Goal: Task Accomplishment & Management: Manage account settings

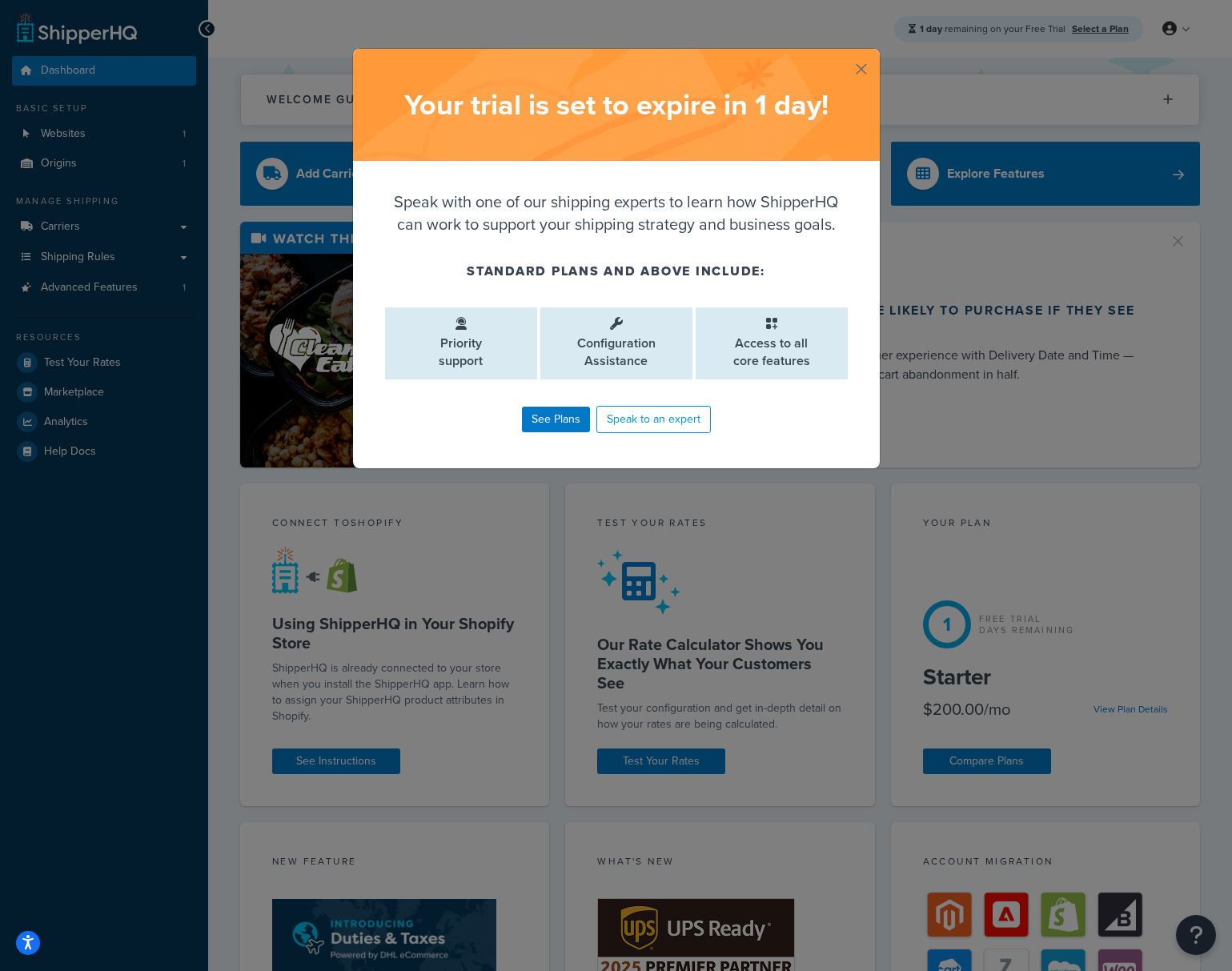
click at [876, 53] on button "button" at bounding box center [877, 50] width 4 height 4
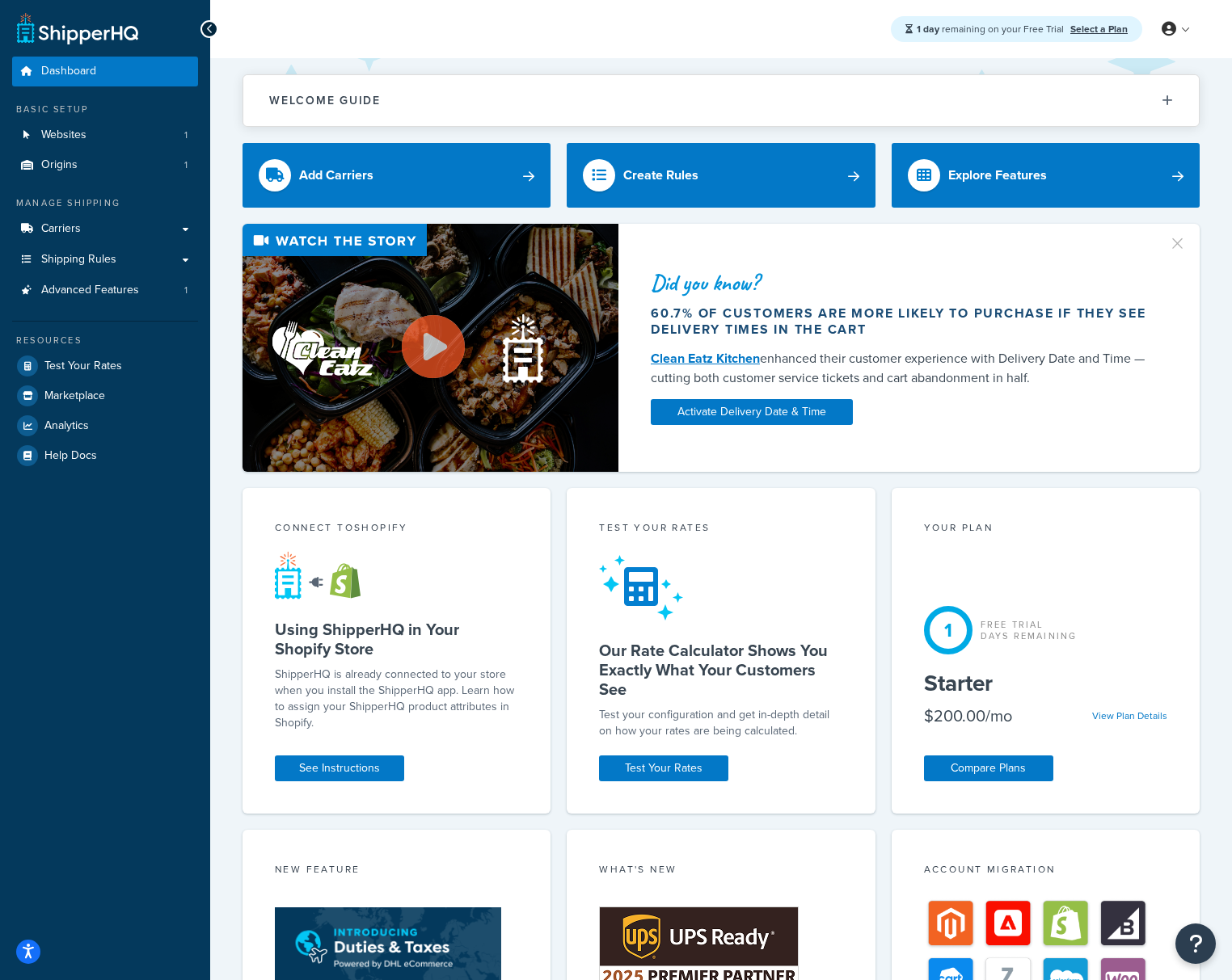
drag, startPoint x: 757, startPoint y: 19, endPoint x: 1162, endPoint y: 436, distance: 581.3
click at [1162, 436] on div "1 day remaining on your Free Trial Select a Plan My Profile Billing Global Sett…" at bounding box center [721, 778] width 1022 height 1556
click at [1166, 445] on div "Did you know? 60.7% of customers are more likely to purchase if they see delive…" at bounding box center [905, 348] width 574 height 231
drag, startPoint x: 1168, startPoint y: 448, endPoint x: 521, endPoint y: 38, distance: 766.0
click at [537, 57] on div "1 day remaining on your Free Trial Select a Plan My Profile Billing Global Sett…" at bounding box center [721, 778] width 1022 height 1556
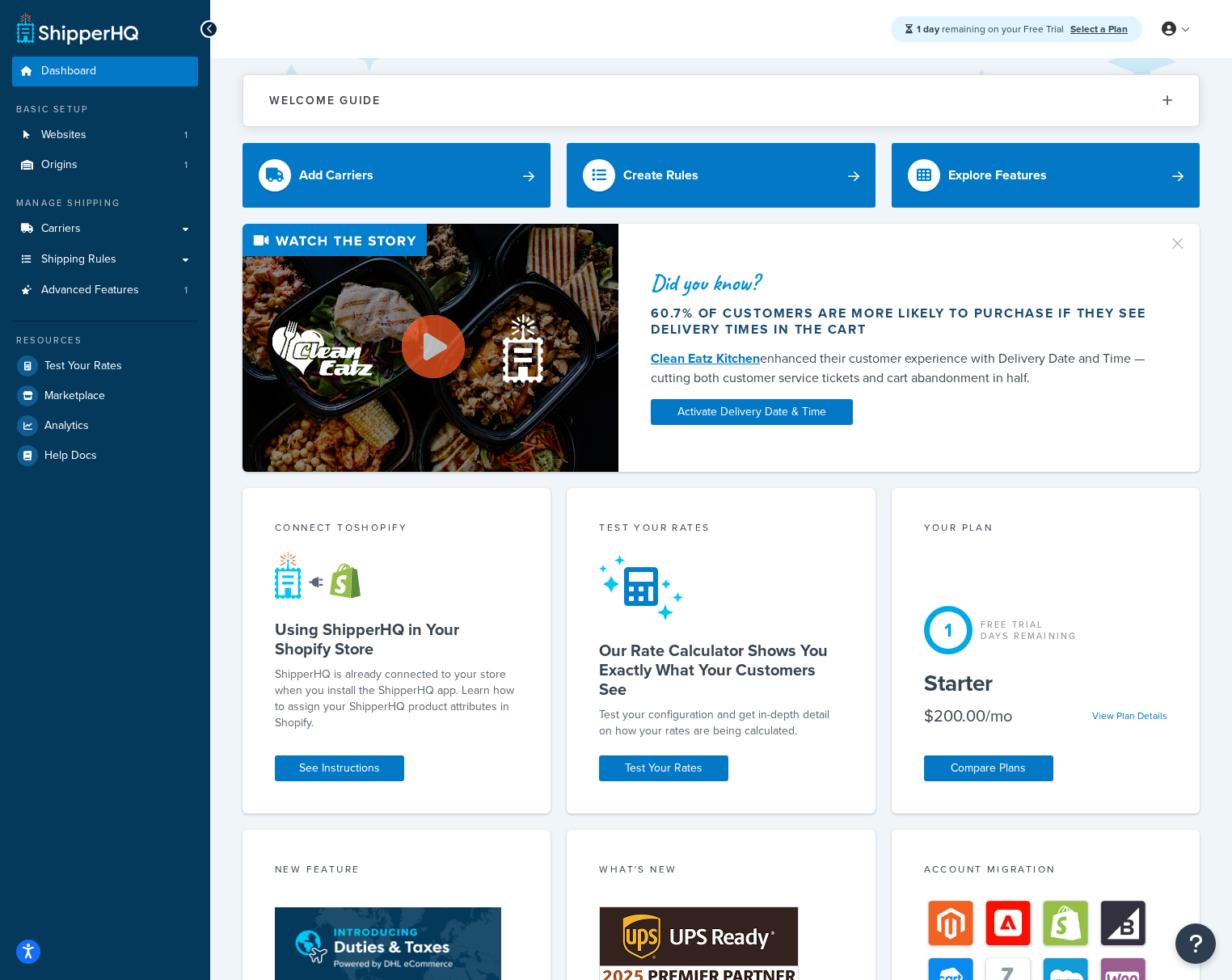
click at [520, 37] on div "1 day remaining on your Free Trial Select a Plan My Profile Billing Global Sett…" at bounding box center [721, 29] width 1022 height 58
click at [174, 223] on link "Carriers" at bounding box center [106, 229] width 186 height 30
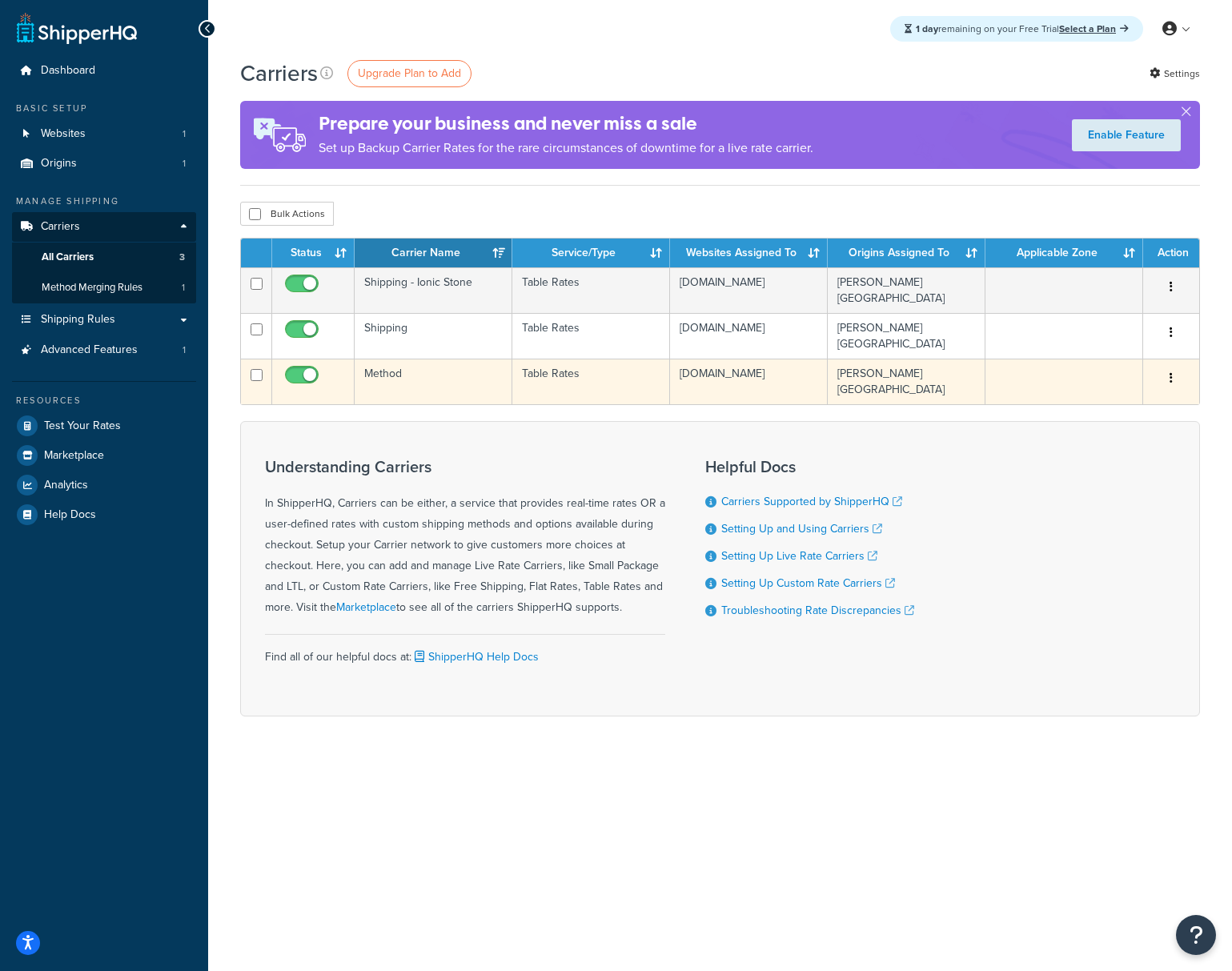
click at [299, 375] on input "checkbox" at bounding box center [304, 379] width 44 height 20
checkbox input "false"
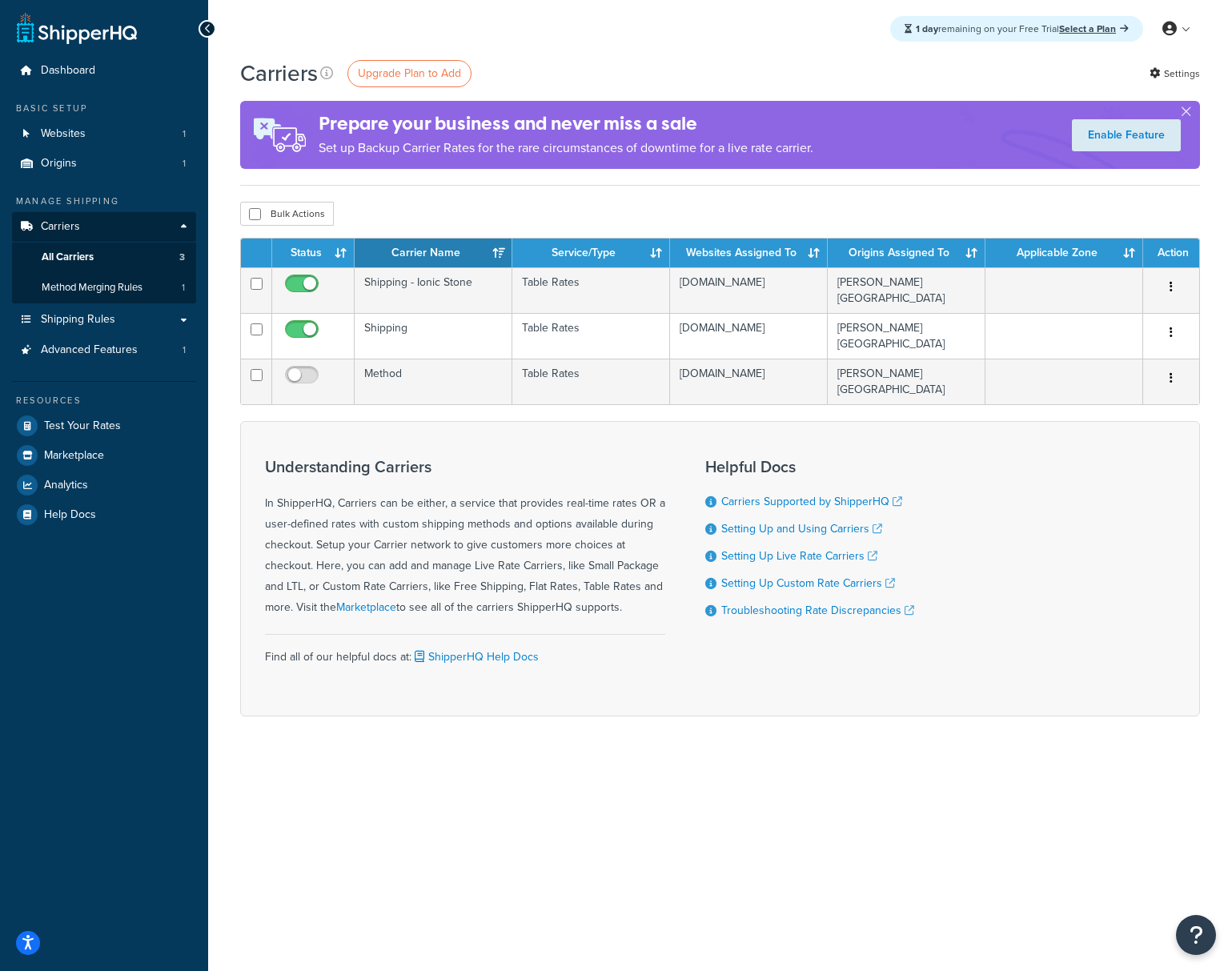
click at [607, 776] on div "1 day remaining on your Free Trial Select a Plan My Profile Billing Global Sett…" at bounding box center [720, 486] width 1024 height 971
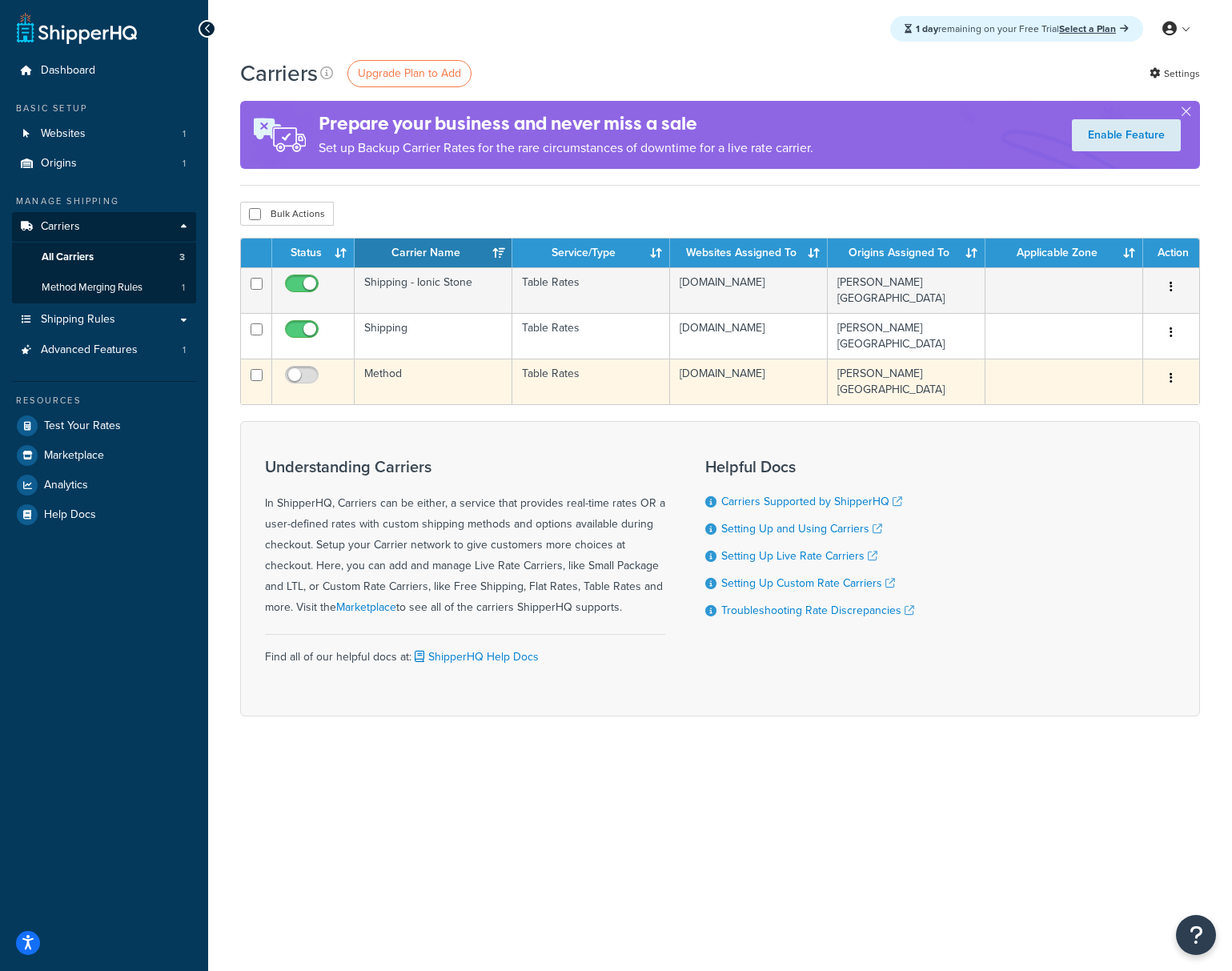
click at [971, 384] on td "[PERSON_NAME][GEOGRAPHIC_DATA]" at bounding box center [907, 381] width 158 height 45
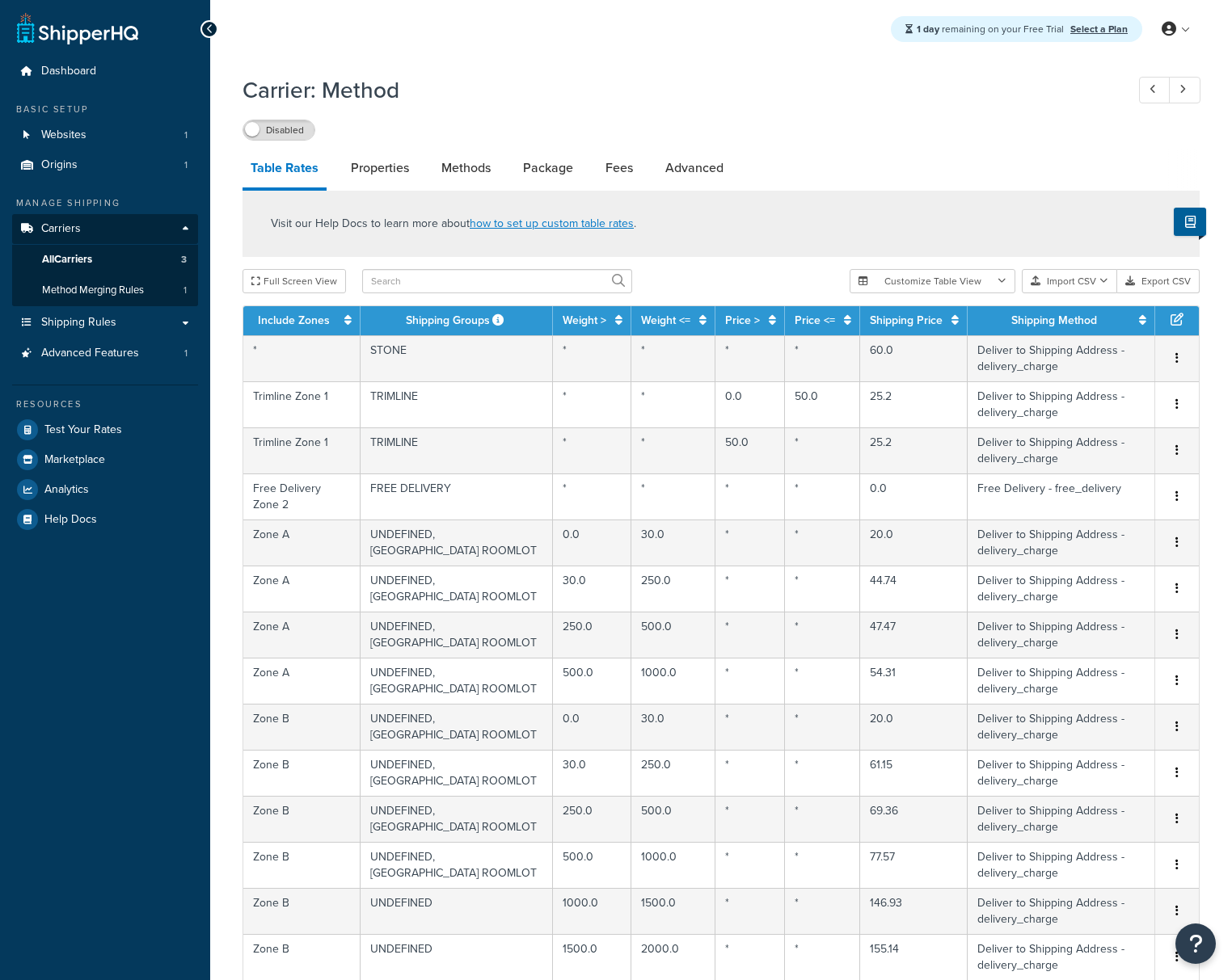
select select "25"
click at [351, 166] on link "Properties" at bounding box center [380, 168] width 75 height 39
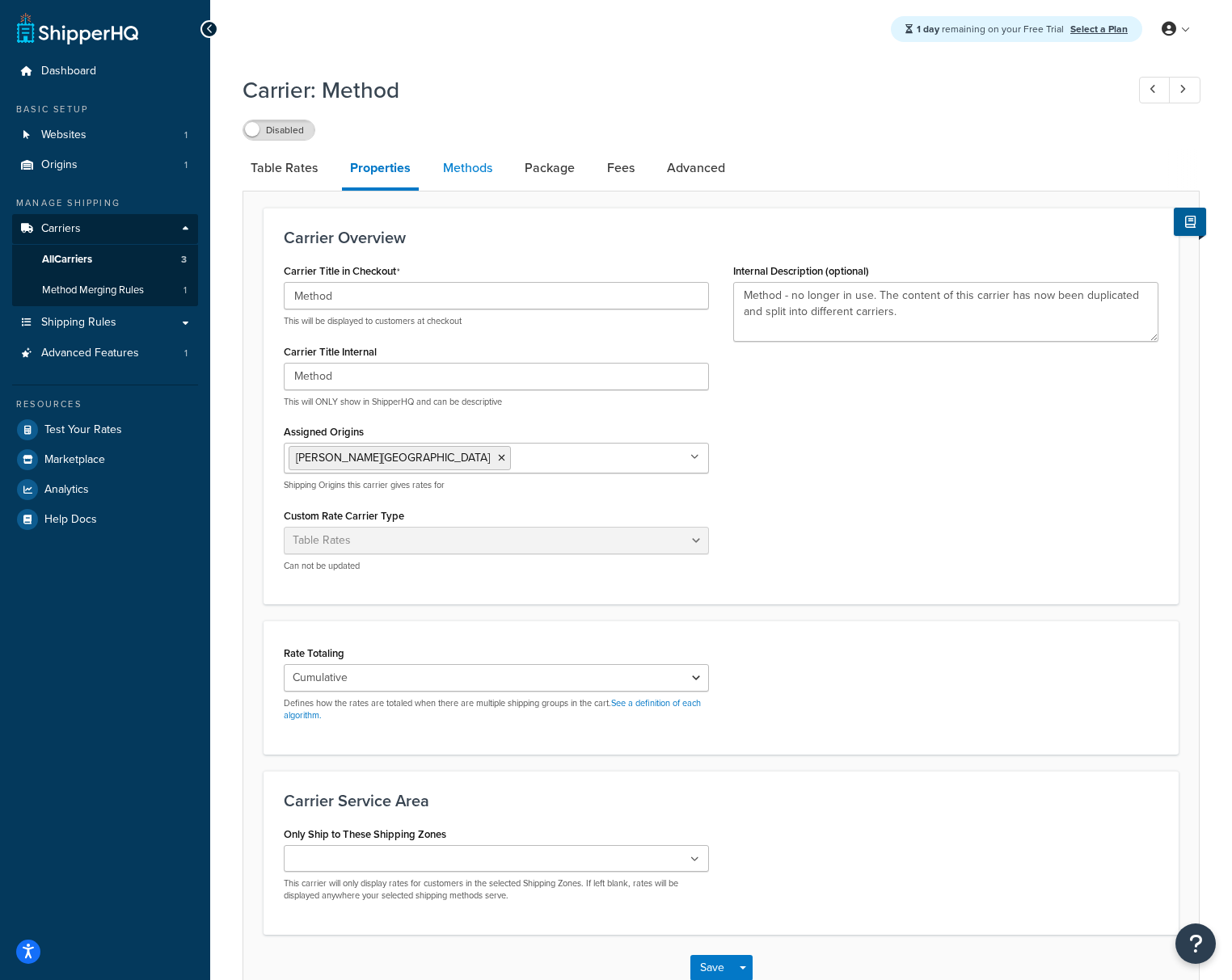
click at [459, 181] on link "Methods" at bounding box center [467, 168] width 66 height 39
select select "25"
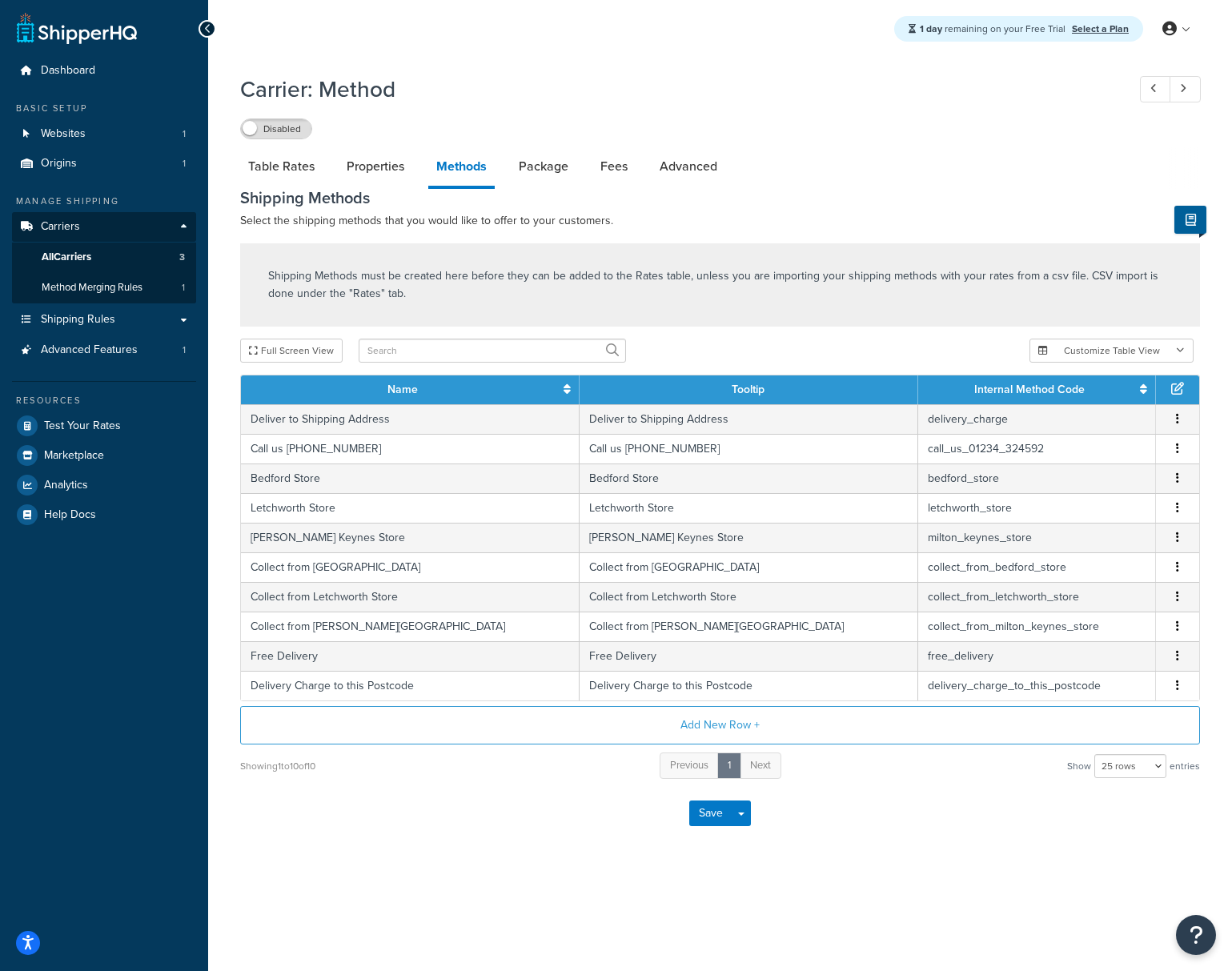
click at [490, 179] on link "Methods" at bounding box center [461, 168] width 67 height 42
click at [536, 164] on link "Package" at bounding box center [544, 166] width 66 height 39
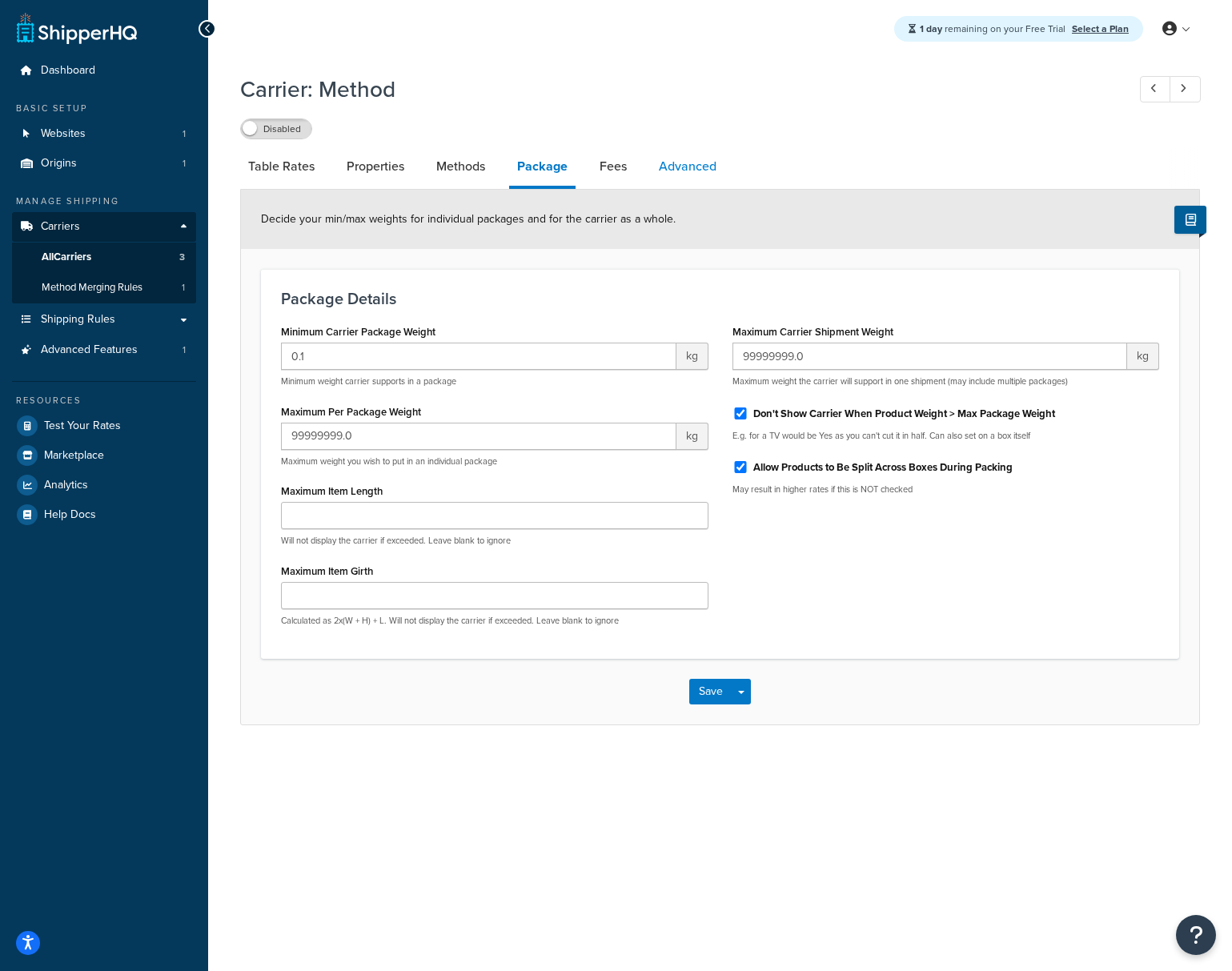
click at [699, 168] on link "Advanced" at bounding box center [688, 166] width 74 height 39
select select "false"
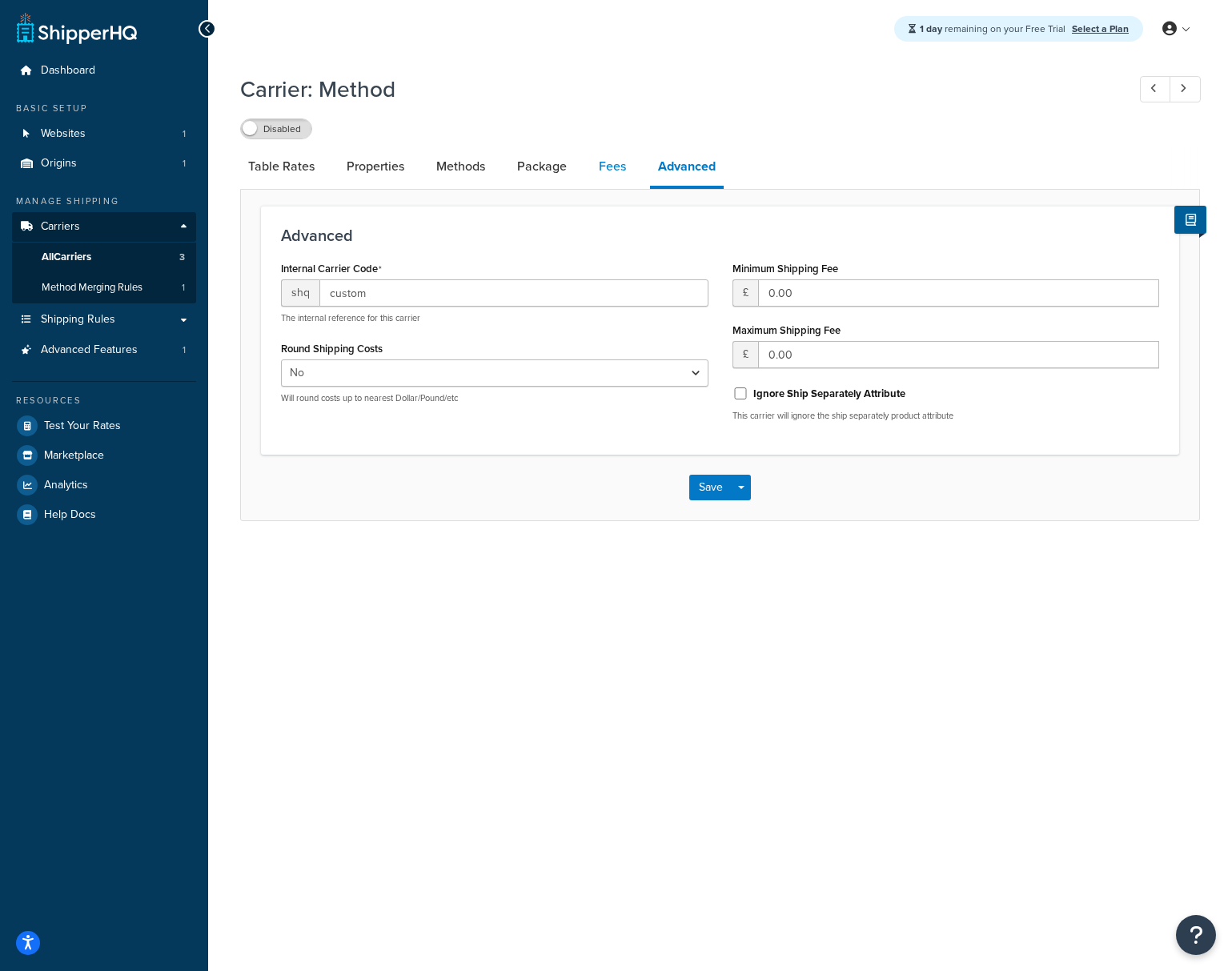
click at [591, 171] on link "Fees" at bounding box center [612, 166] width 44 height 39
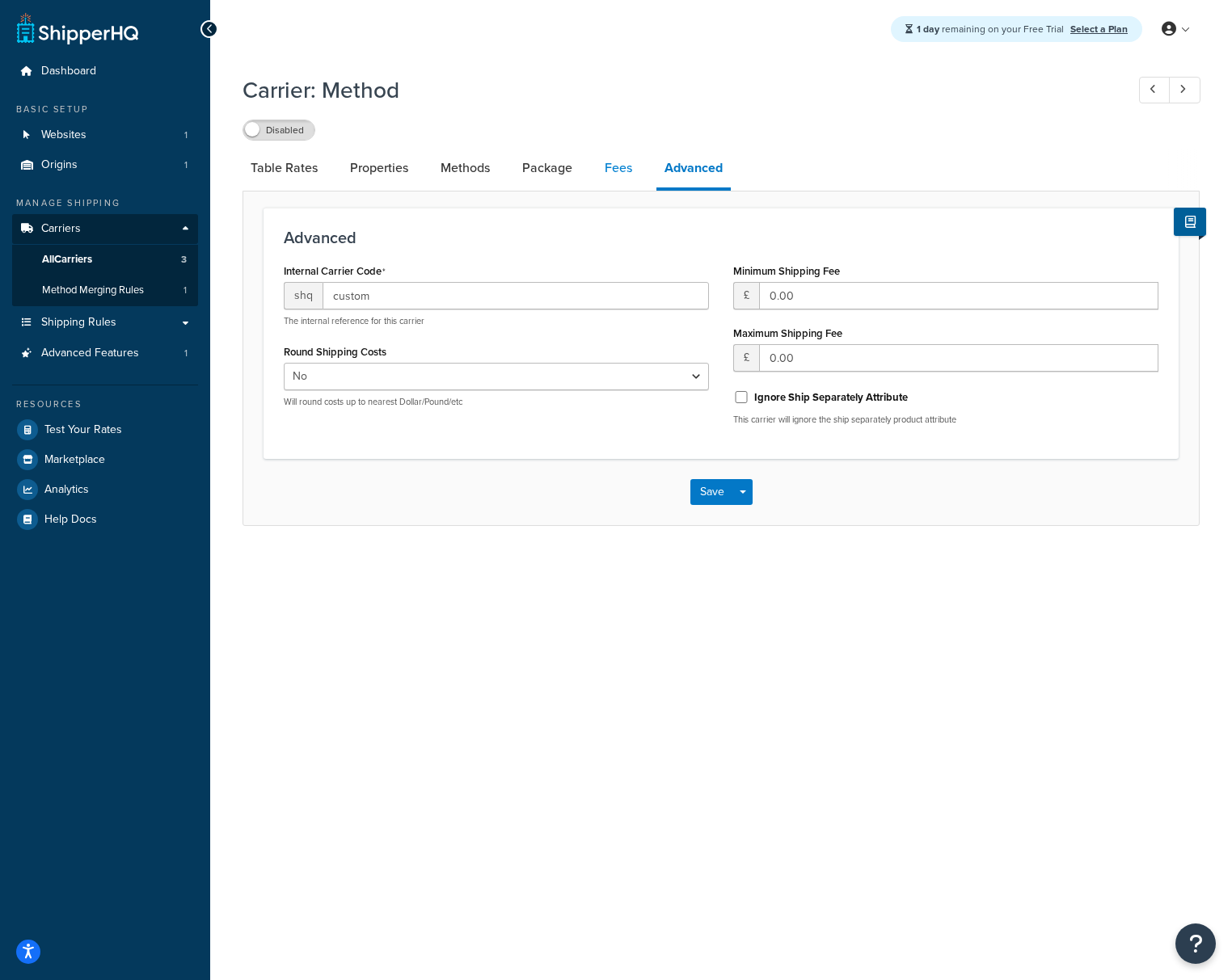
select select "AFTER"
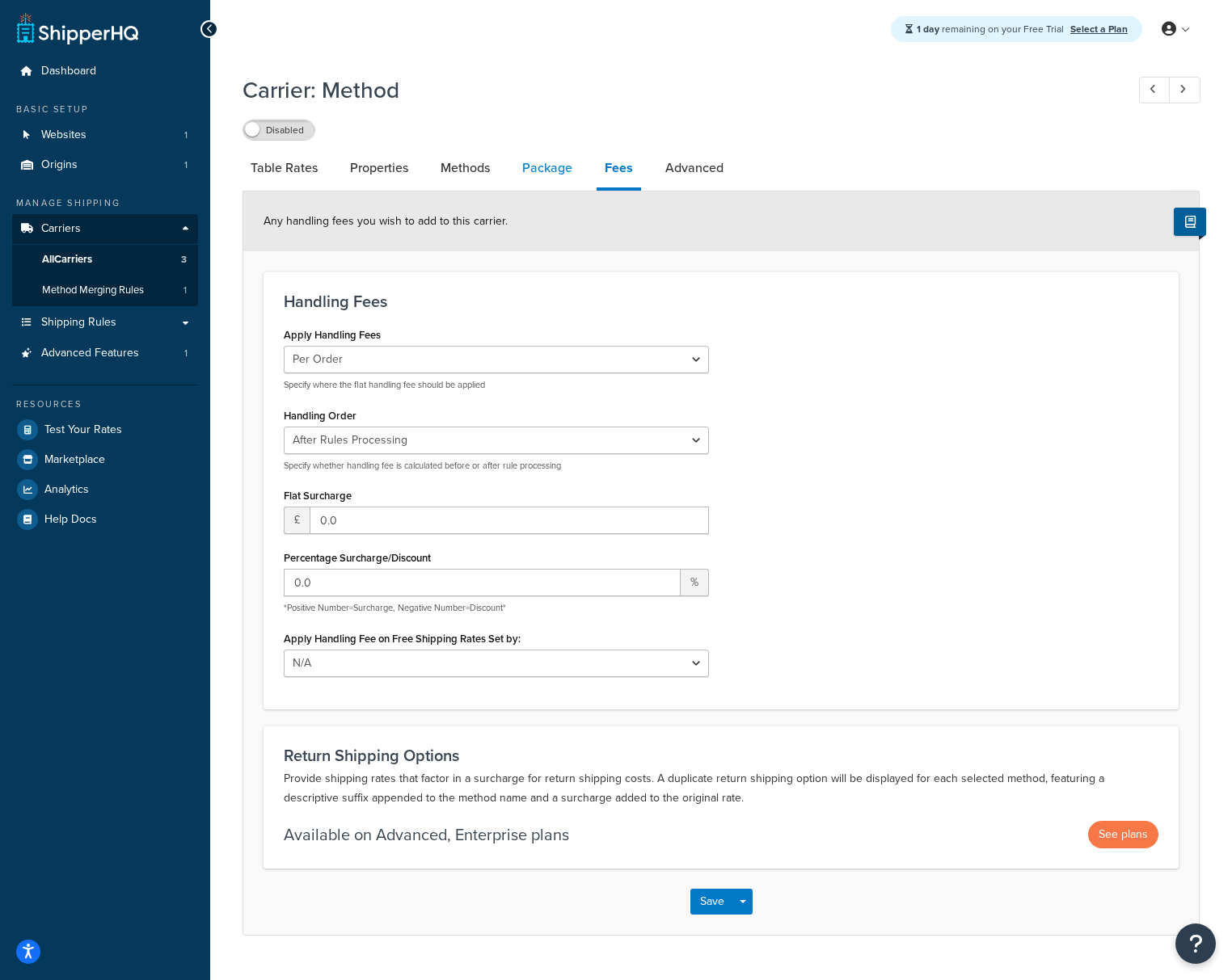
click at [552, 172] on link "Package" at bounding box center [547, 168] width 66 height 39
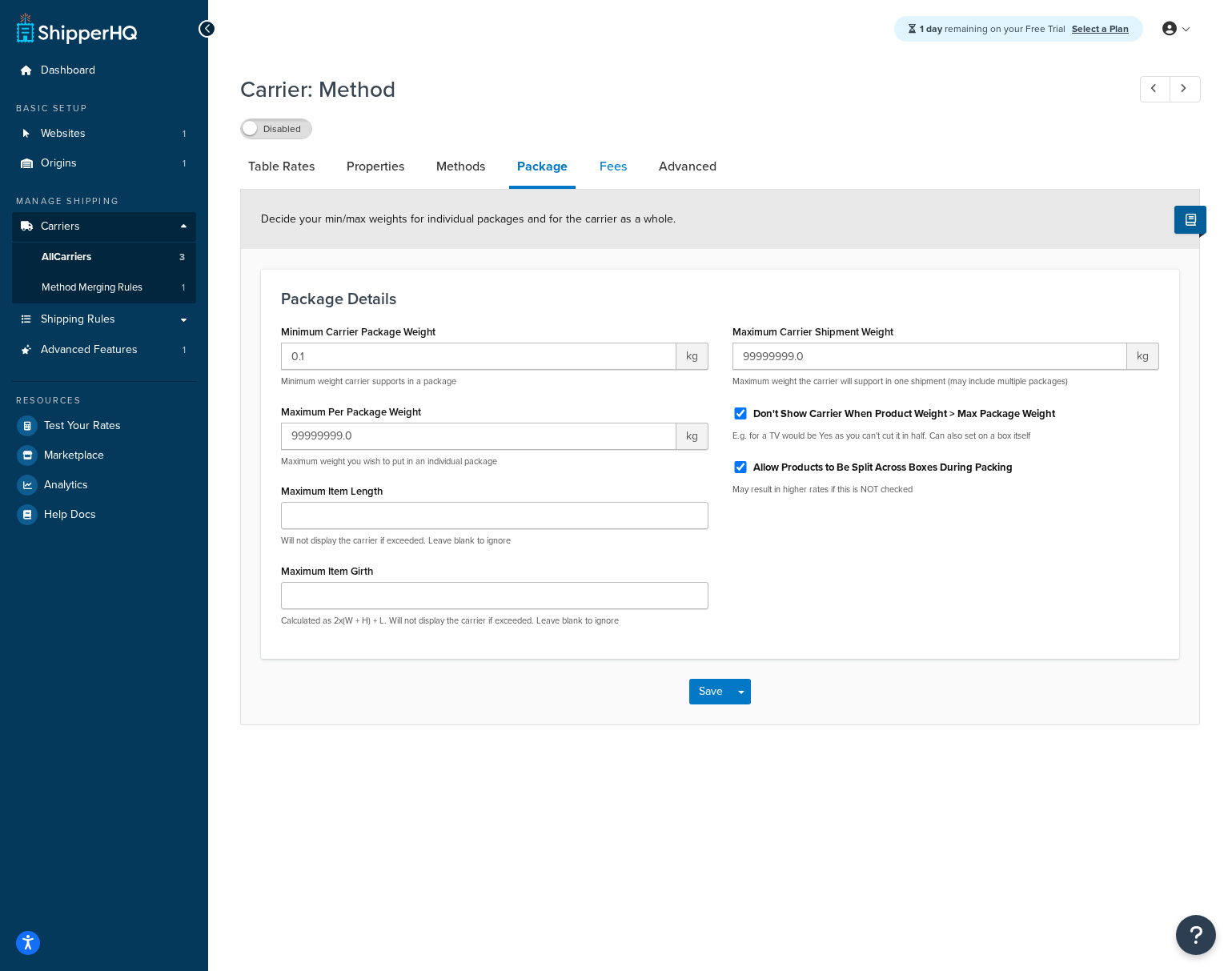
click at [616, 170] on link "Fees" at bounding box center [613, 166] width 44 height 39
select select "AFTER"
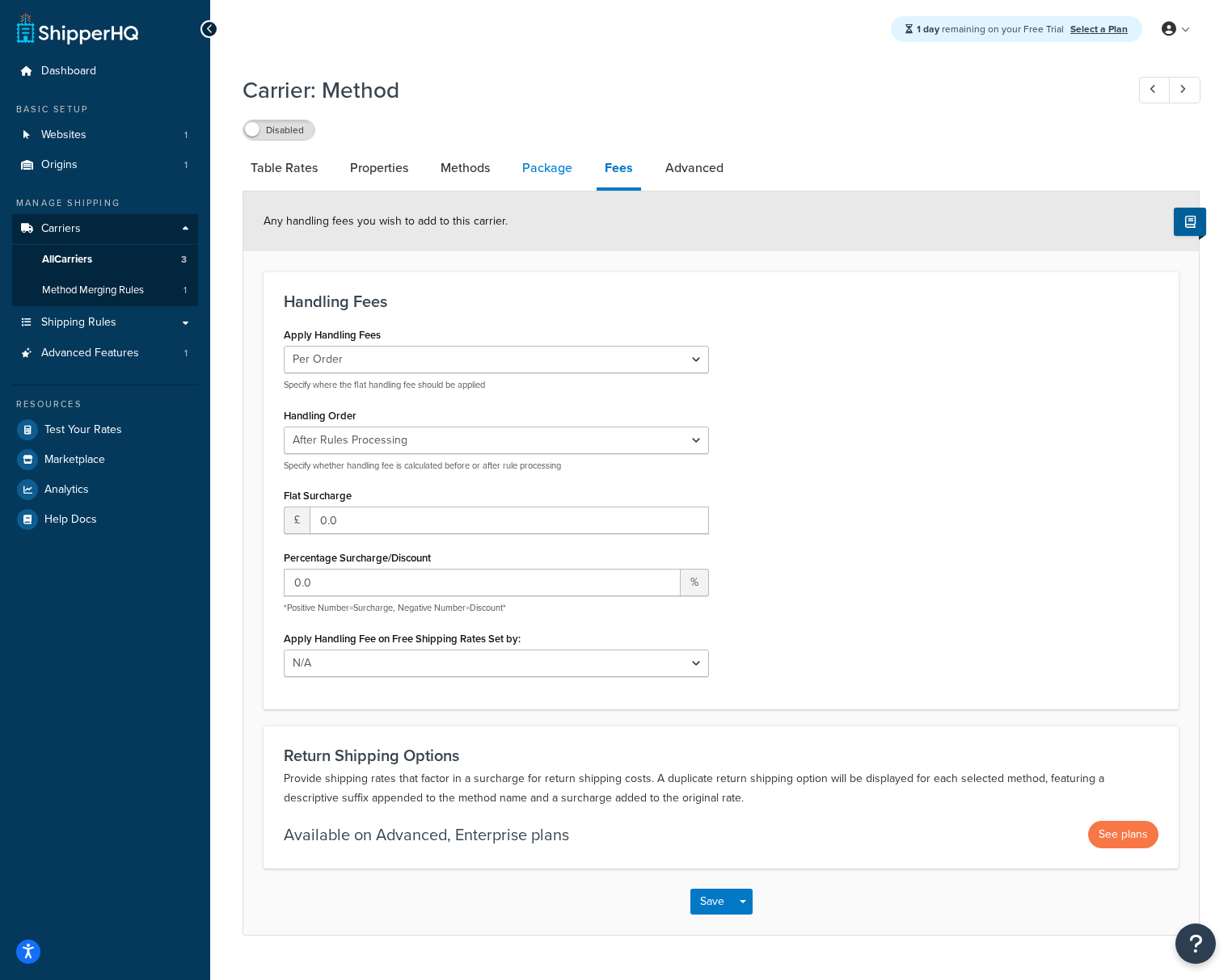
click at [557, 171] on link "Package" at bounding box center [547, 168] width 66 height 39
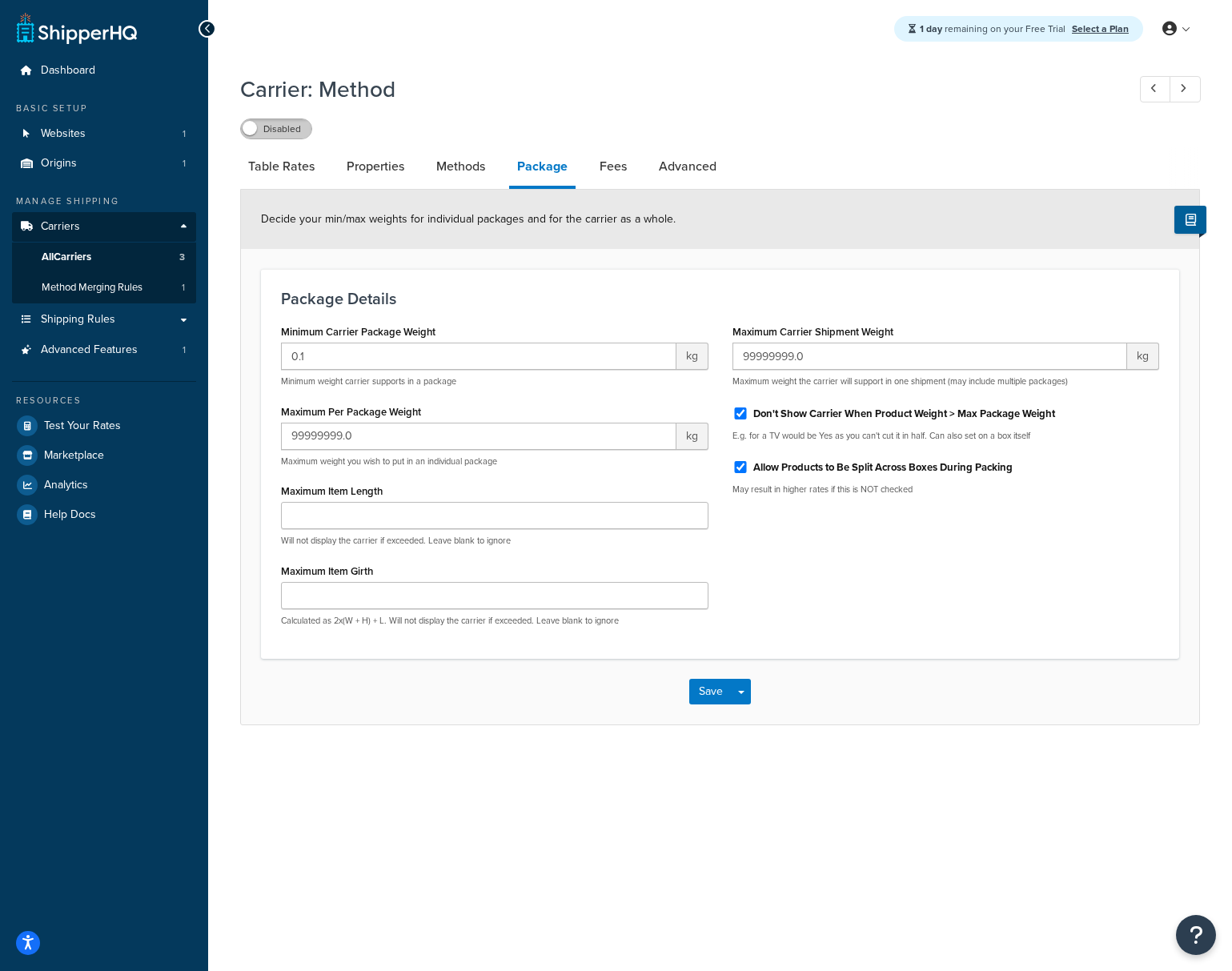
click at [262, 132] on label "Disabled" at bounding box center [277, 128] width 71 height 19
click at [260, 170] on link "Table Rates" at bounding box center [281, 166] width 82 height 39
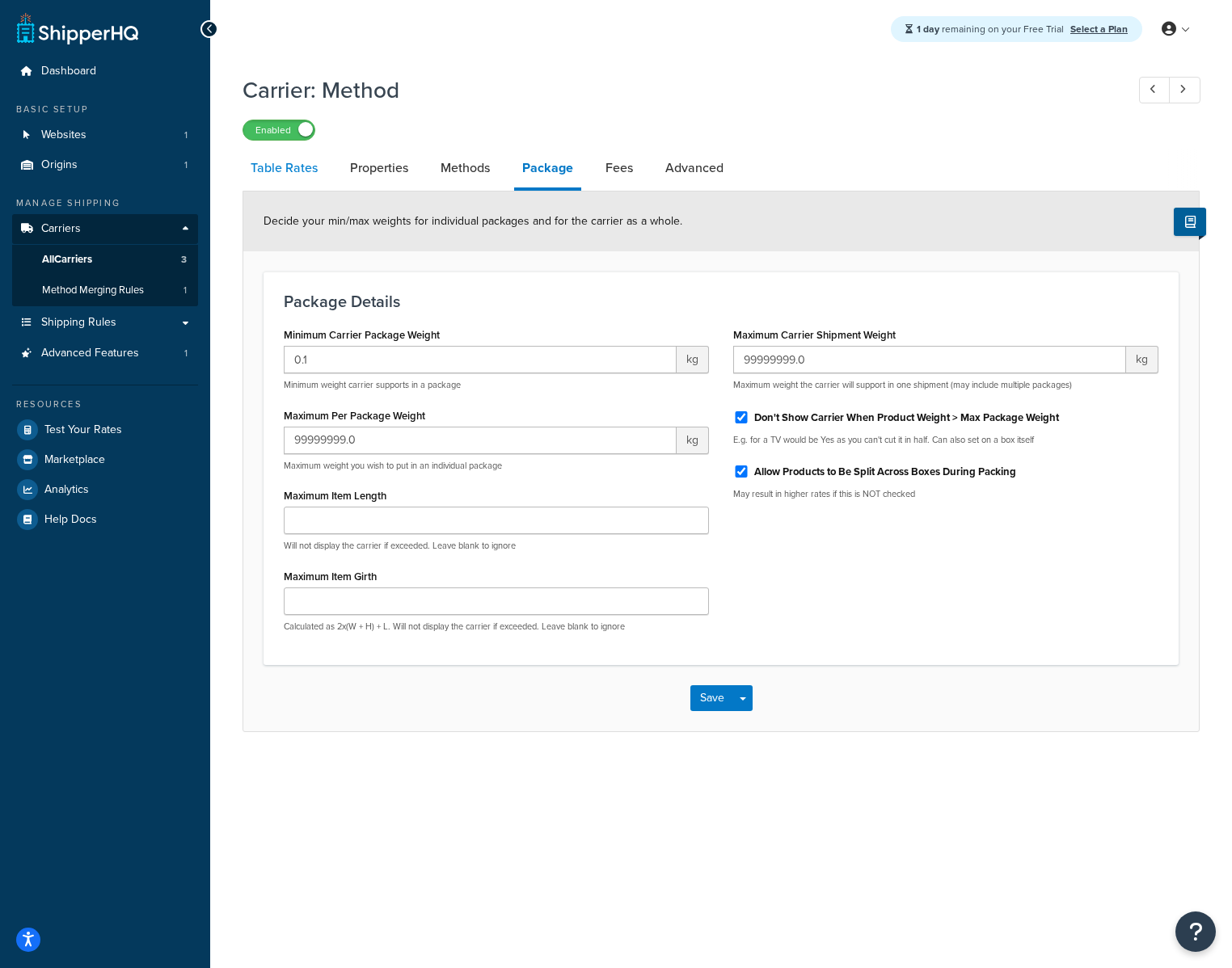
select select "25"
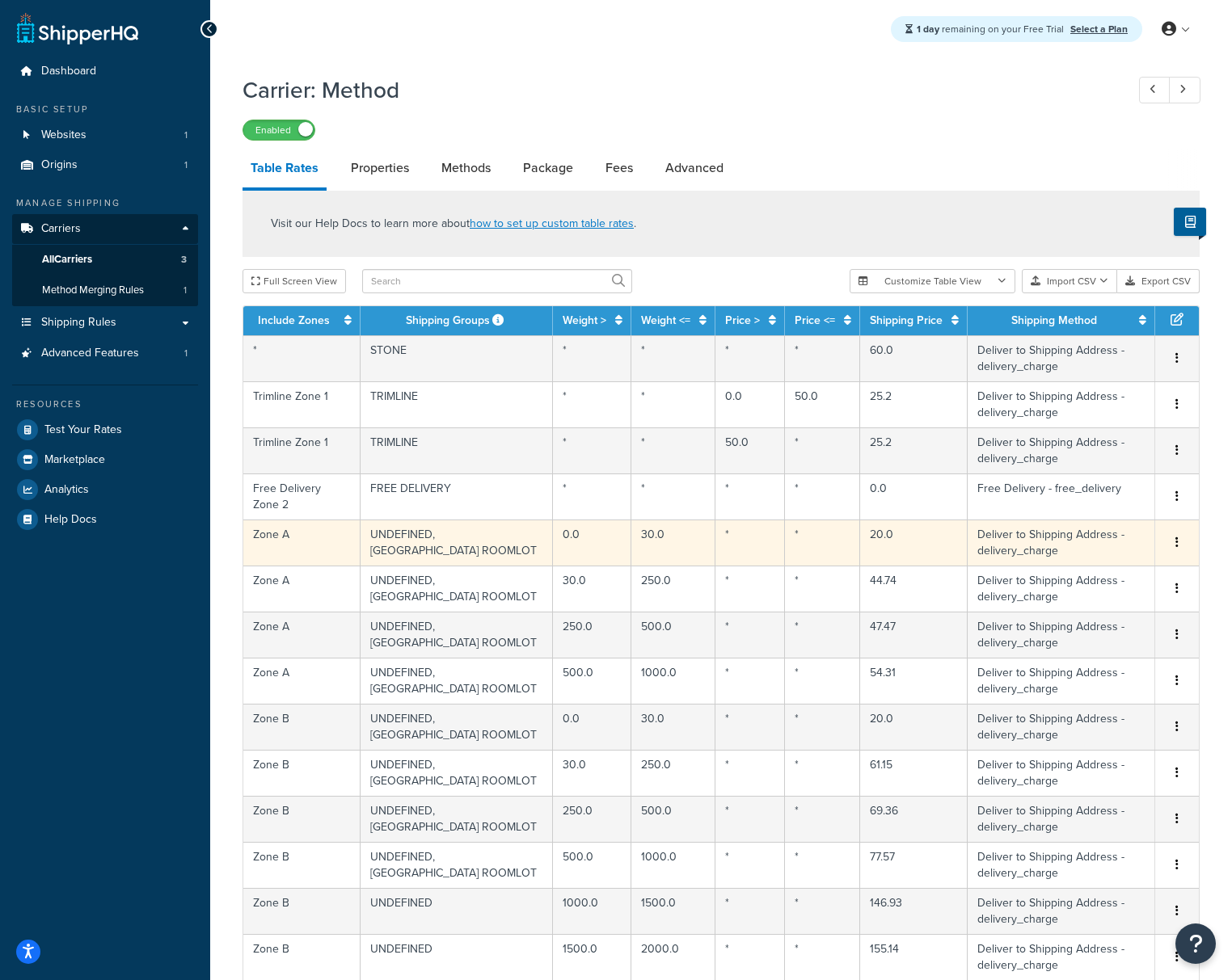
click at [557, 543] on td "0.0" at bounding box center [591, 542] width 78 height 46
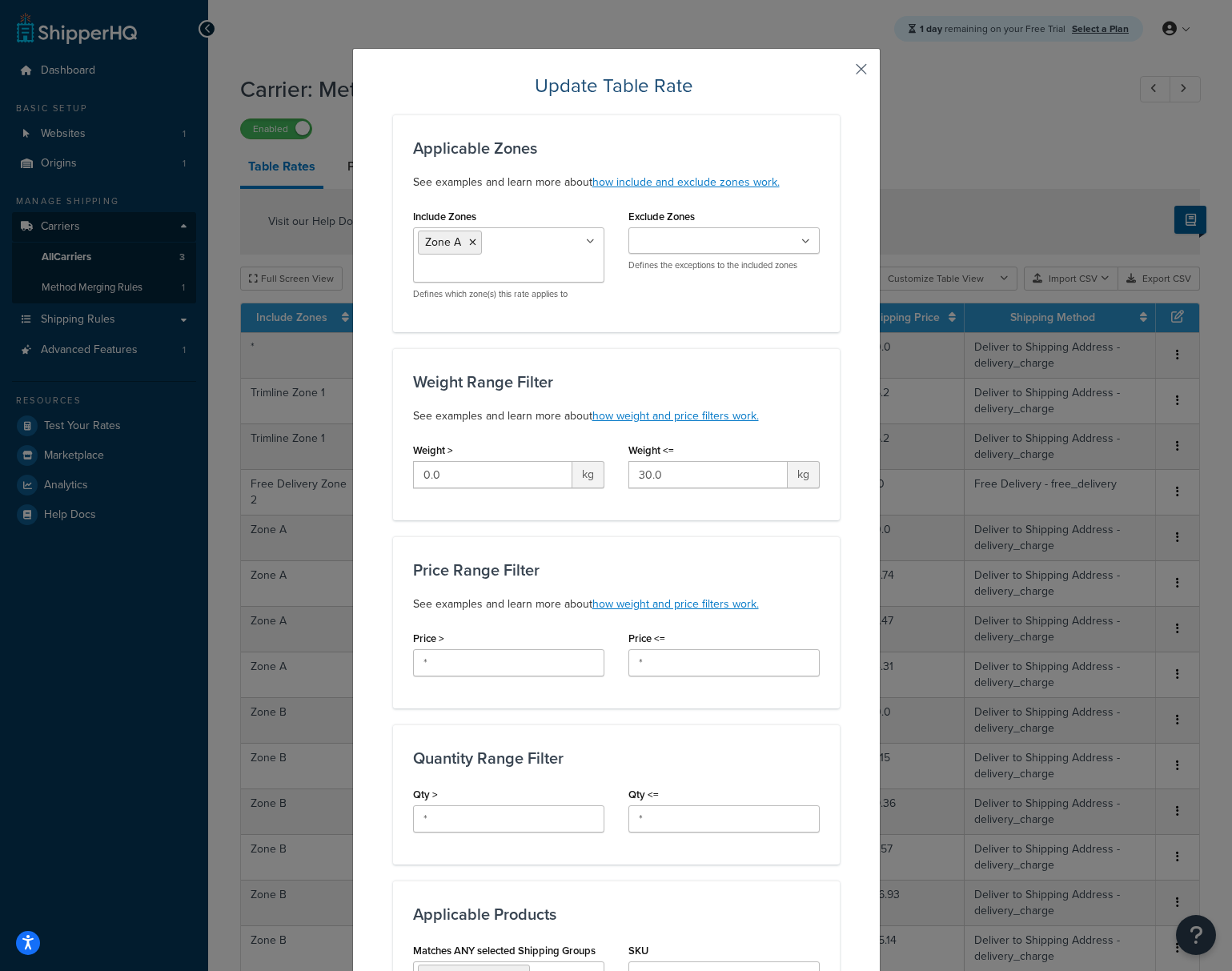
click at [840, 73] on button "button" at bounding box center [838, 75] width 4 height 4
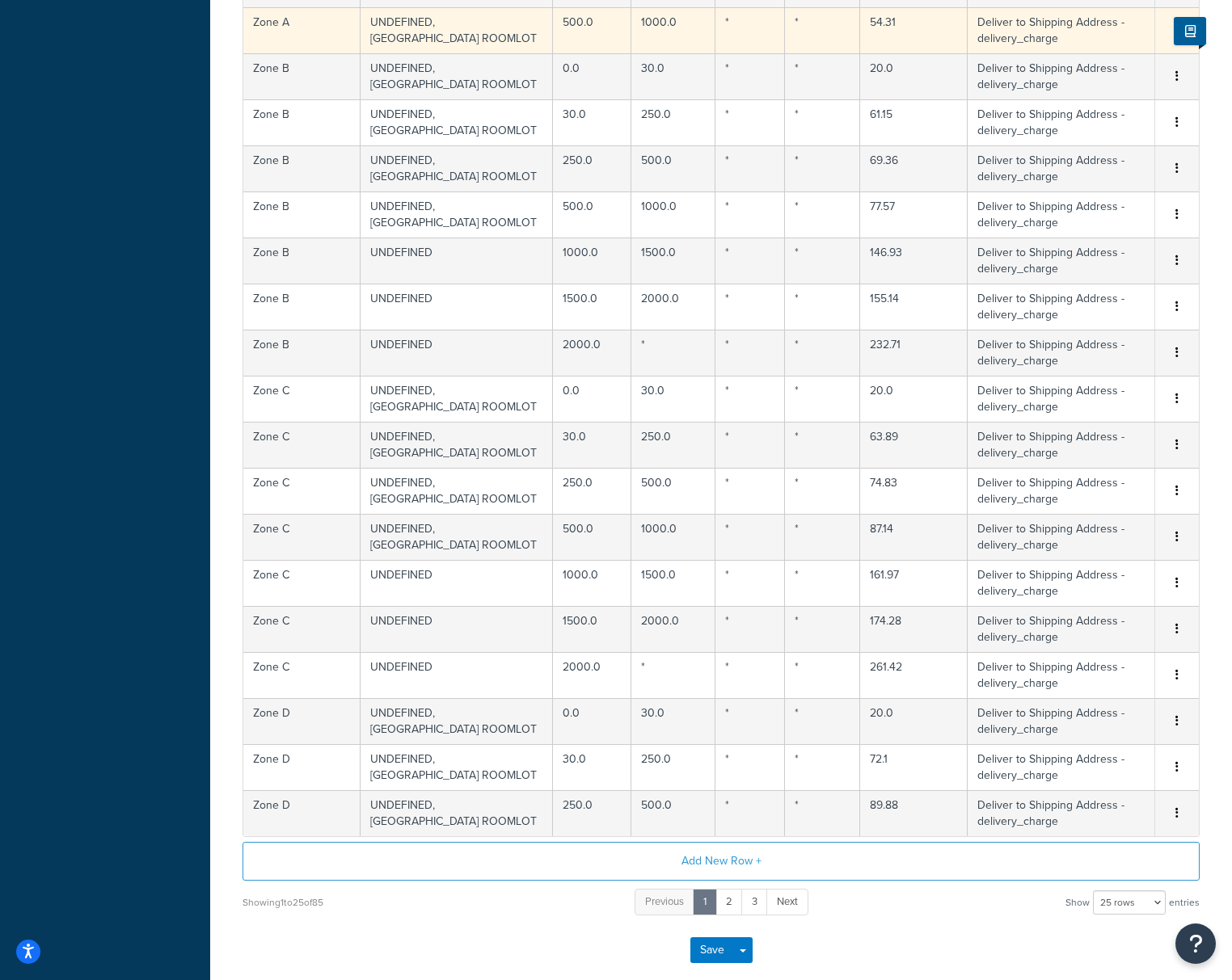
scroll to position [83, 0]
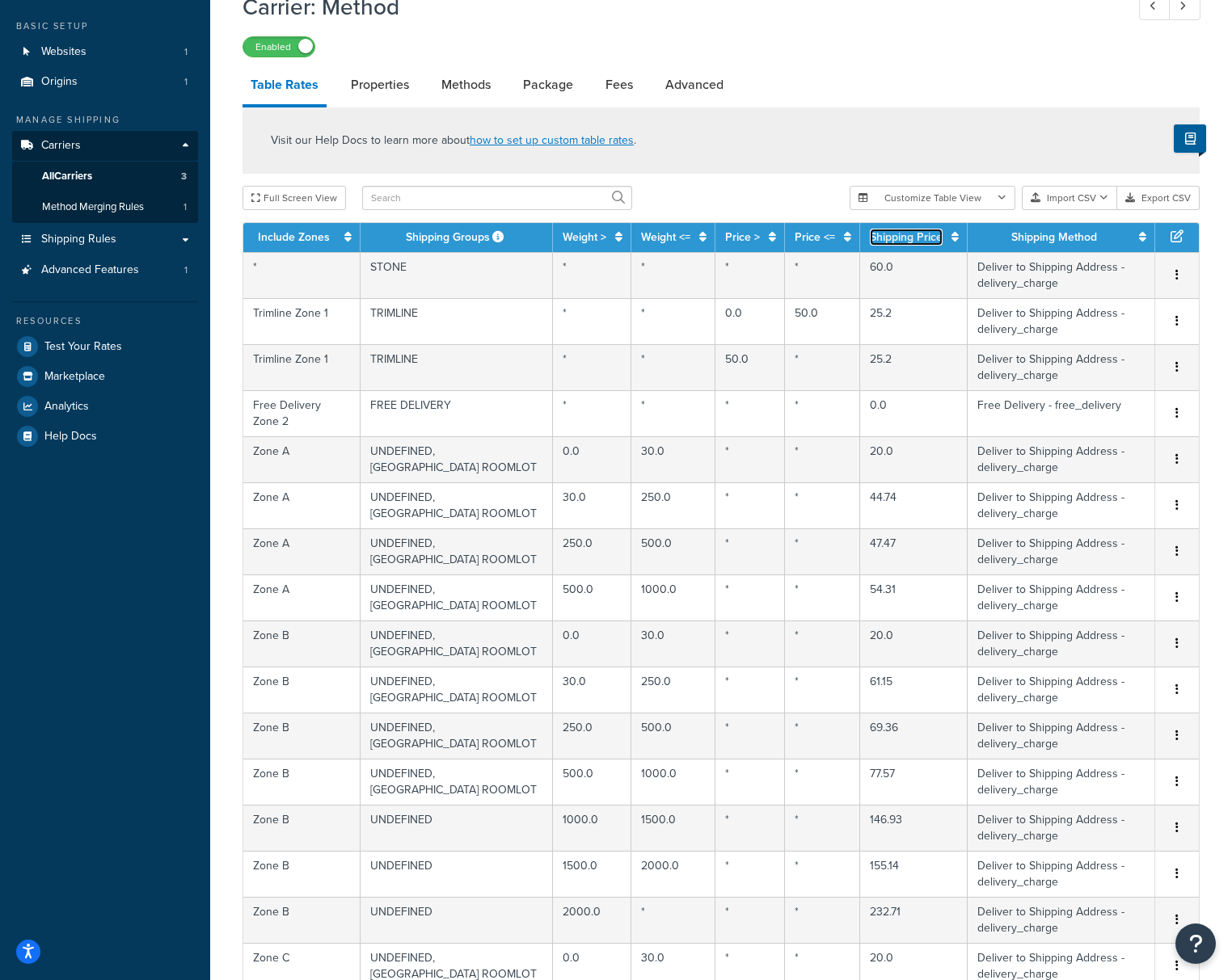
click at [886, 240] on link "Shipping Price" at bounding box center [906, 237] width 73 height 17
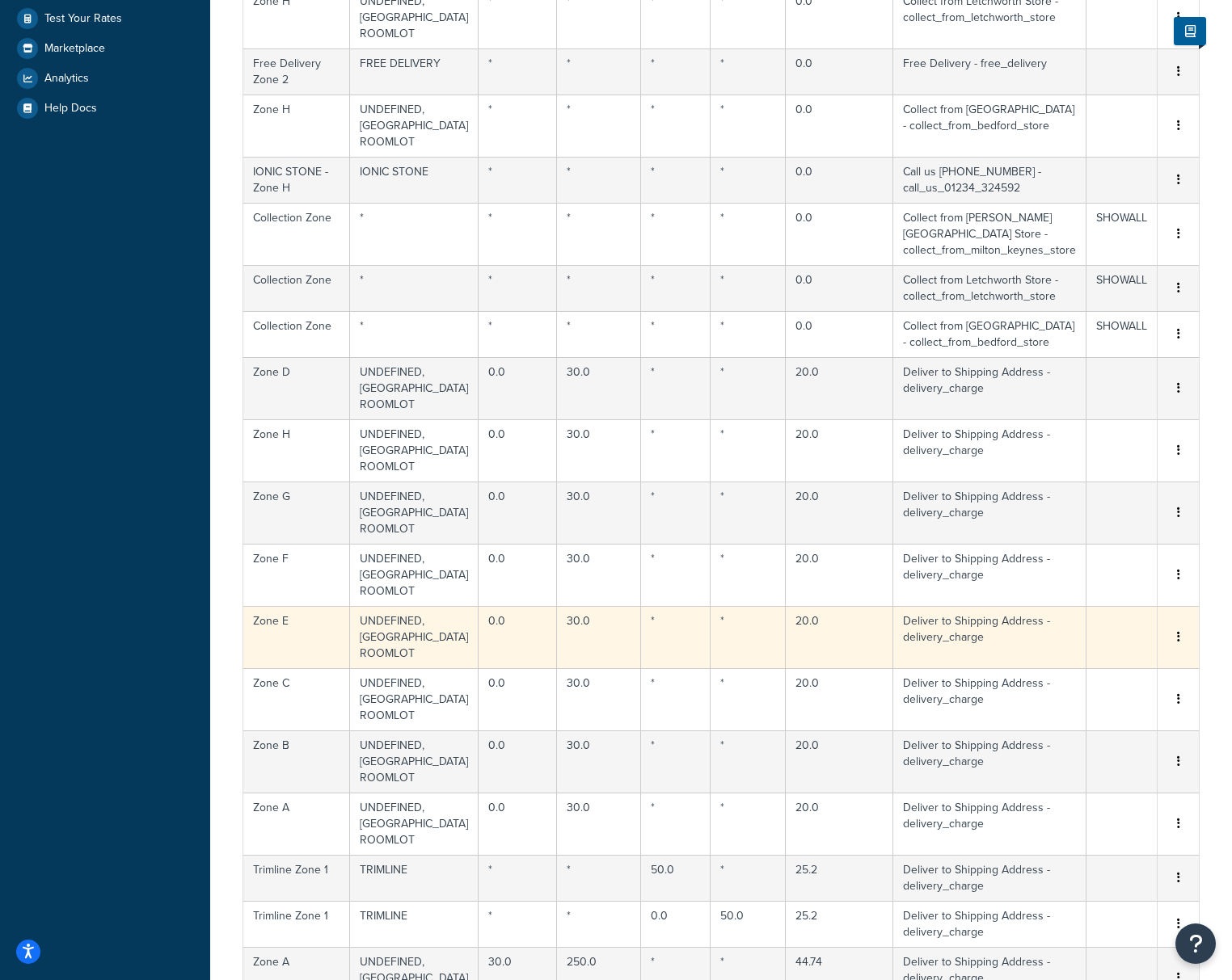
scroll to position [737, 0]
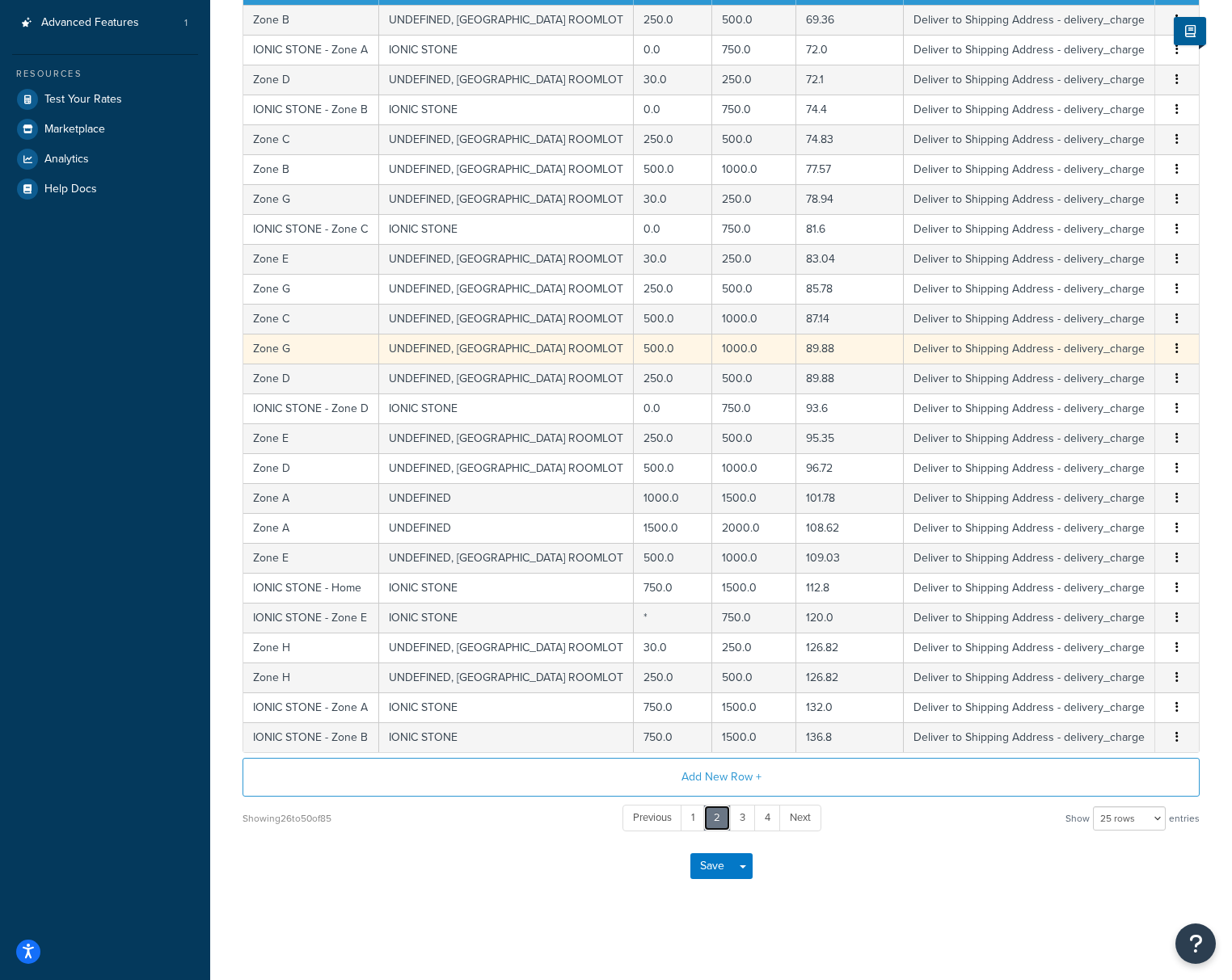
scroll to position [0, 0]
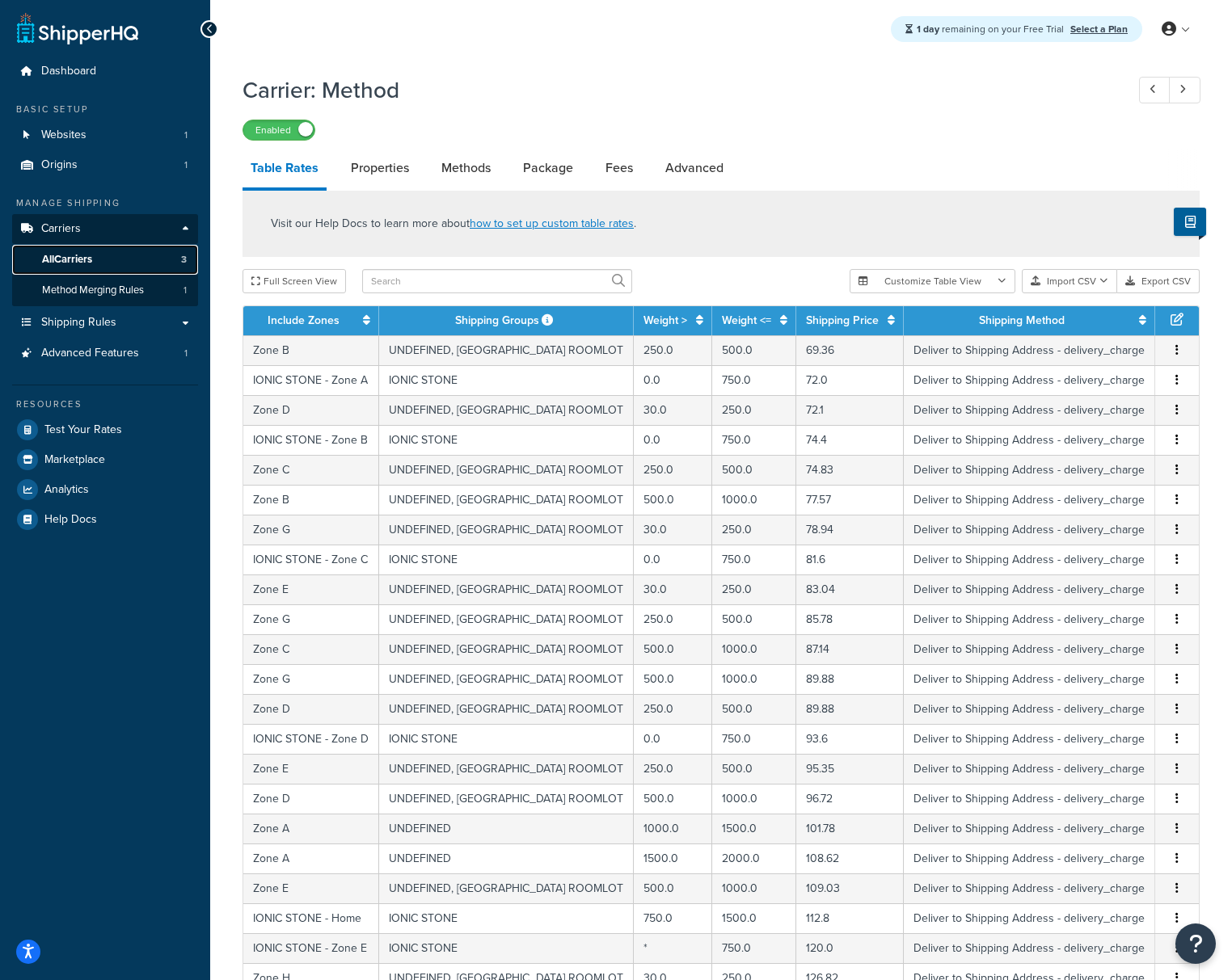
click at [92, 258] on span "All Carriers" at bounding box center [67, 260] width 50 height 14
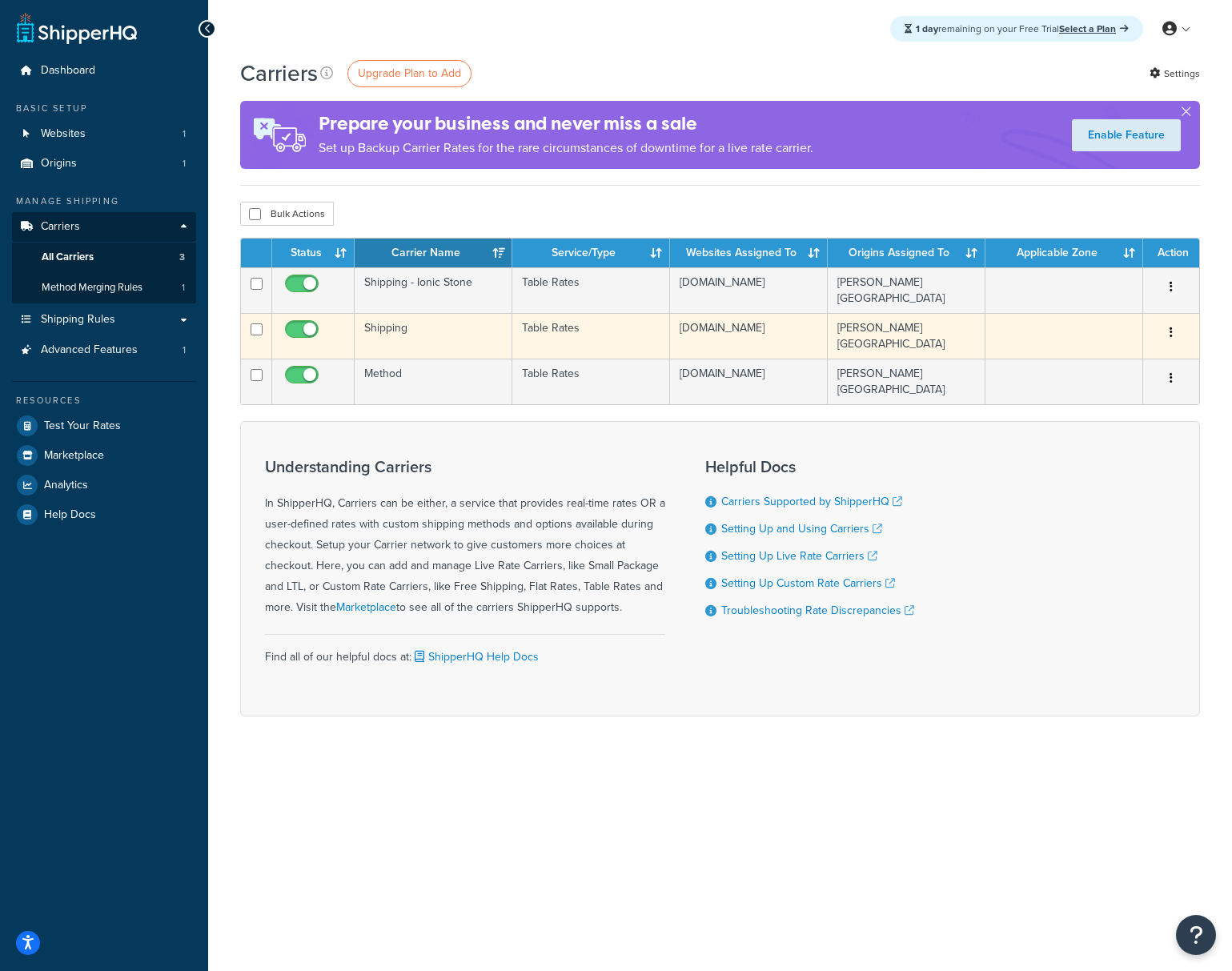
click at [440, 332] on td "Shipping" at bounding box center [434, 335] width 158 height 45
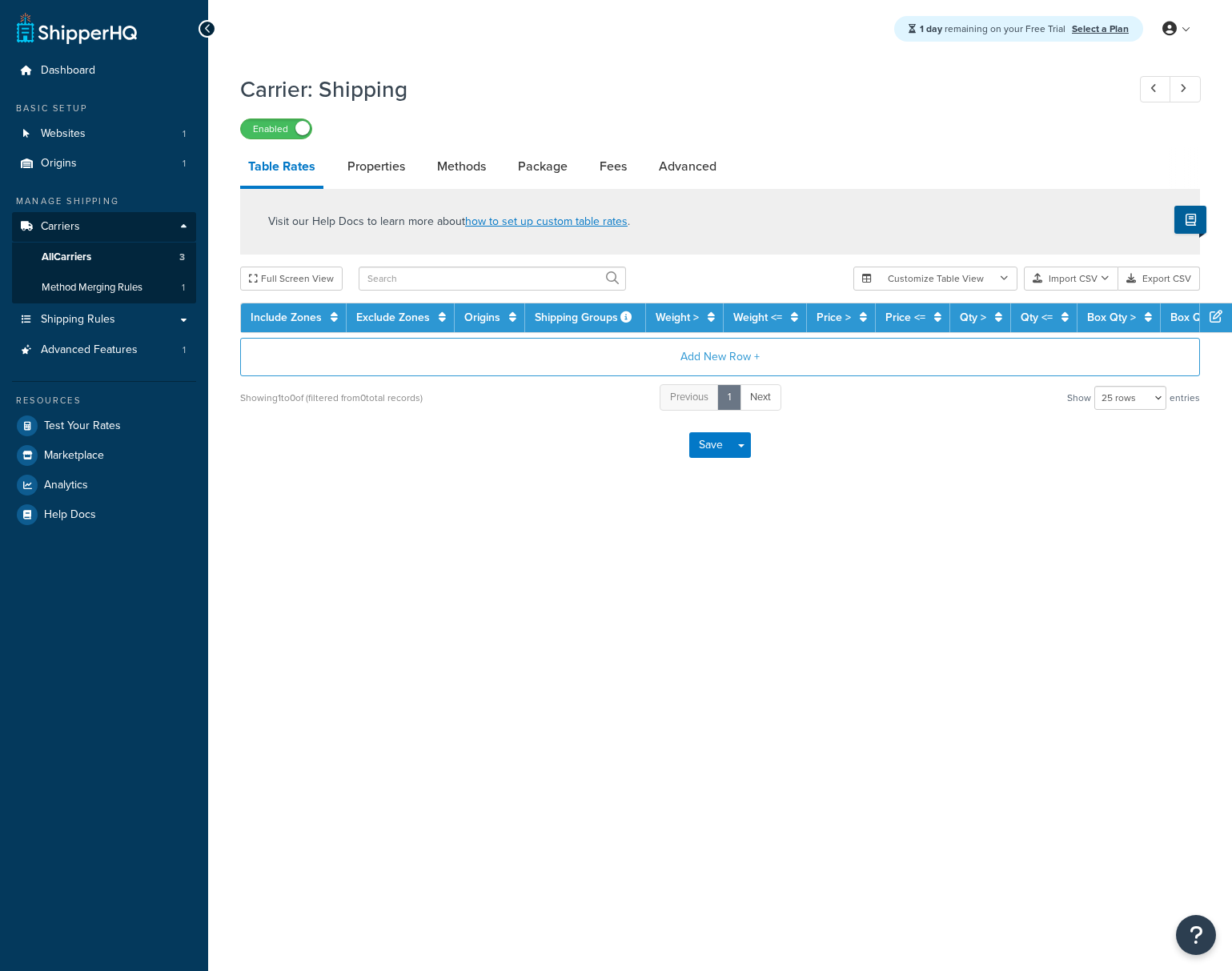
select select "25"
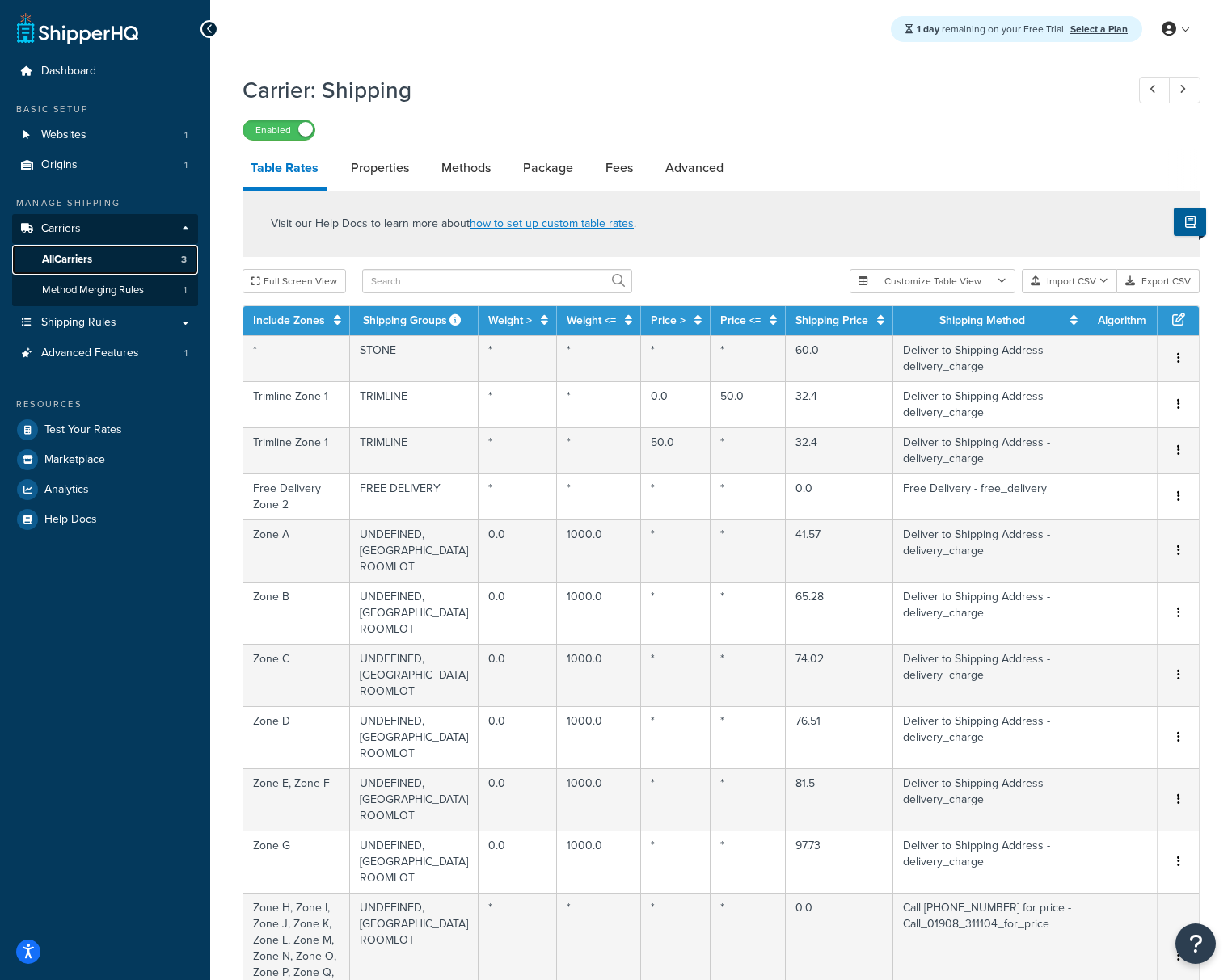
click at [95, 252] on link "All Carriers 3" at bounding box center [106, 260] width 186 height 30
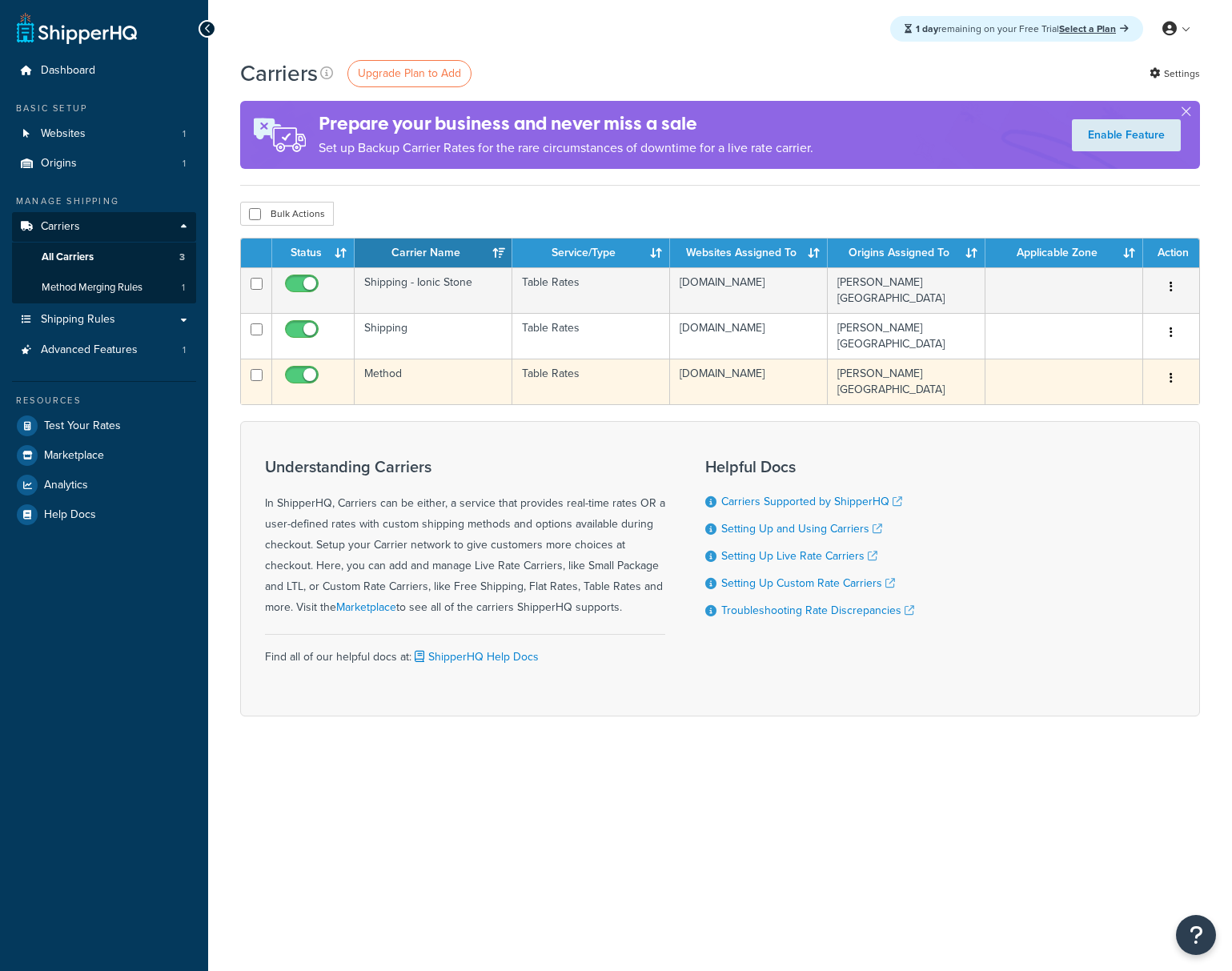
drag, startPoint x: 308, startPoint y: 379, endPoint x: 314, endPoint y: 388, distance: 10.8
click at [308, 379] on input "checkbox" at bounding box center [304, 379] width 44 height 20
checkbox input "false"
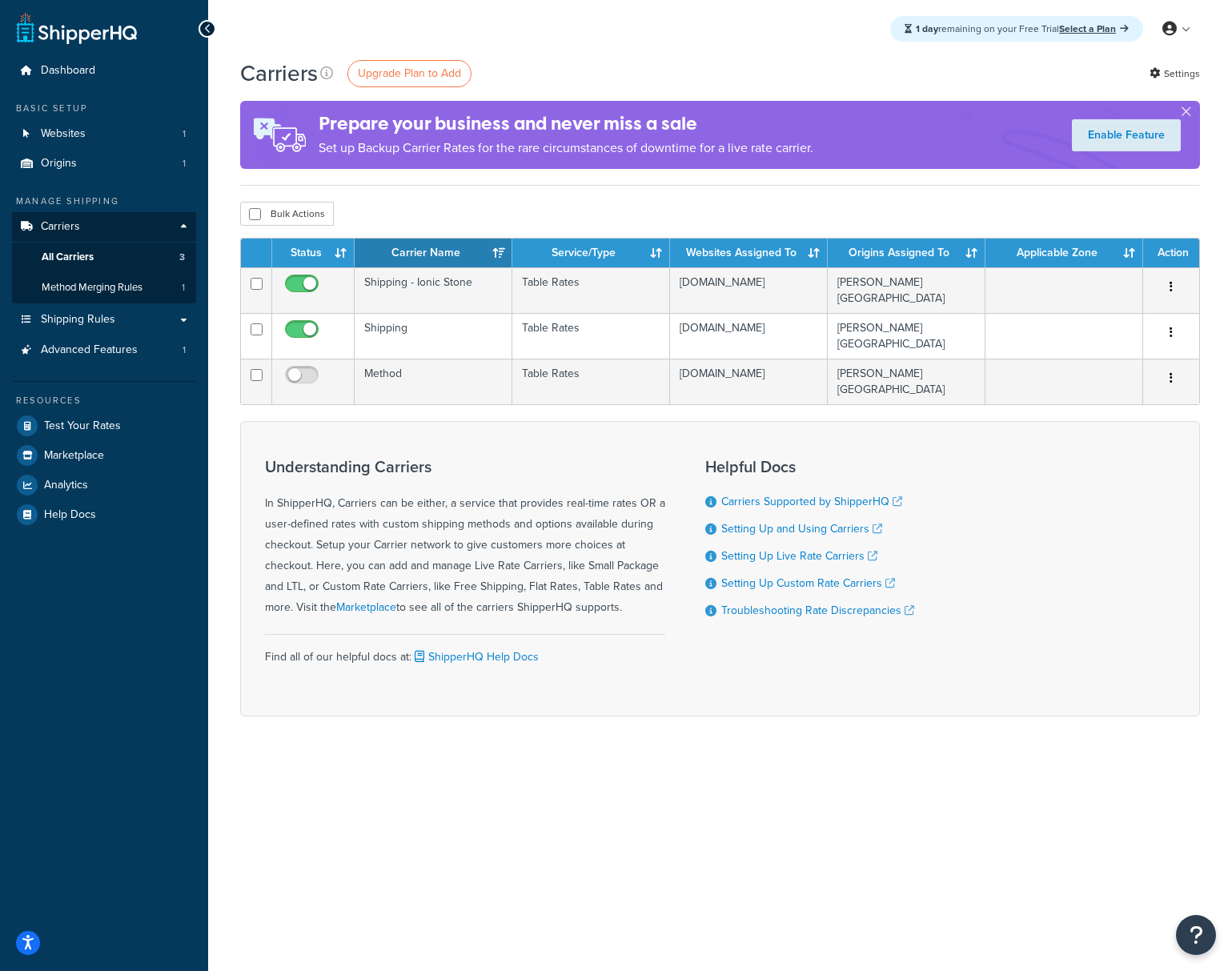
click at [669, 795] on div "1 day remaining on your Free Trial Select a Plan My Profile Billing Global Sett…" at bounding box center [720, 486] width 1024 height 971
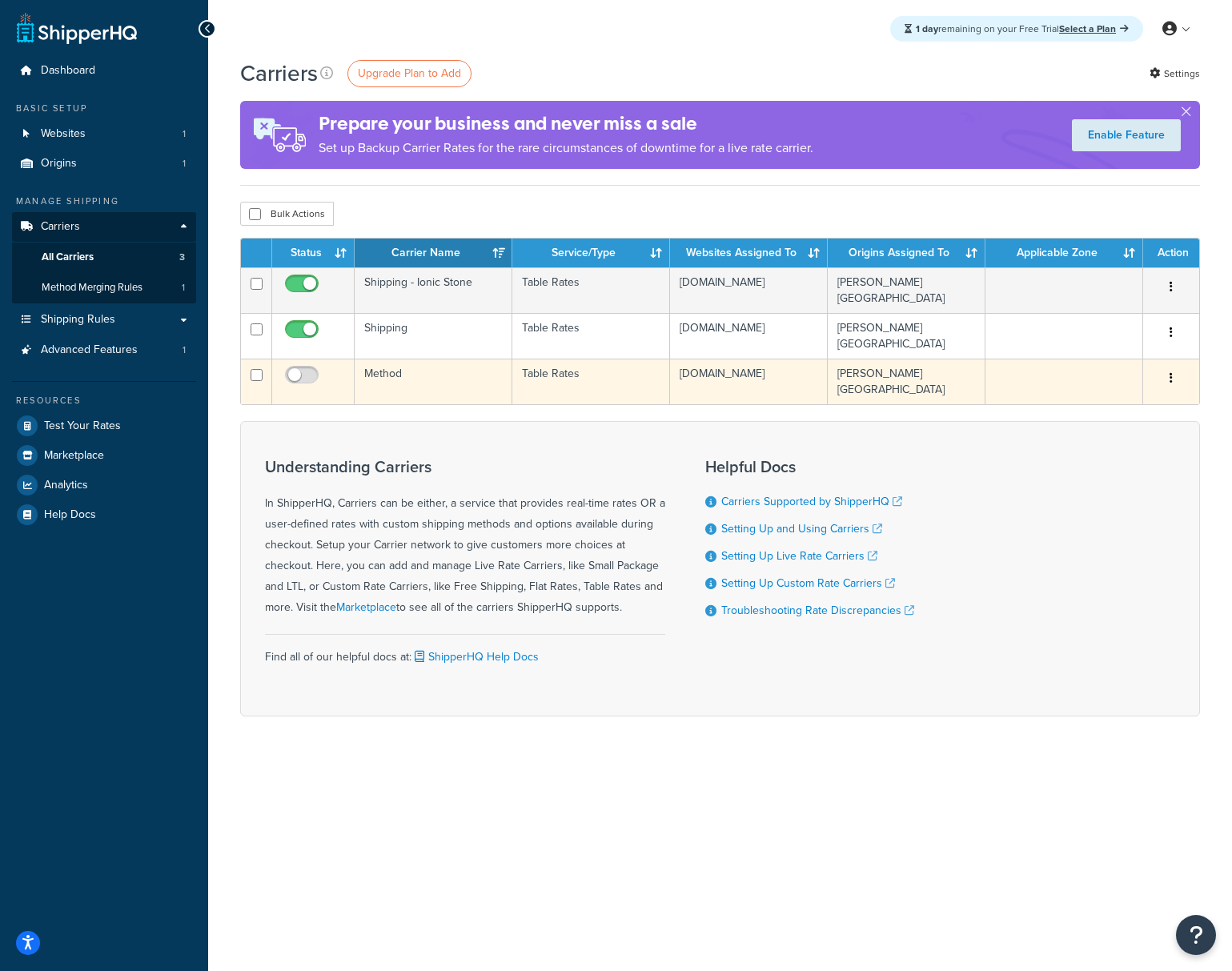
click at [1177, 379] on button "button" at bounding box center [1171, 379] width 22 height 26
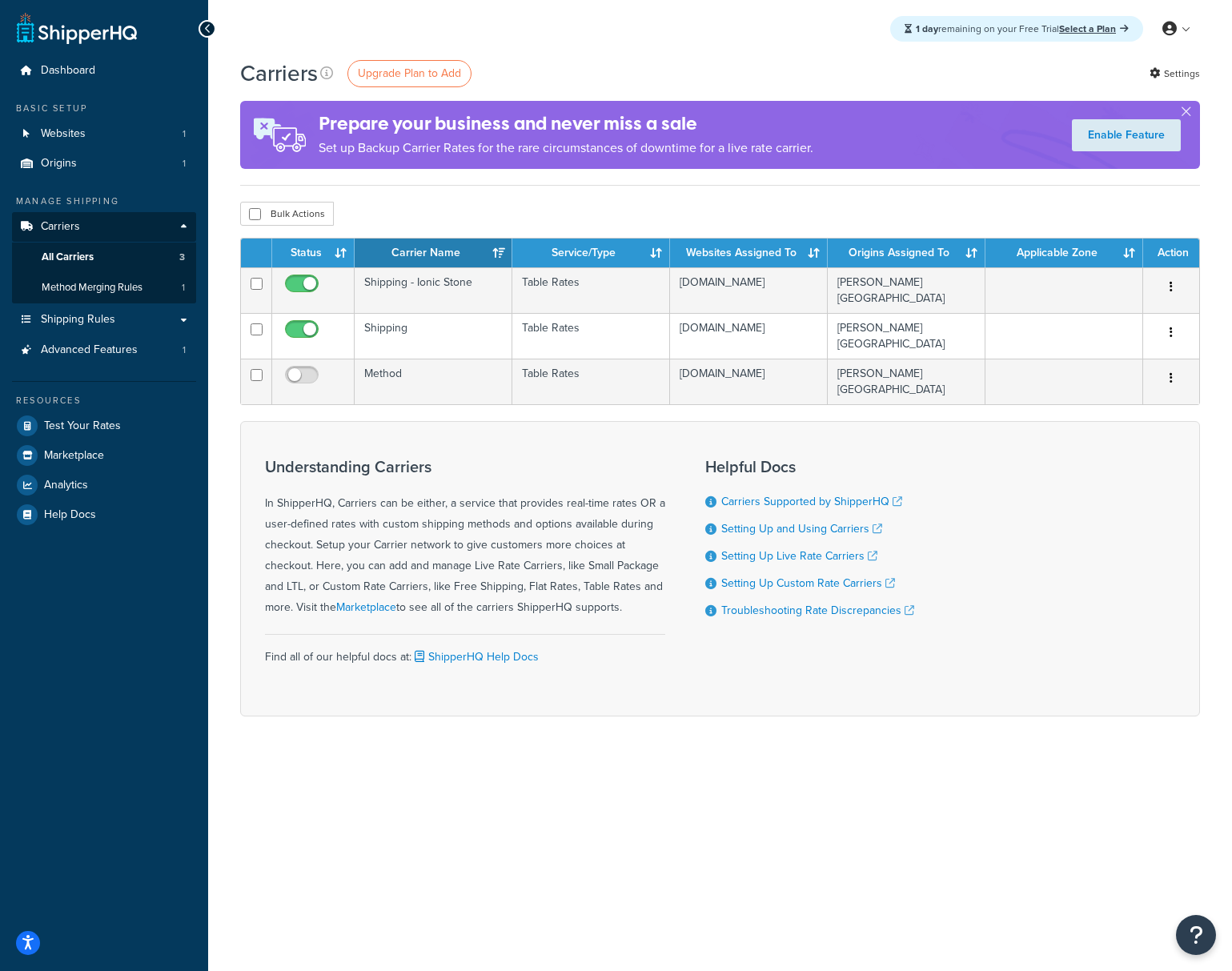
click at [548, 875] on div "1 day remaining on your Free Trial Select a Plan My Profile Billing Global Sett…" at bounding box center [720, 486] width 1024 height 971
click at [533, 871] on div "1 day remaining on your Free Trial Select a Plan My Profile Billing Global Sett…" at bounding box center [720, 486] width 1024 height 971
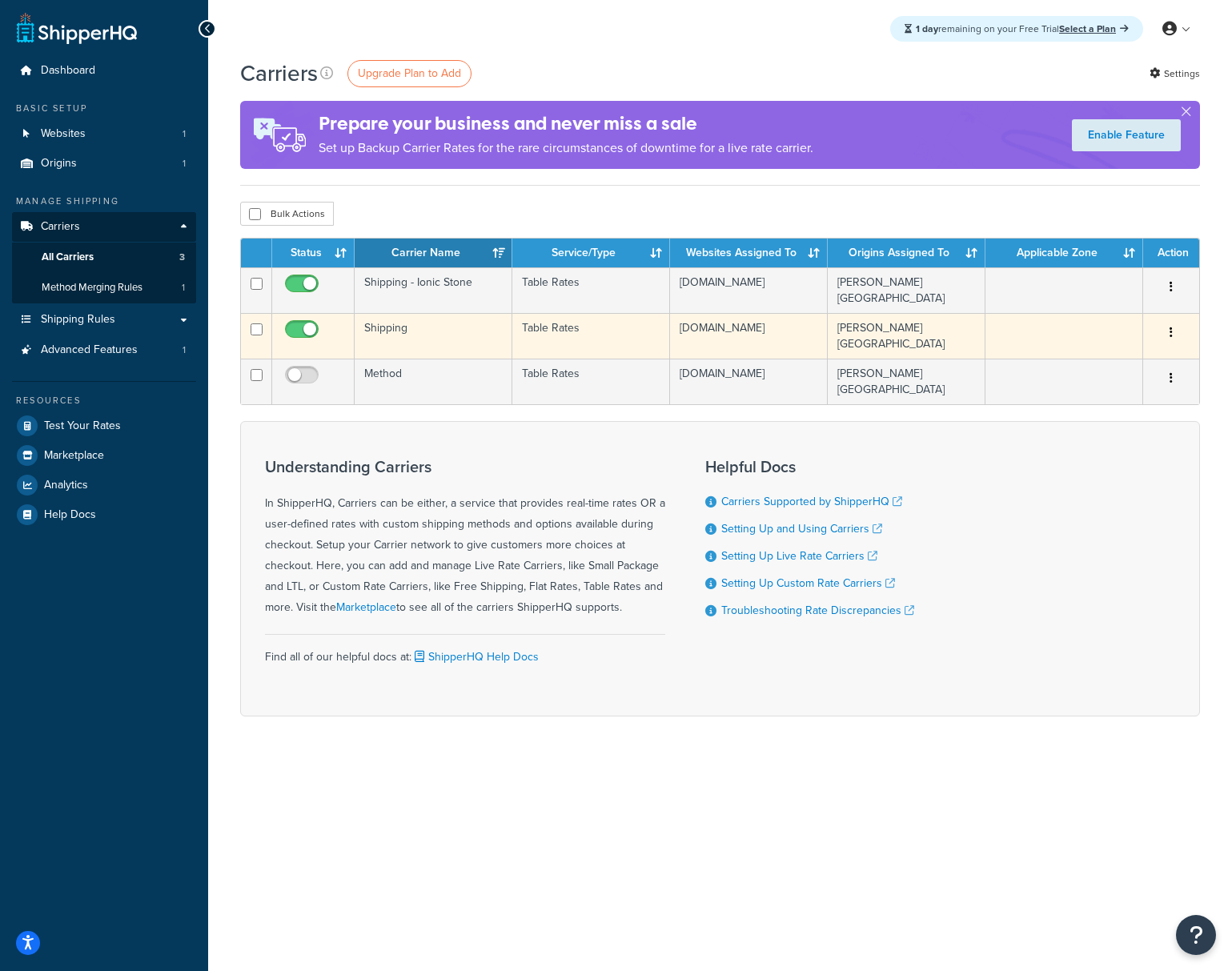
click at [1095, 336] on td at bounding box center [1065, 335] width 158 height 45
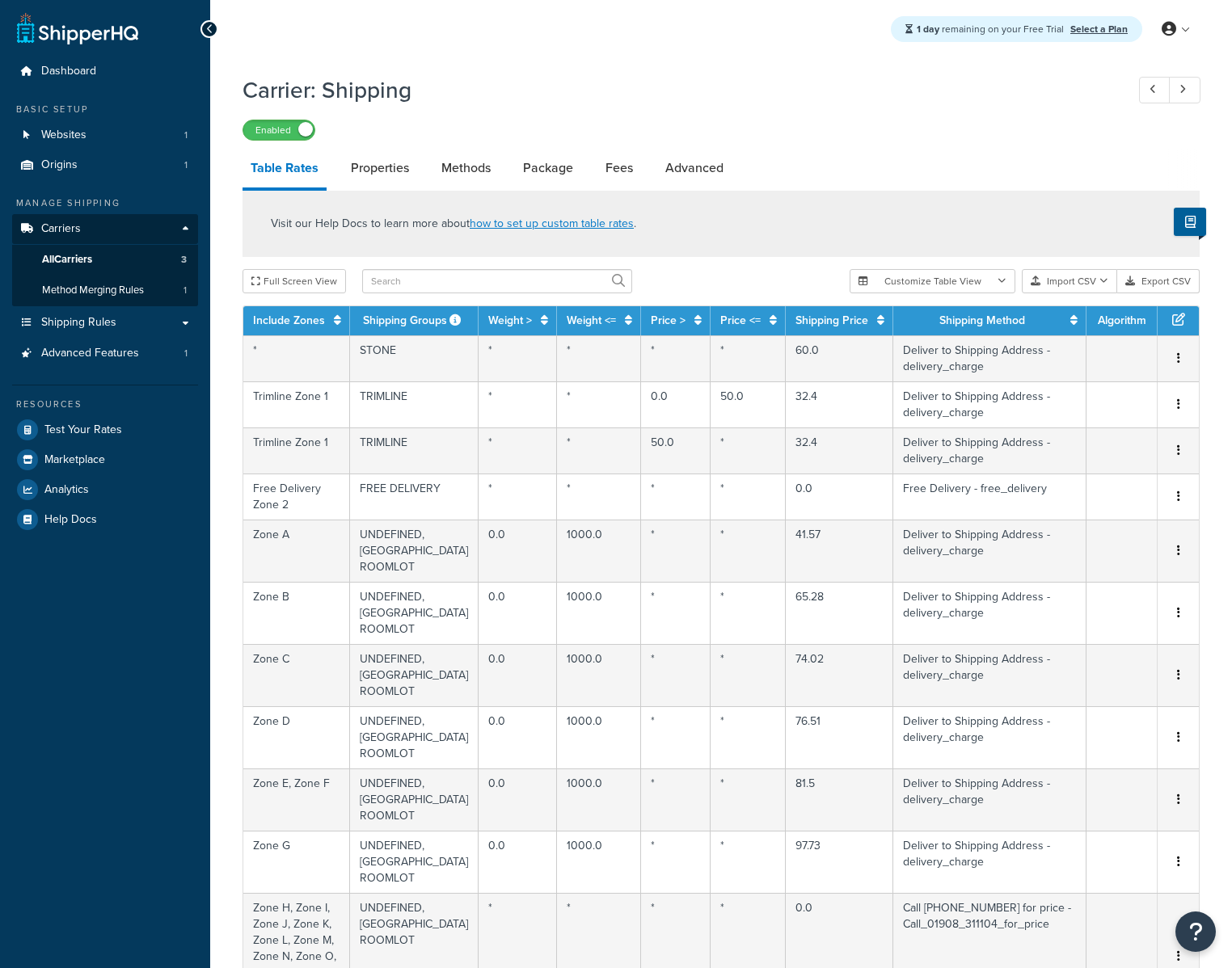
select select "25"
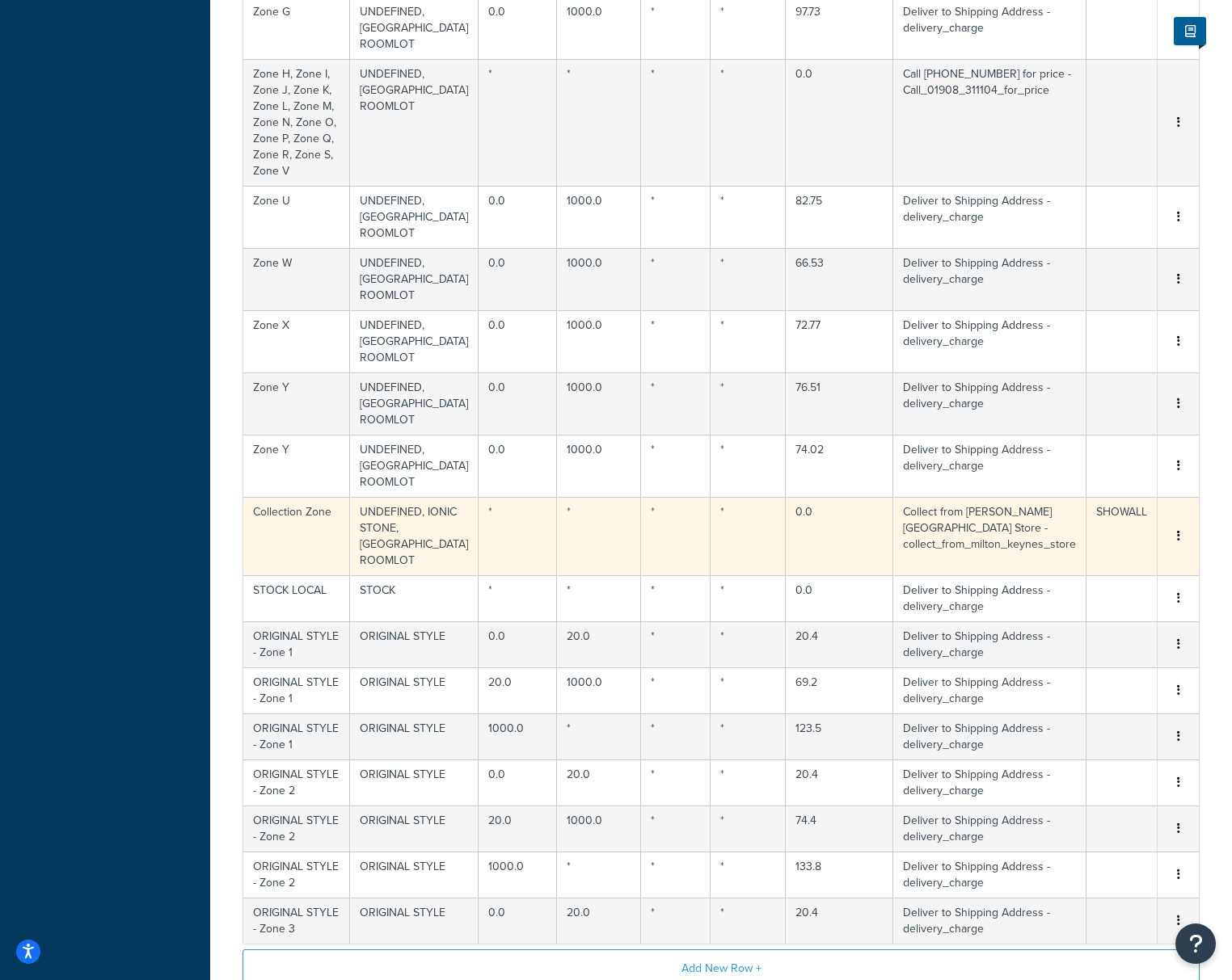
scroll to position [715, 0]
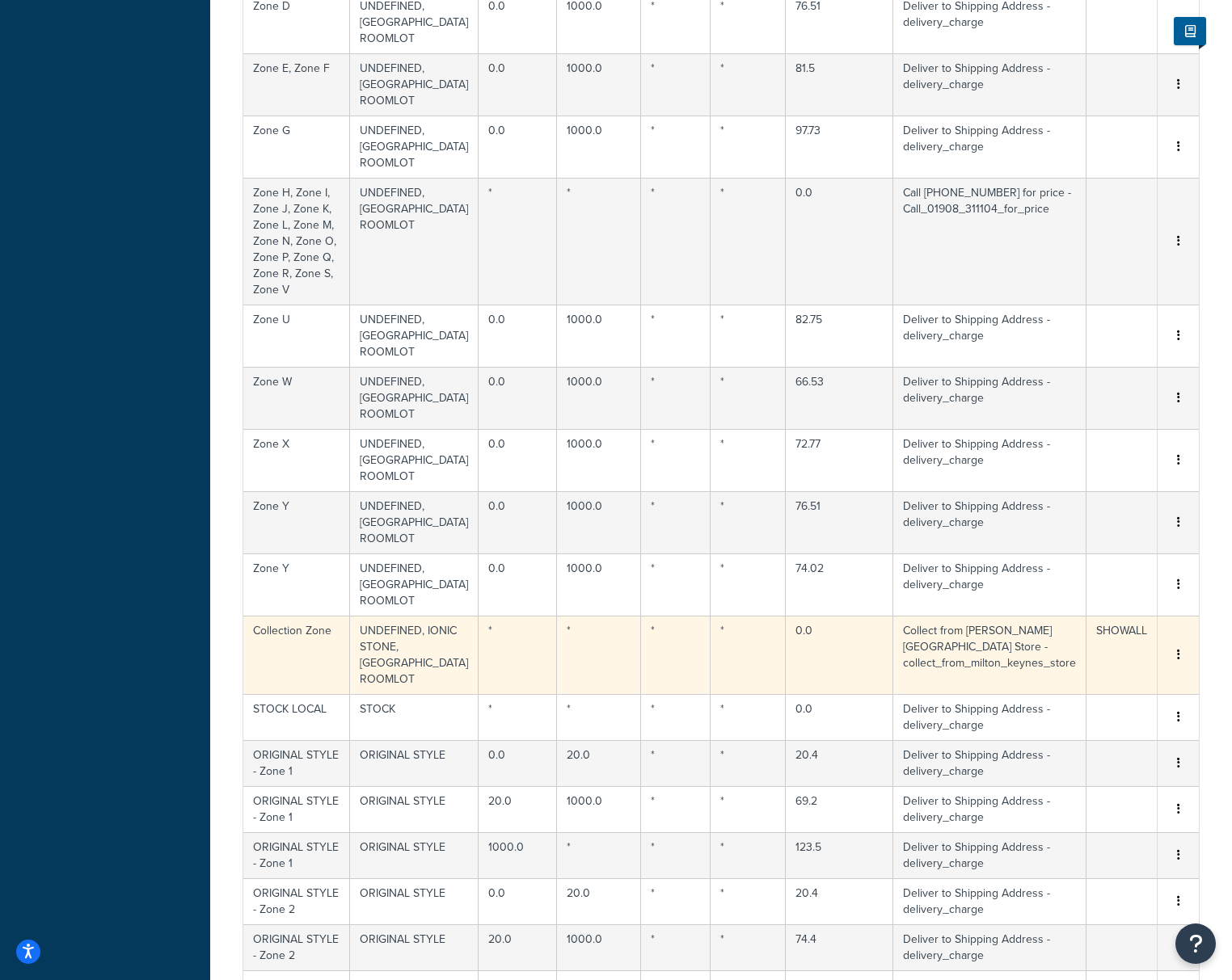
click at [1182, 646] on button "button" at bounding box center [1179, 654] width 13 height 17
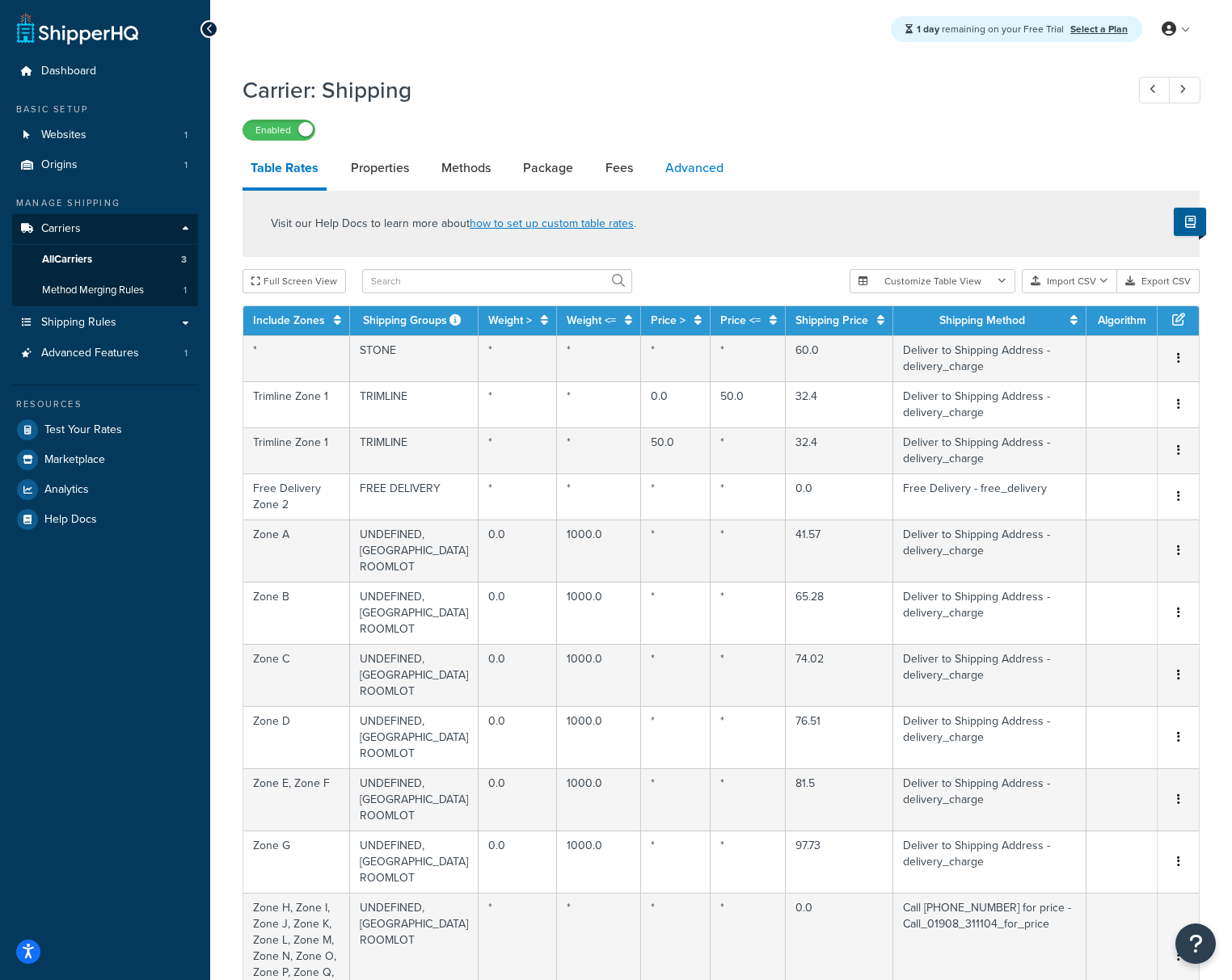
click at [715, 179] on link "Advanced" at bounding box center [695, 168] width 75 height 39
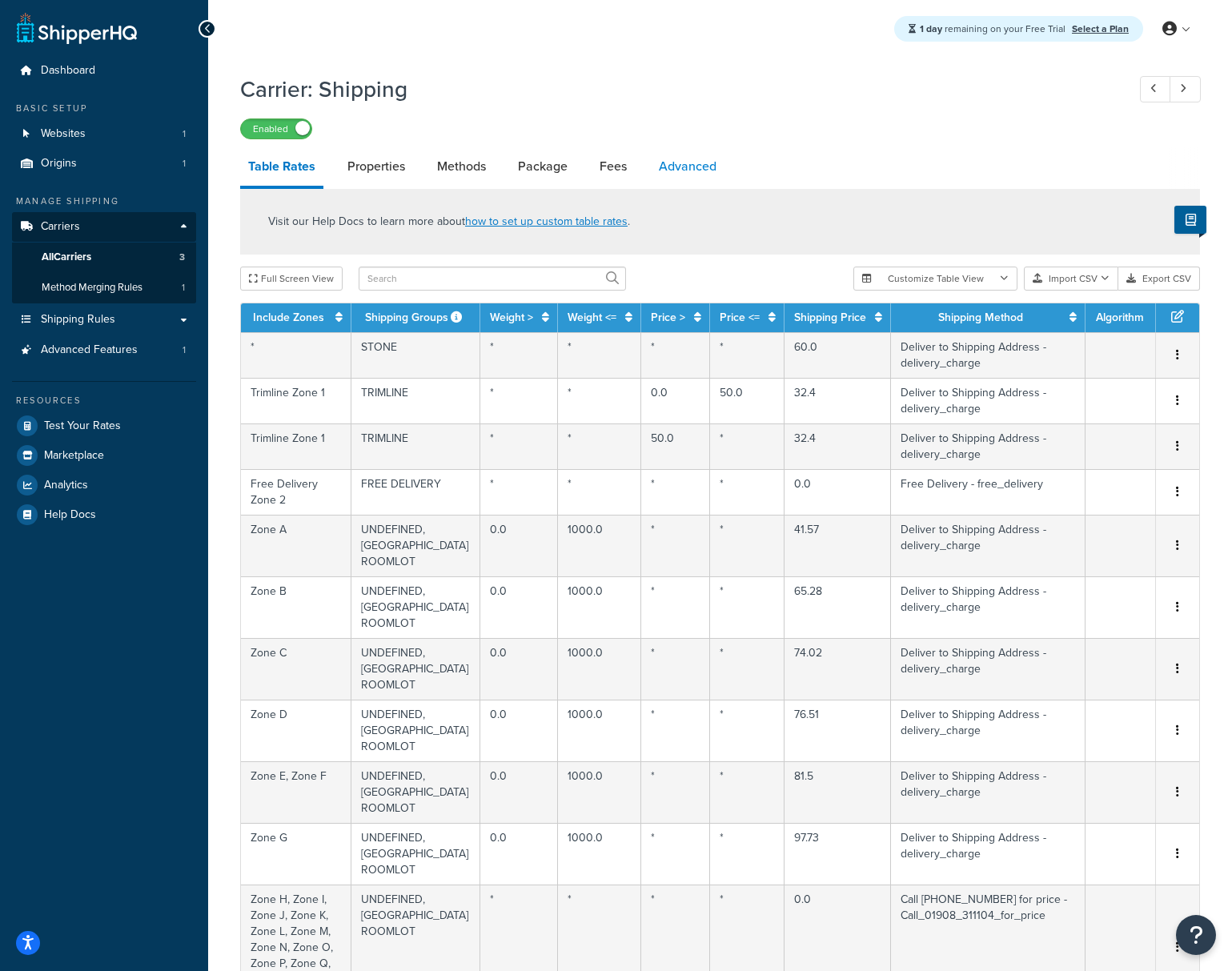
select select "false"
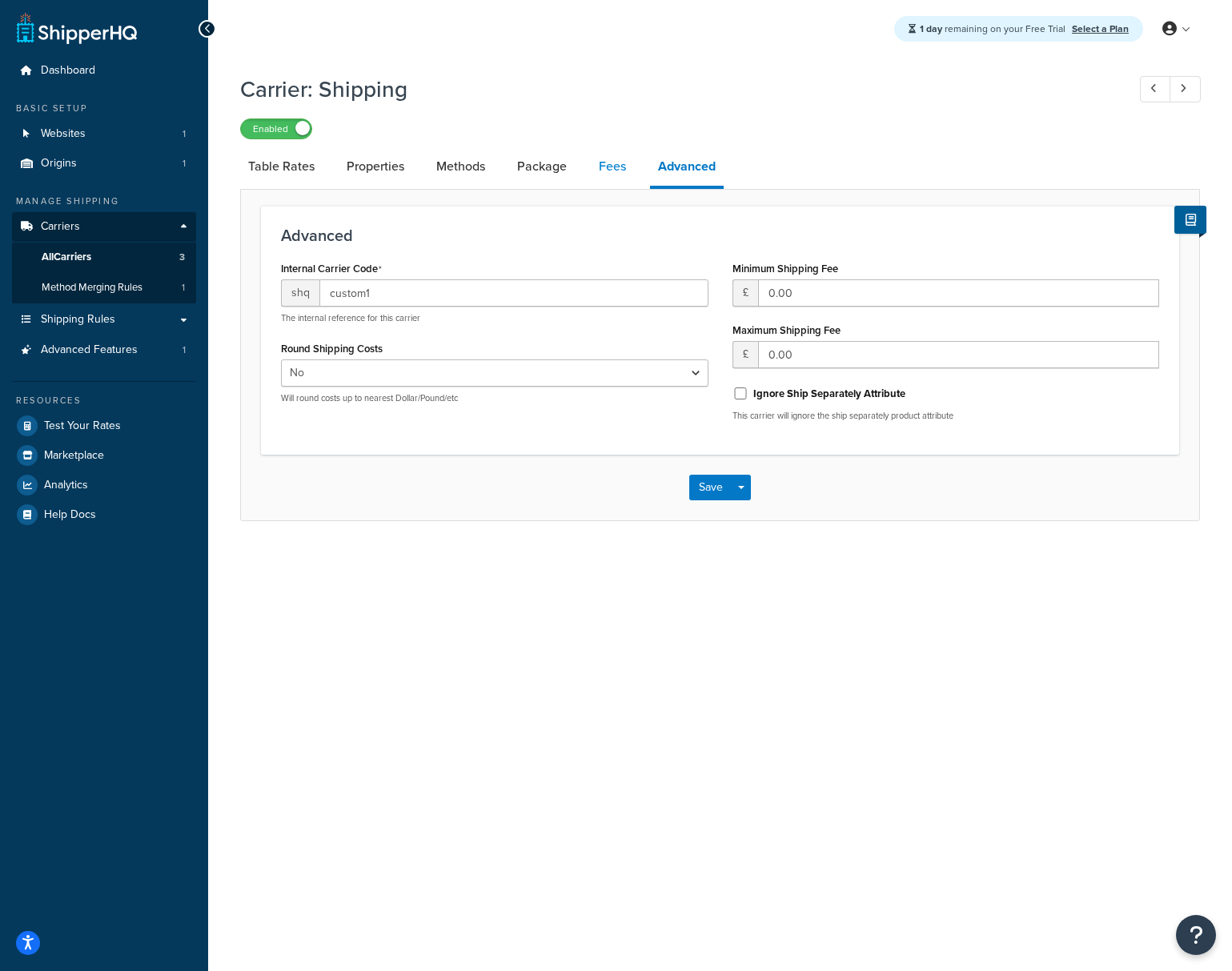
click at [619, 168] on link "Fees" at bounding box center [612, 166] width 44 height 39
select select "AFTER"
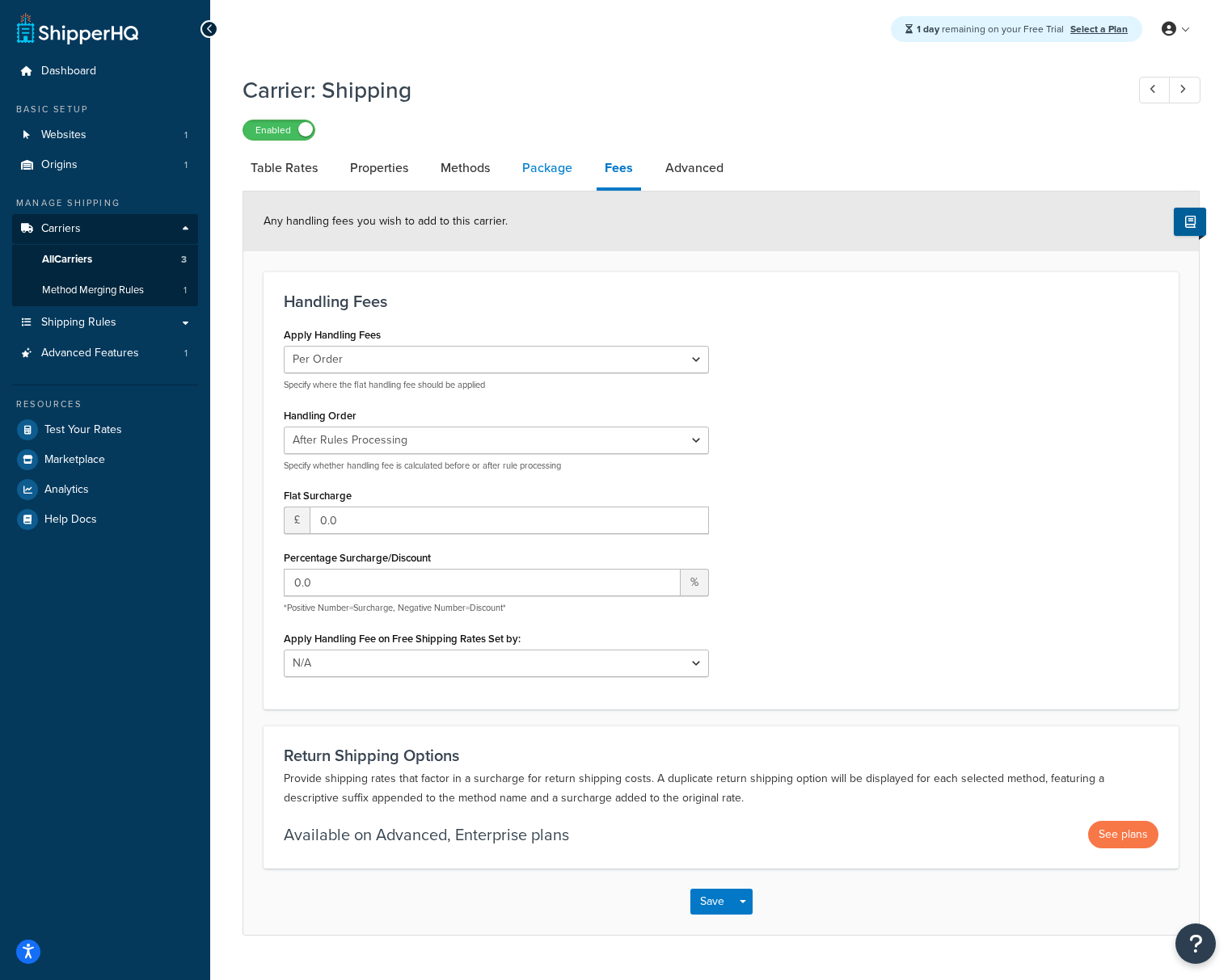
click at [521, 170] on link "Package" at bounding box center [547, 168] width 66 height 39
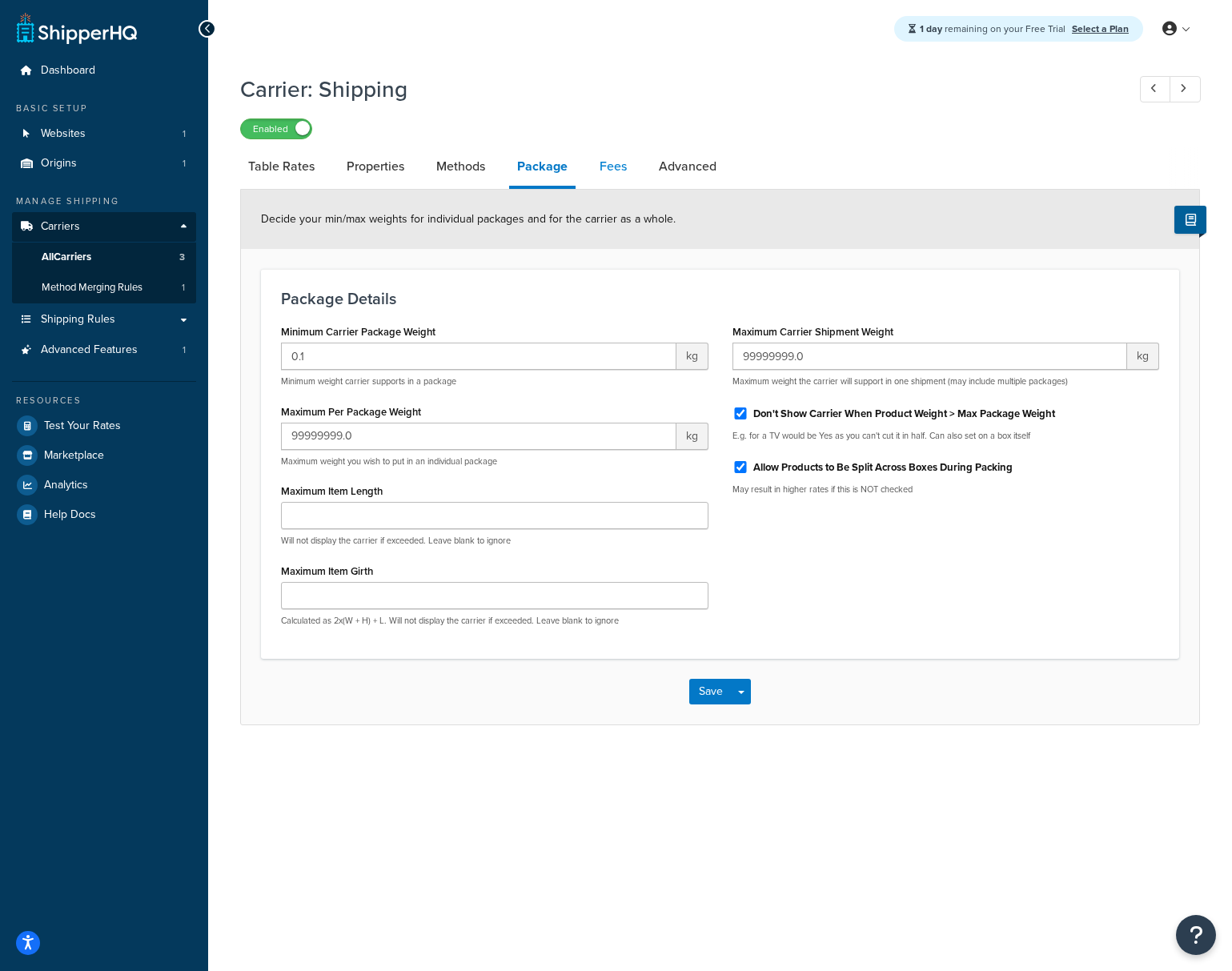
click at [607, 169] on link "Fees" at bounding box center [613, 166] width 44 height 39
select select "AFTER"
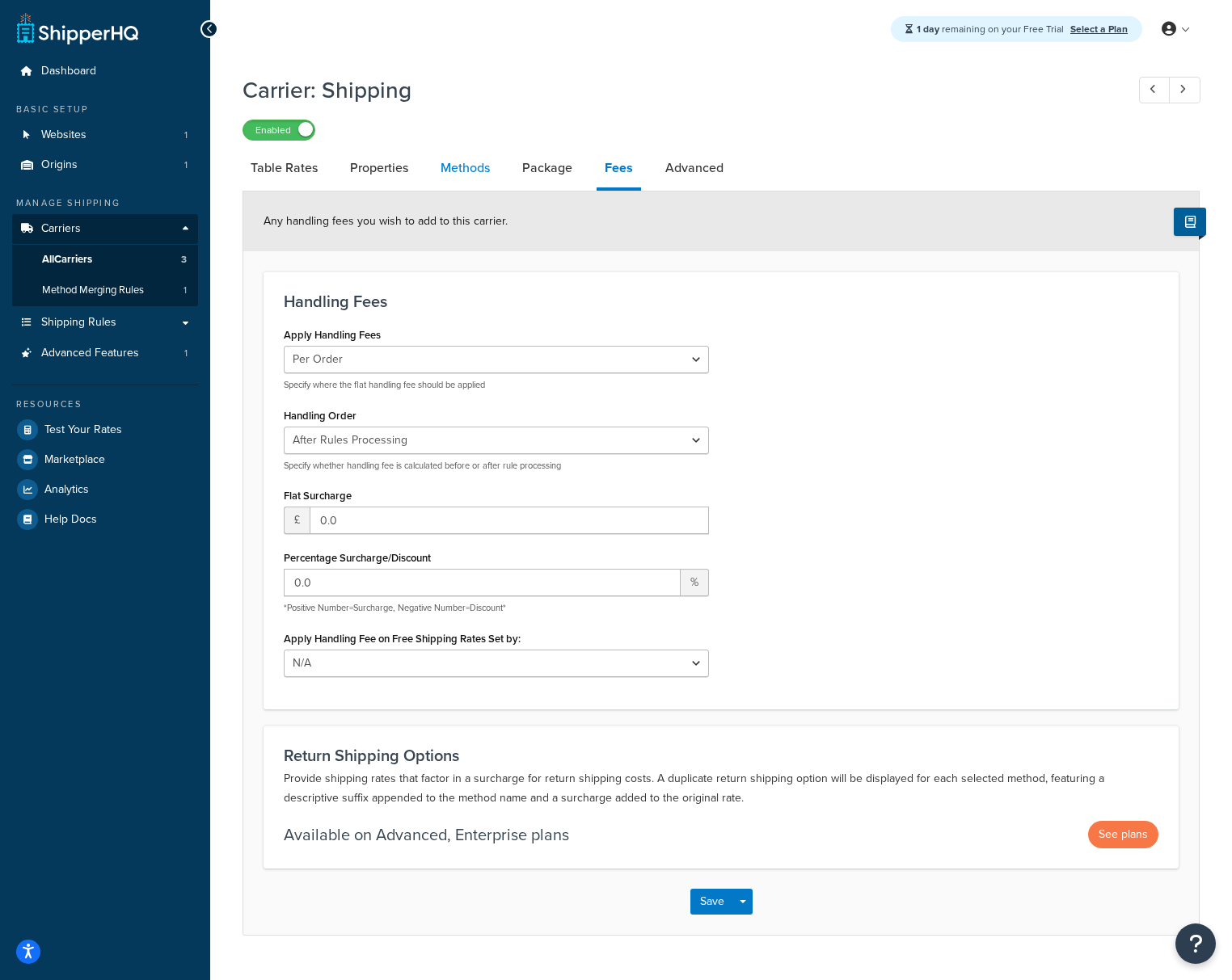
click at [491, 174] on link "Methods" at bounding box center [464, 168] width 66 height 39
select select "25"
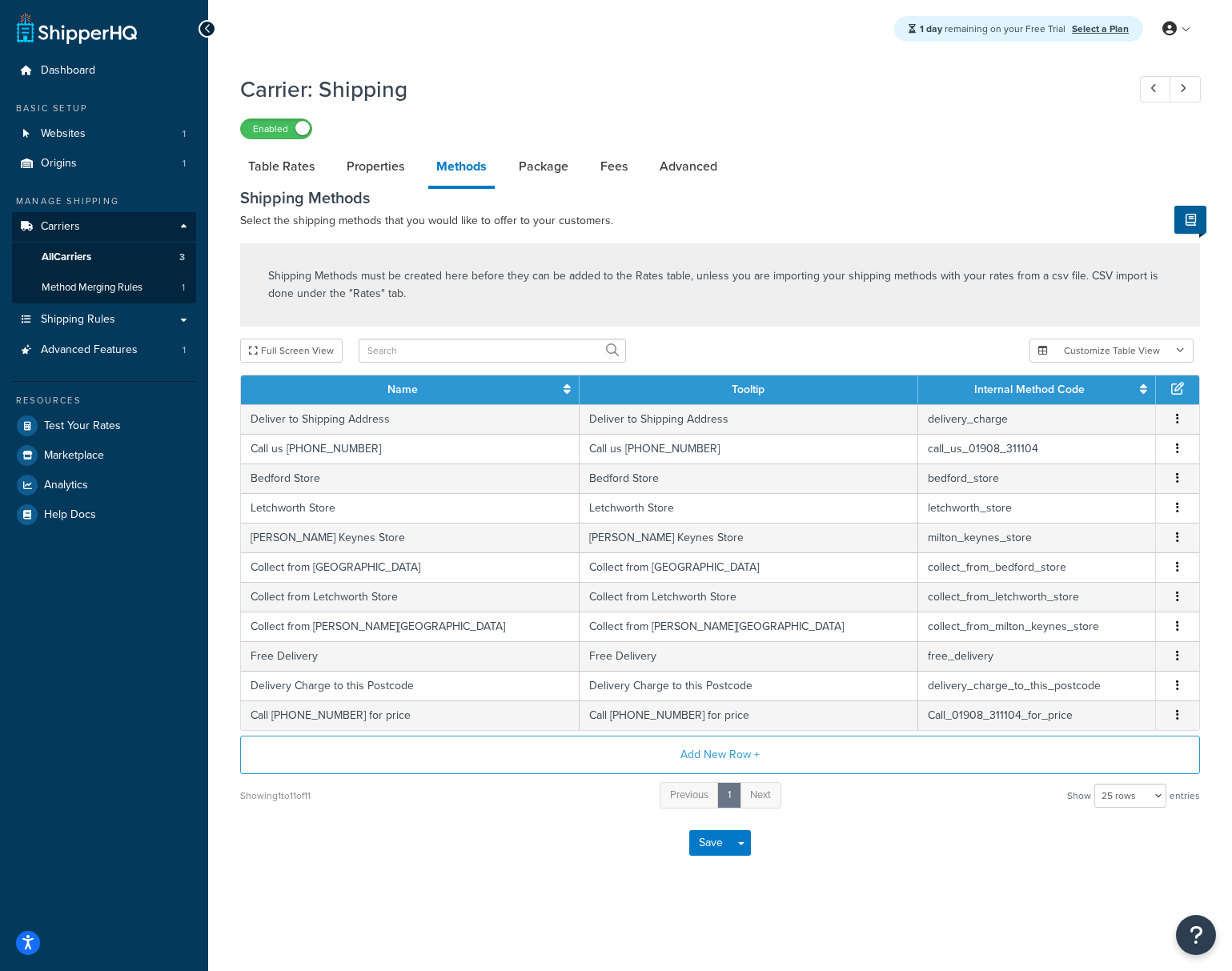
click at [170, 677] on div "Dashboard Basic Setup Websites 1 Origins 1 Manage Shipping Carriers Carriers Al…" at bounding box center [104, 486] width 208 height 971
click at [374, 172] on link "Properties" at bounding box center [376, 166] width 74 height 39
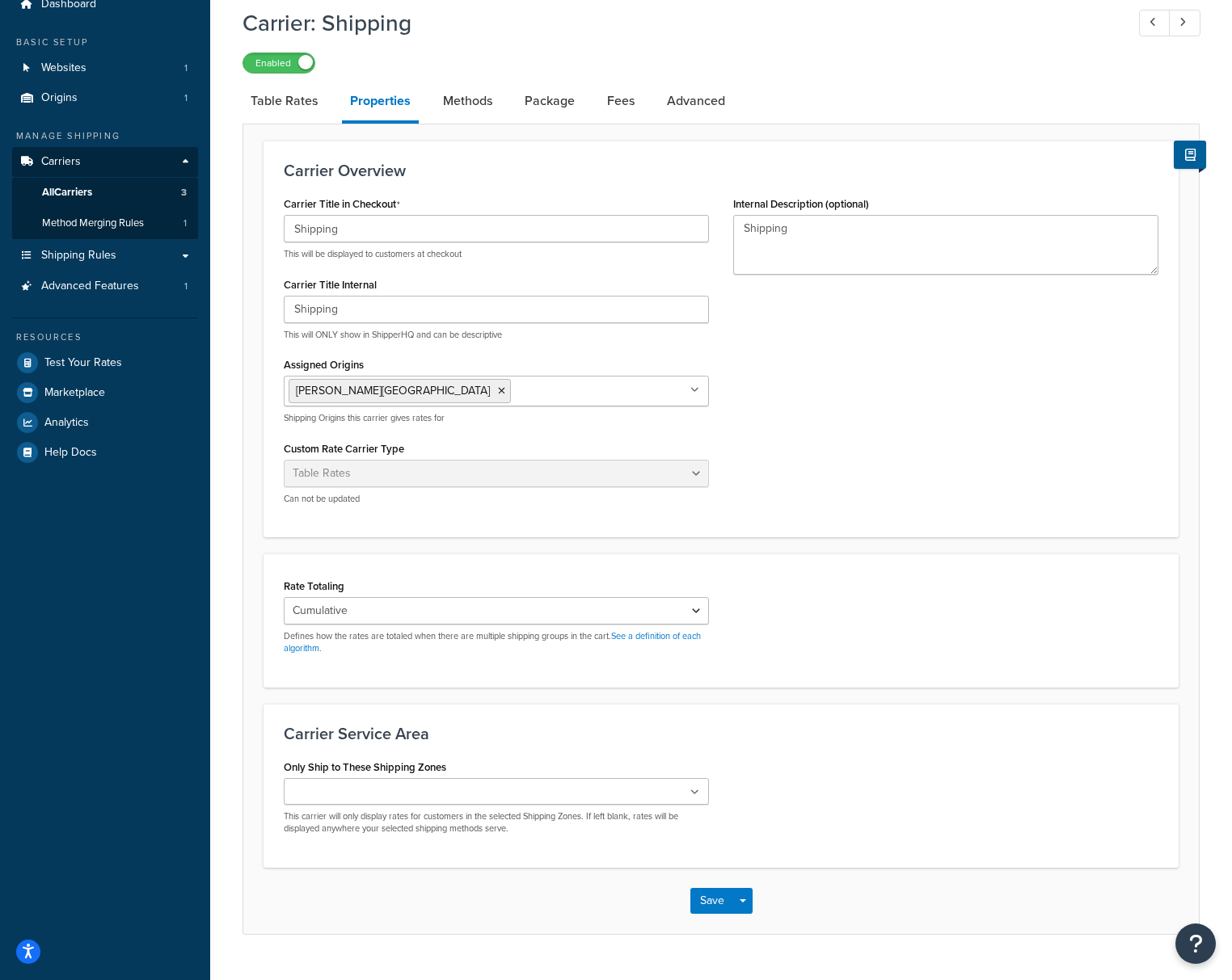
scroll to position [104, 0]
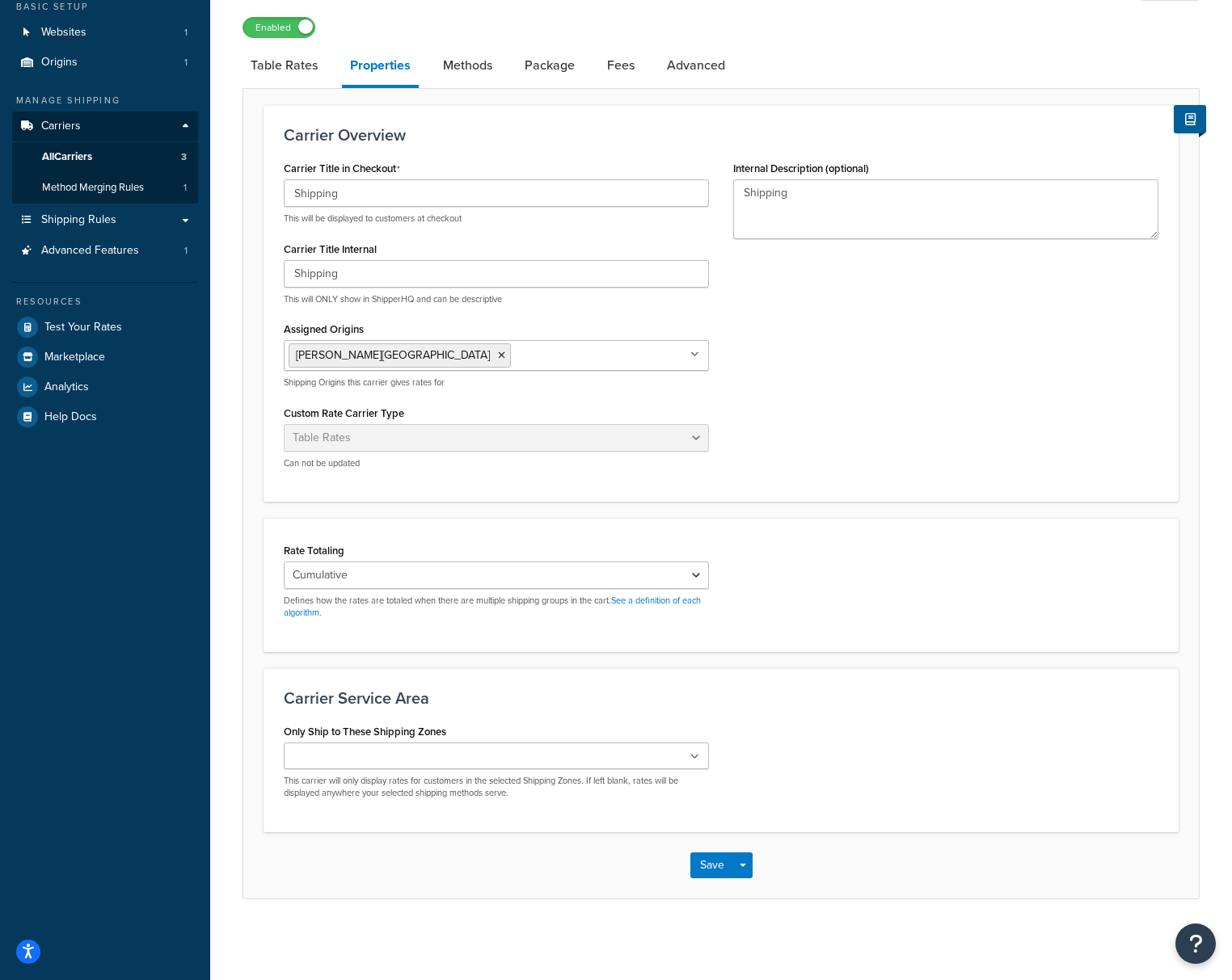
click at [937, 781] on div "Only Ship to These Shipping Zones Zone A Zone B Zone C Zone D Zone E Zone F Zon…" at bounding box center [721, 766] width 899 height 92
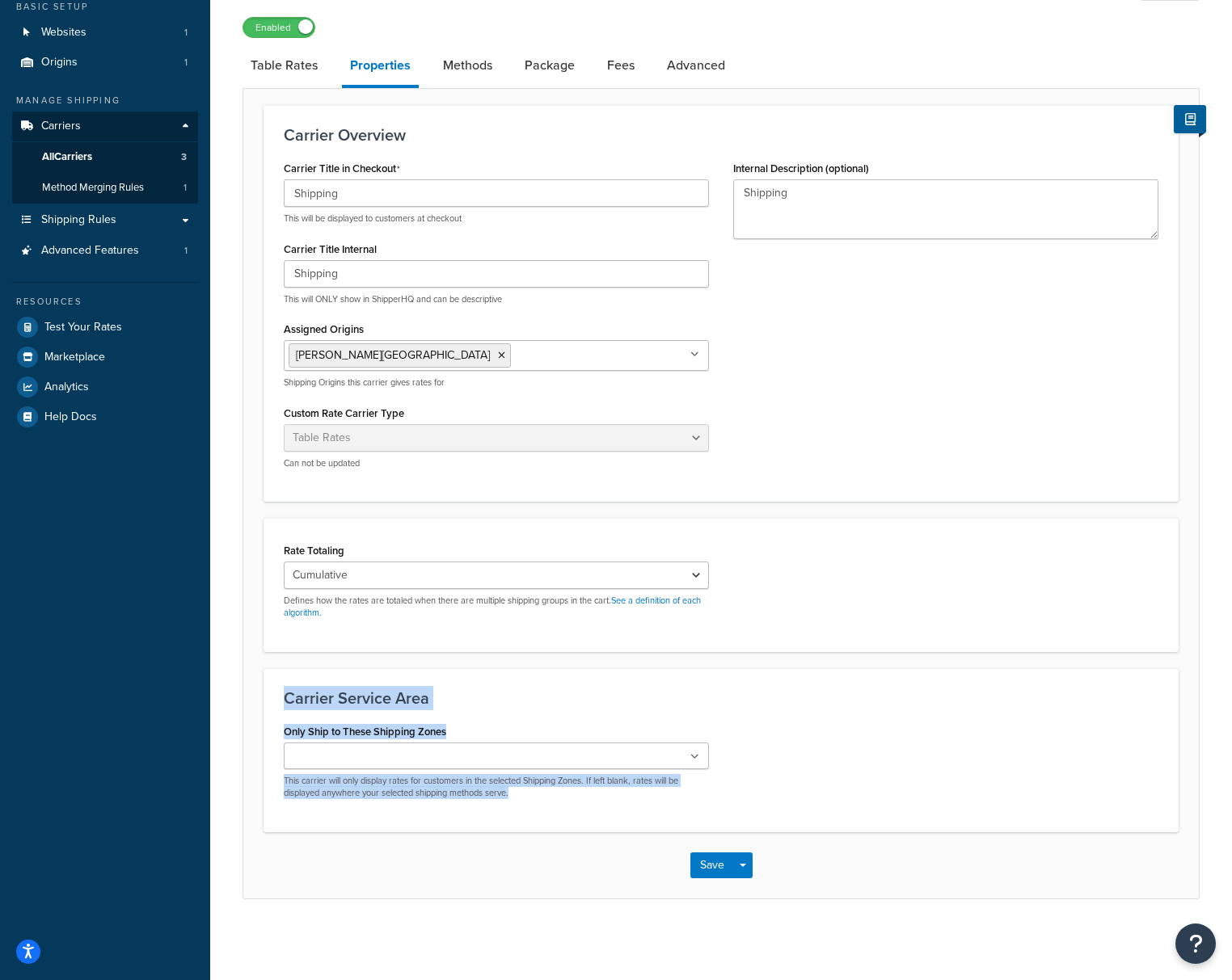
drag, startPoint x: 885, startPoint y: 766, endPoint x: 814, endPoint y: 649, distance: 136.9
click at [814, 649] on form "Carrier Overview Carrier Title in Checkout Shipping This will be displayed to c…" at bounding box center [721, 501] width 955 height 792
drag, startPoint x: 864, startPoint y: 678, endPoint x: 734, endPoint y: 759, distance: 153.2
click at [864, 678] on div "Carrier Service Area Only Ship to These Shipping Zones Zone A Zone B Zone C Zon…" at bounding box center [720, 750] width 915 height 164
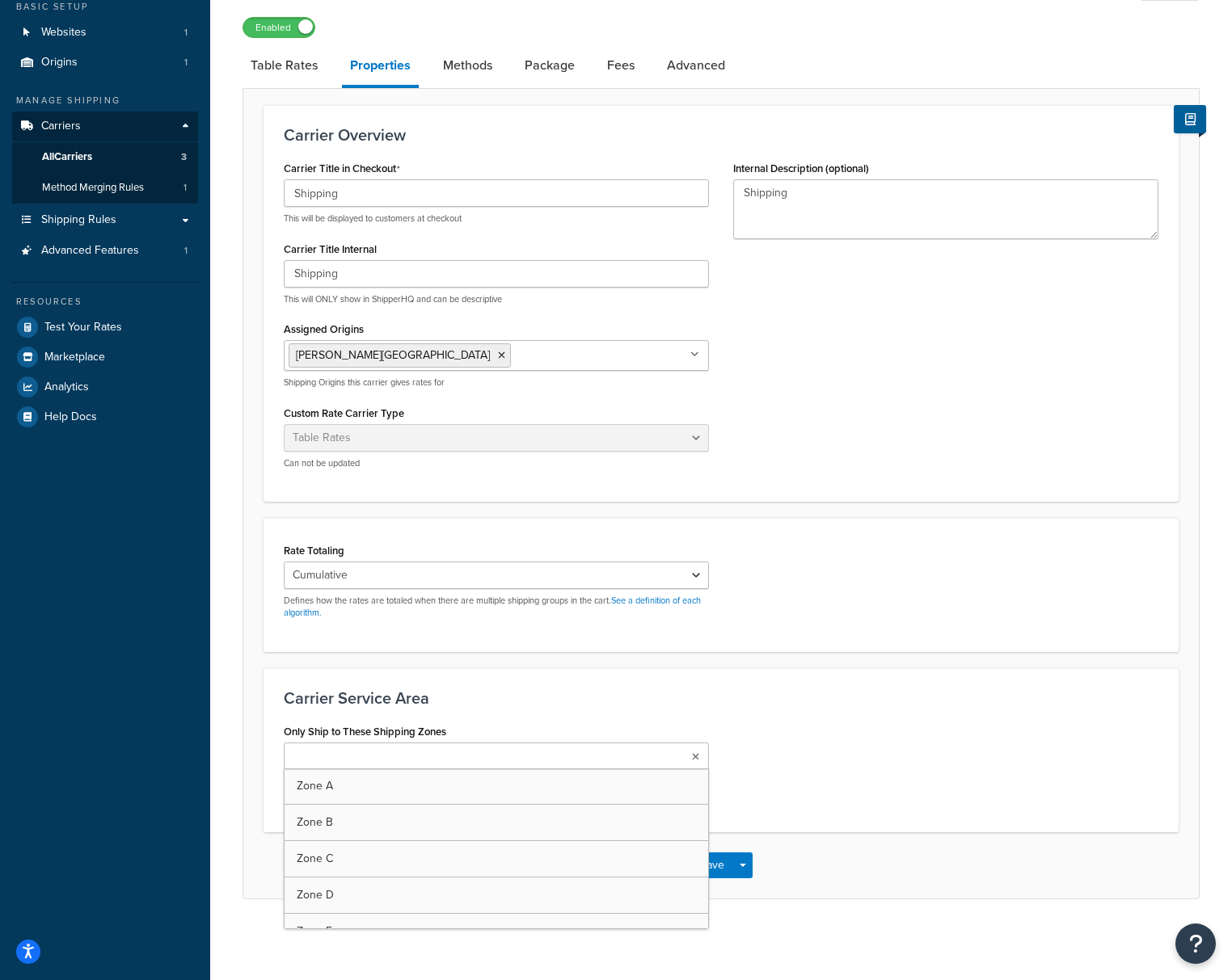
click at [686, 768] on ul at bounding box center [496, 756] width 425 height 27
click at [840, 753] on div "Only Ship to These Shipping Zones Zone A Zone B Zone C Zone D Zone E Zone F Zon…" at bounding box center [721, 766] width 899 height 92
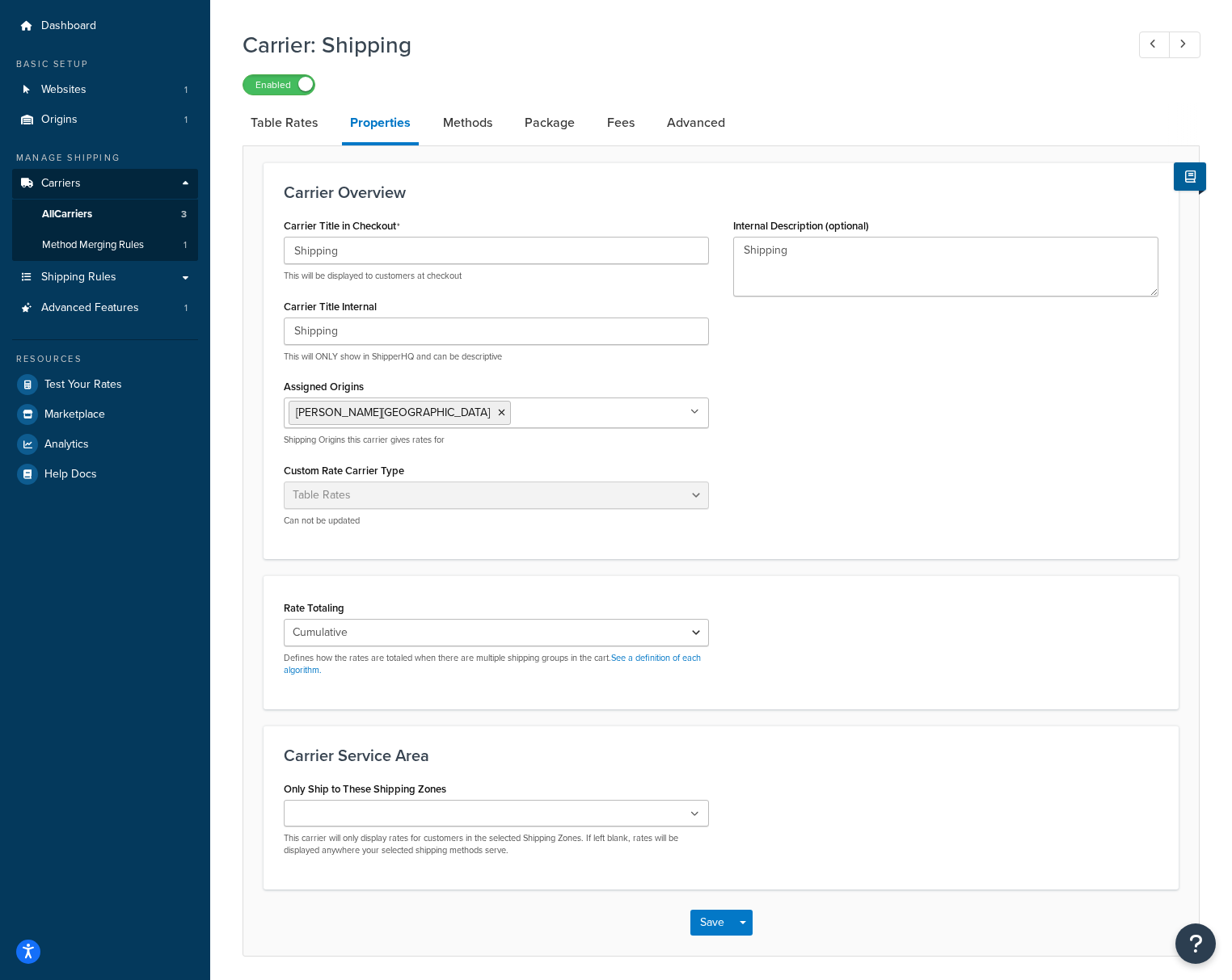
scroll to position [0, 0]
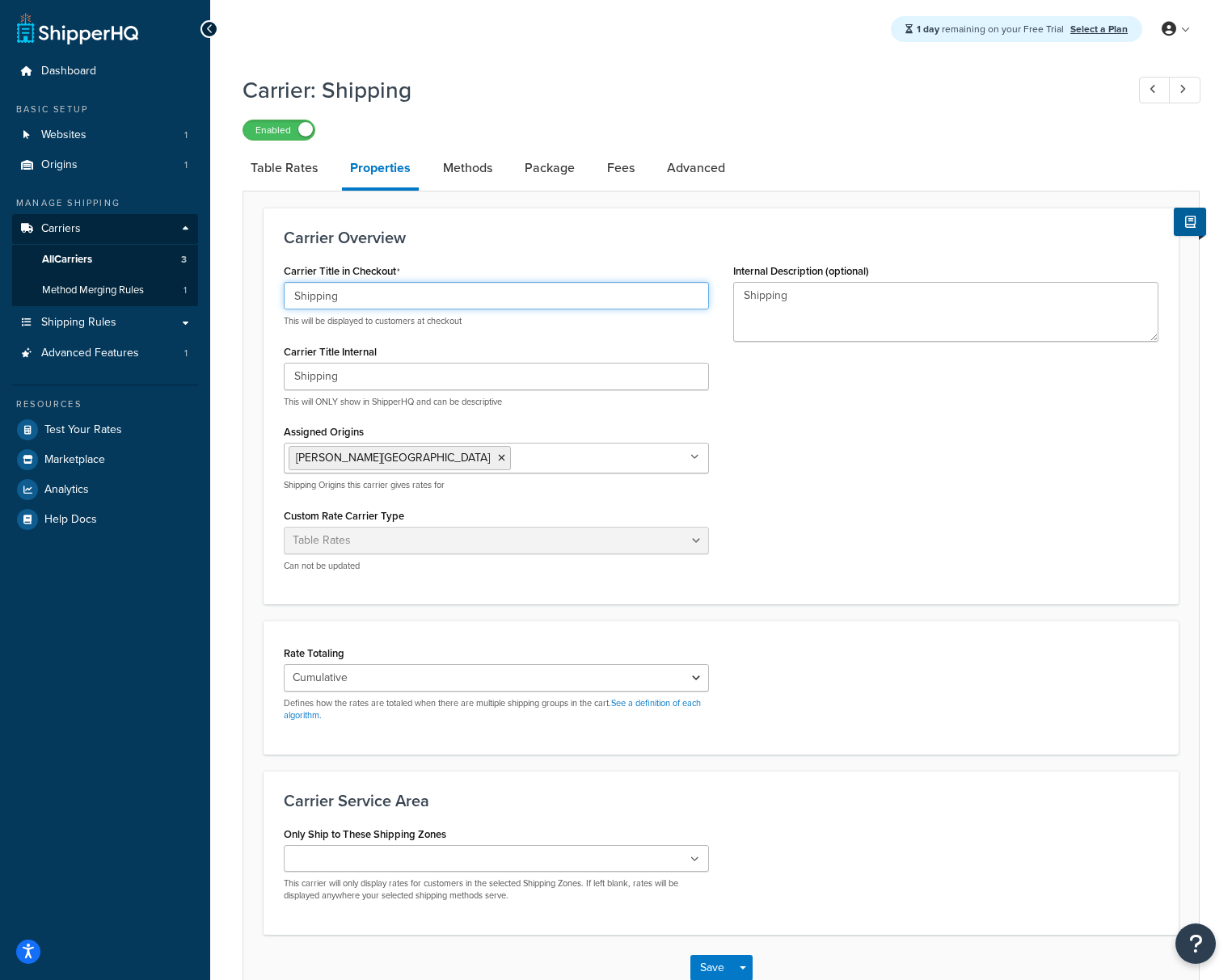
click at [489, 295] on input "Shipping" at bounding box center [496, 296] width 425 height 27
click at [855, 436] on div "Carrier Title in Checkout Shipping This will be displayed to customers at check…" at bounding box center [721, 421] width 899 height 325
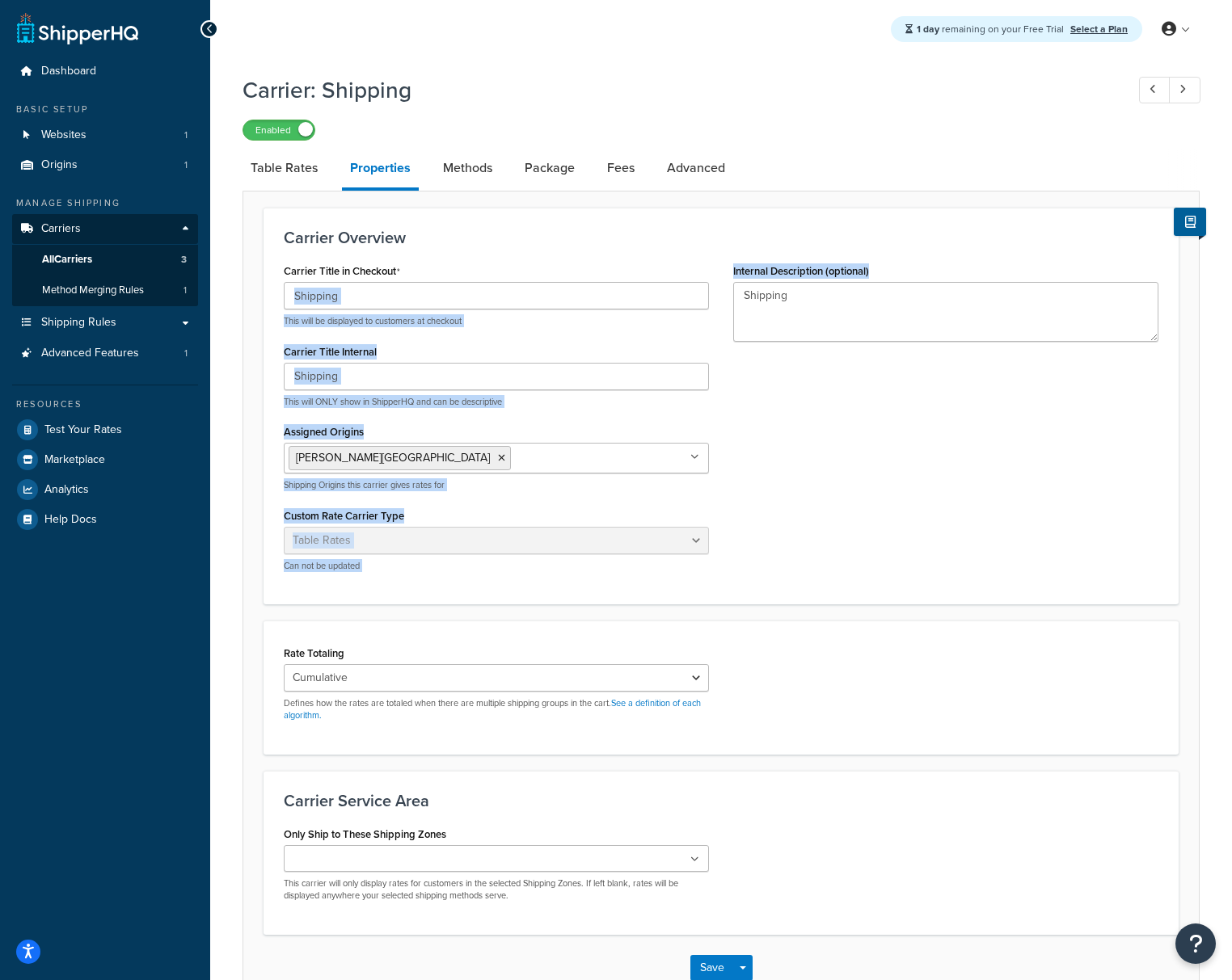
drag, startPoint x: 855, startPoint y: 440, endPoint x: 519, endPoint y: 275, distance: 374.3
click at [519, 275] on div "Carrier Title in Checkout Shipping This will be displayed to customers at check…" at bounding box center [721, 421] width 899 height 325
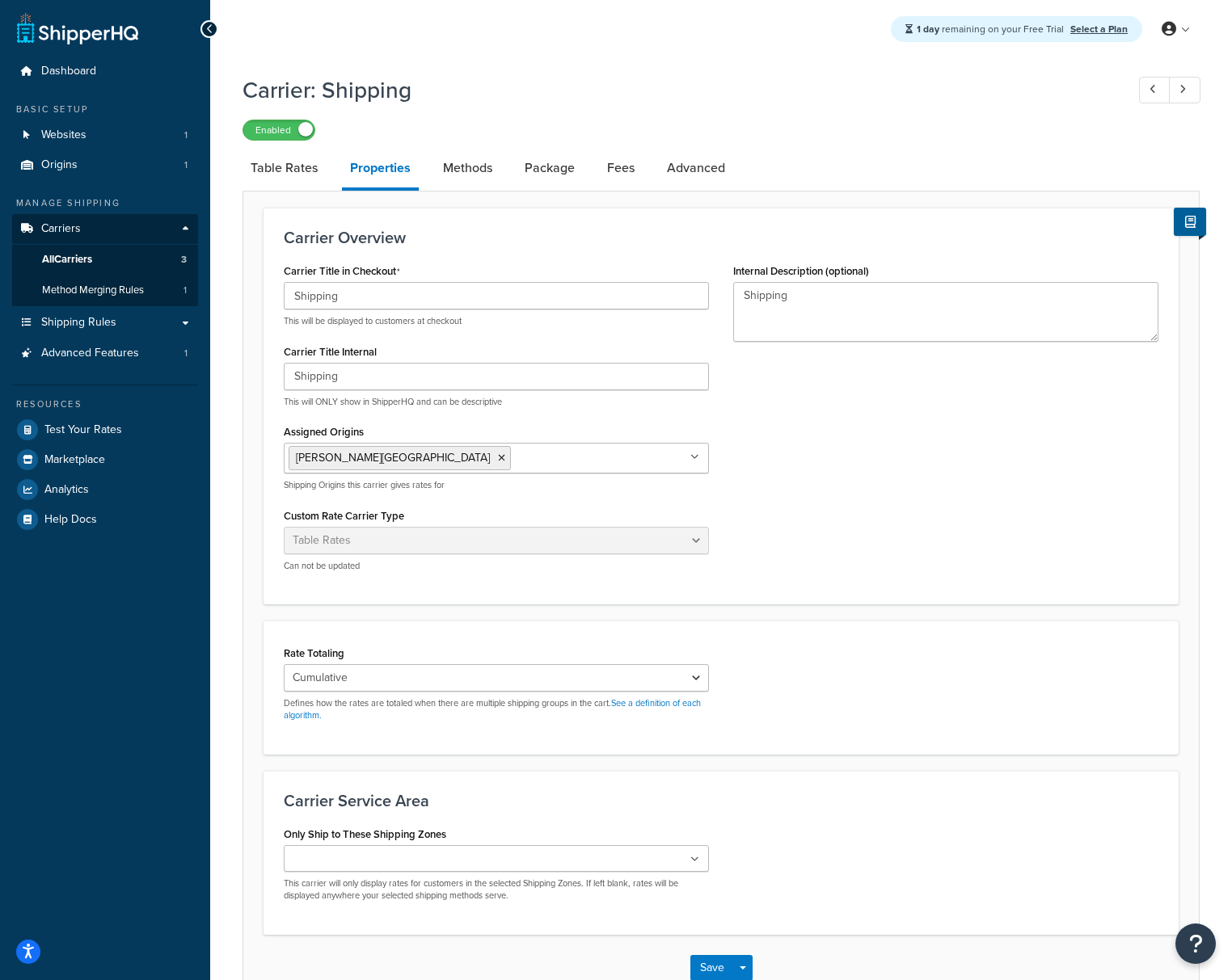
click at [925, 512] on div "Carrier Title in Checkout Shipping This will be displayed to customers at check…" at bounding box center [721, 421] width 899 height 325
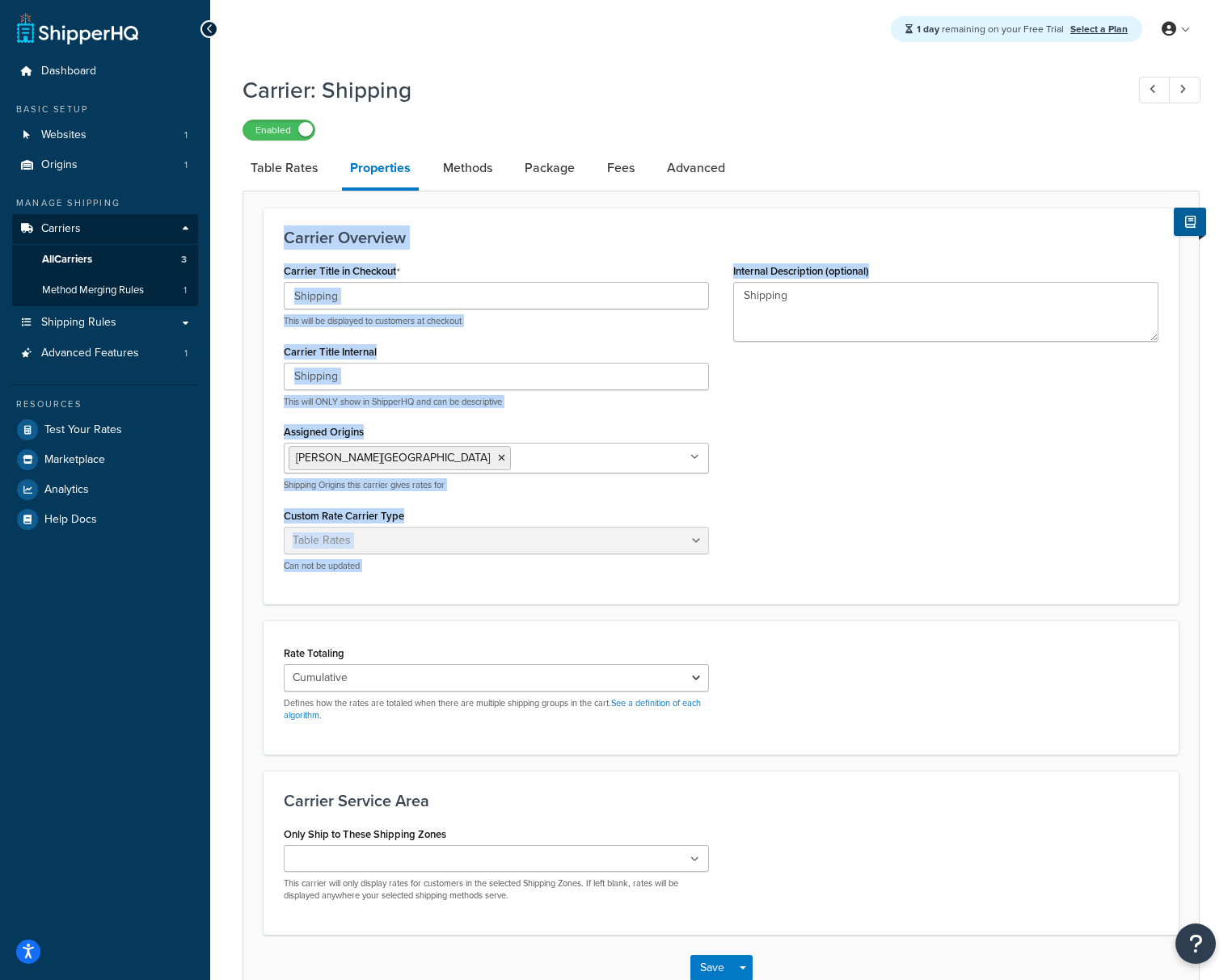
drag, startPoint x: 984, startPoint y: 548, endPoint x: 238, endPoint y: 131, distance: 854.6
click at [202, 115] on div "Dashboard Basic Setup Websites 1 Origins 1 Manage Shipping Carriers Carriers Al…" at bounding box center [616, 541] width 1232 height 1083
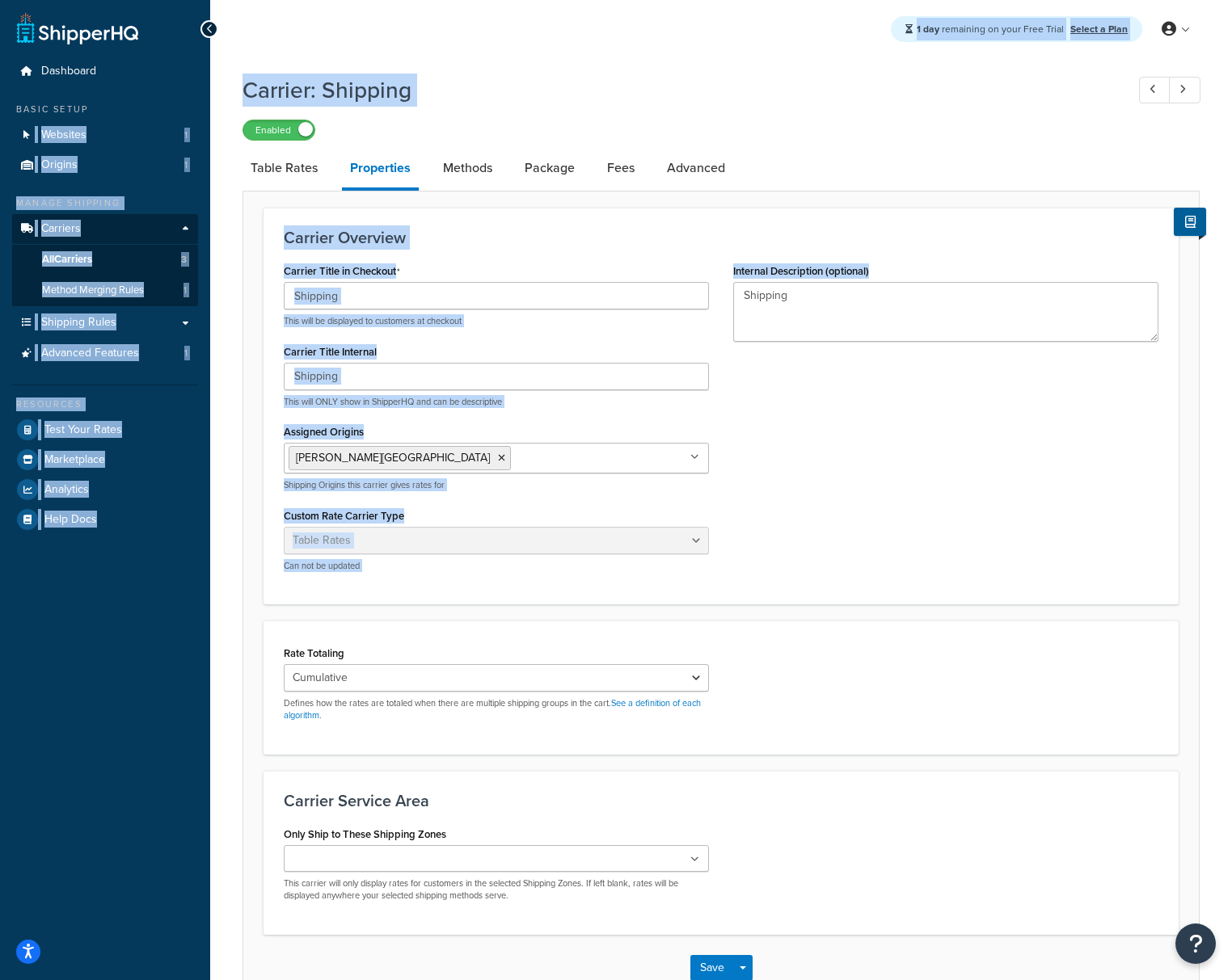
click at [900, 518] on div "Carrier Title in Checkout Shipping This will be displayed to customers at check…" at bounding box center [721, 421] width 899 height 325
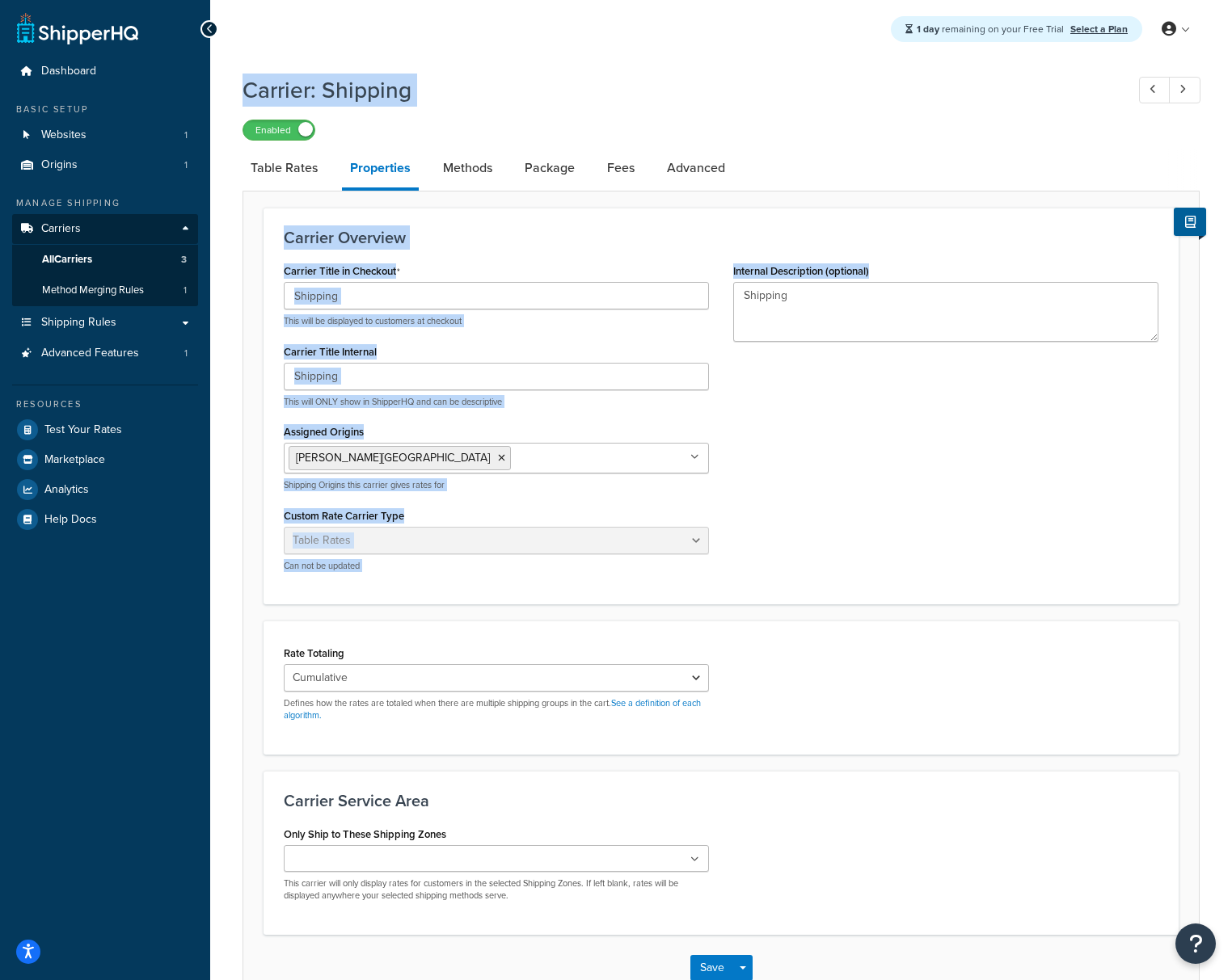
drag, startPoint x: 924, startPoint y: 522, endPoint x: 346, endPoint y: 74, distance: 731.3
click at [336, 67] on div "Carrier: Shipping Enabled Table Rates Properties Methods Package Fees Advanced …" at bounding box center [721, 534] width 957 height 936
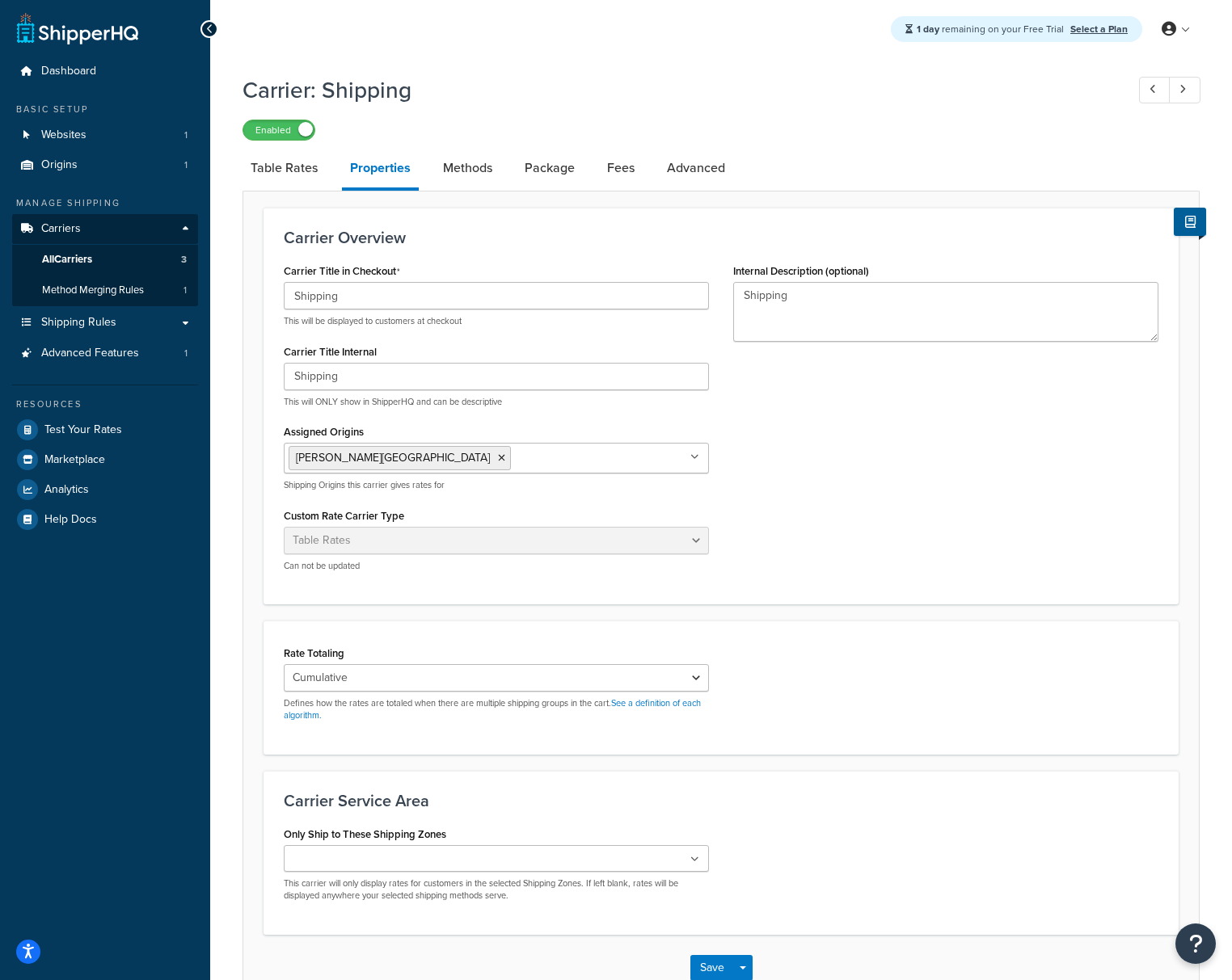
click at [862, 390] on div "Carrier Title in Checkout Shipping This will be displayed to customers at check…" at bounding box center [721, 421] width 899 height 325
drag, startPoint x: 860, startPoint y: 419, endPoint x: 552, endPoint y: 120, distance: 429.3
click at [547, 115] on div "Carrier: Shipping Enabled Table Rates Properties Methods Package Fees Advanced …" at bounding box center [721, 534] width 957 height 936
click at [886, 500] on div "Carrier Title in Checkout Shipping This will be displayed to customers at check…" at bounding box center [721, 421] width 899 height 325
click at [84, 142] on link "Websites 1" at bounding box center [106, 135] width 186 height 30
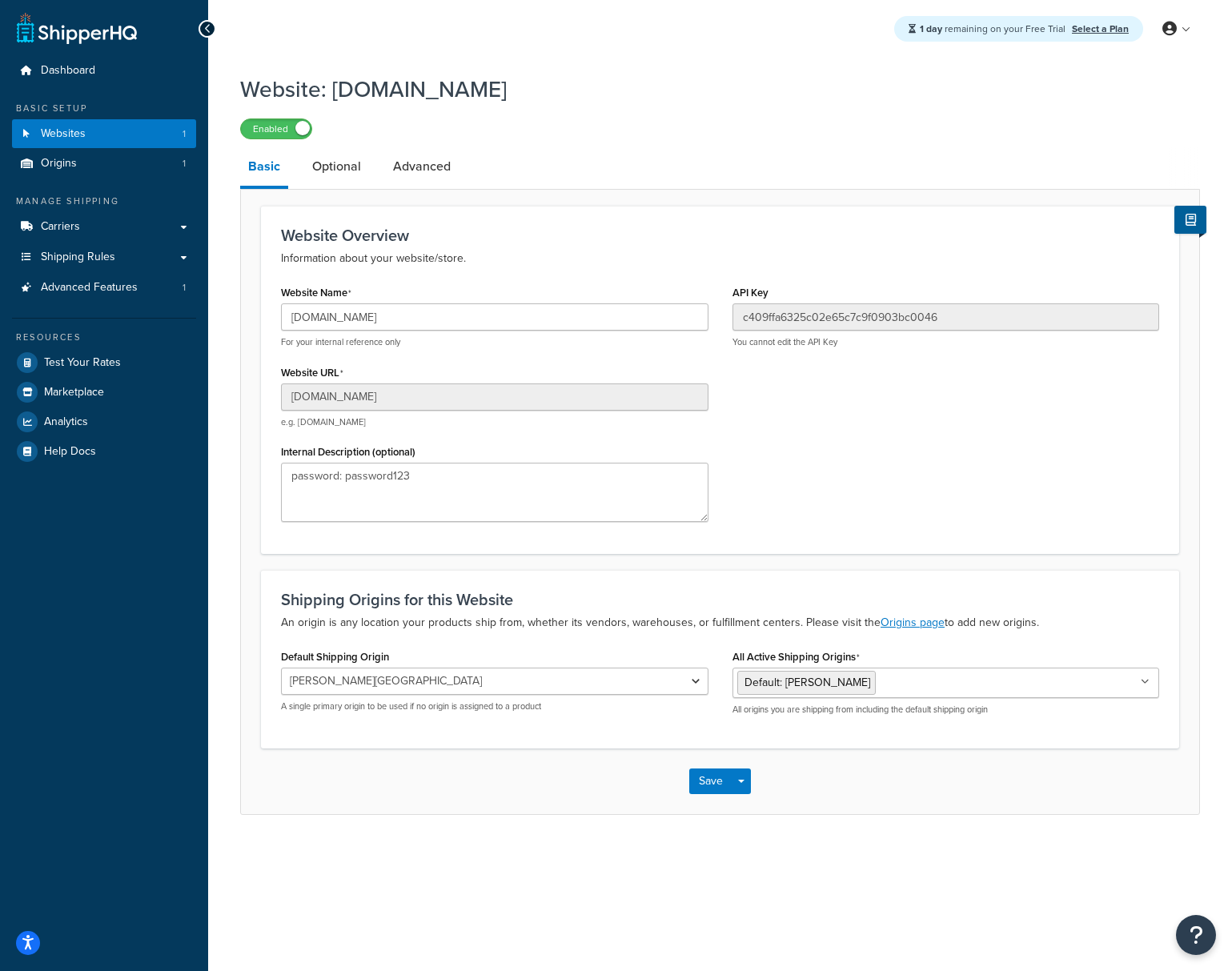
click at [914, 504] on div "Website Name tilesandbathroomsonline.myshopify.com For your internal reference …" at bounding box center [720, 407] width 902 height 253
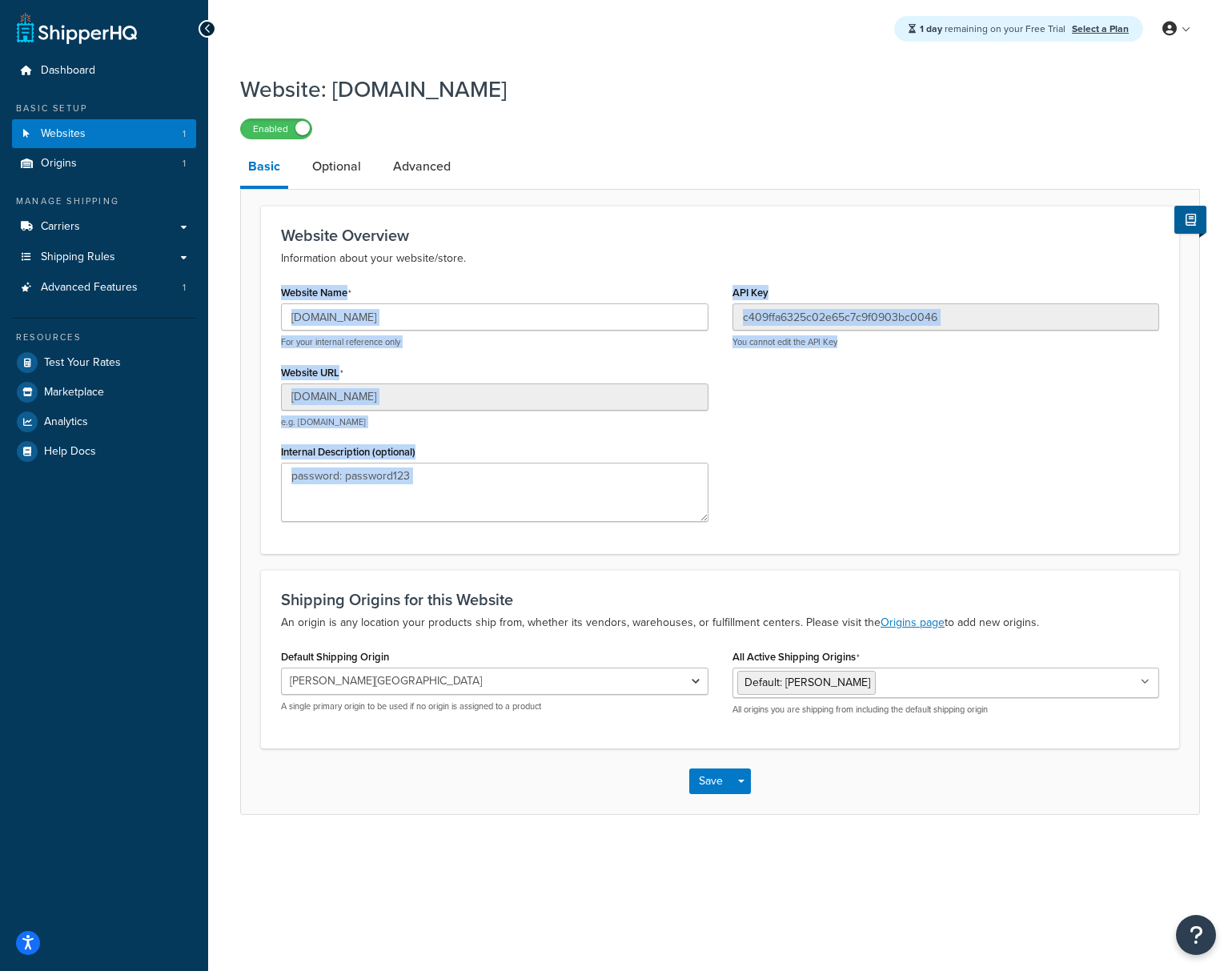
drag, startPoint x: 959, startPoint y: 528, endPoint x: 439, endPoint y: 338, distance: 553.6
click at [309, 277] on div "Website Overview Information about your website/store. Website Name tilesandbat…" at bounding box center [720, 379] width 918 height 348
click at [890, 532] on div "Website Name tilesandbathroomsonline.myshopify.com For your internal reference …" at bounding box center [720, 407] width 902 height 253
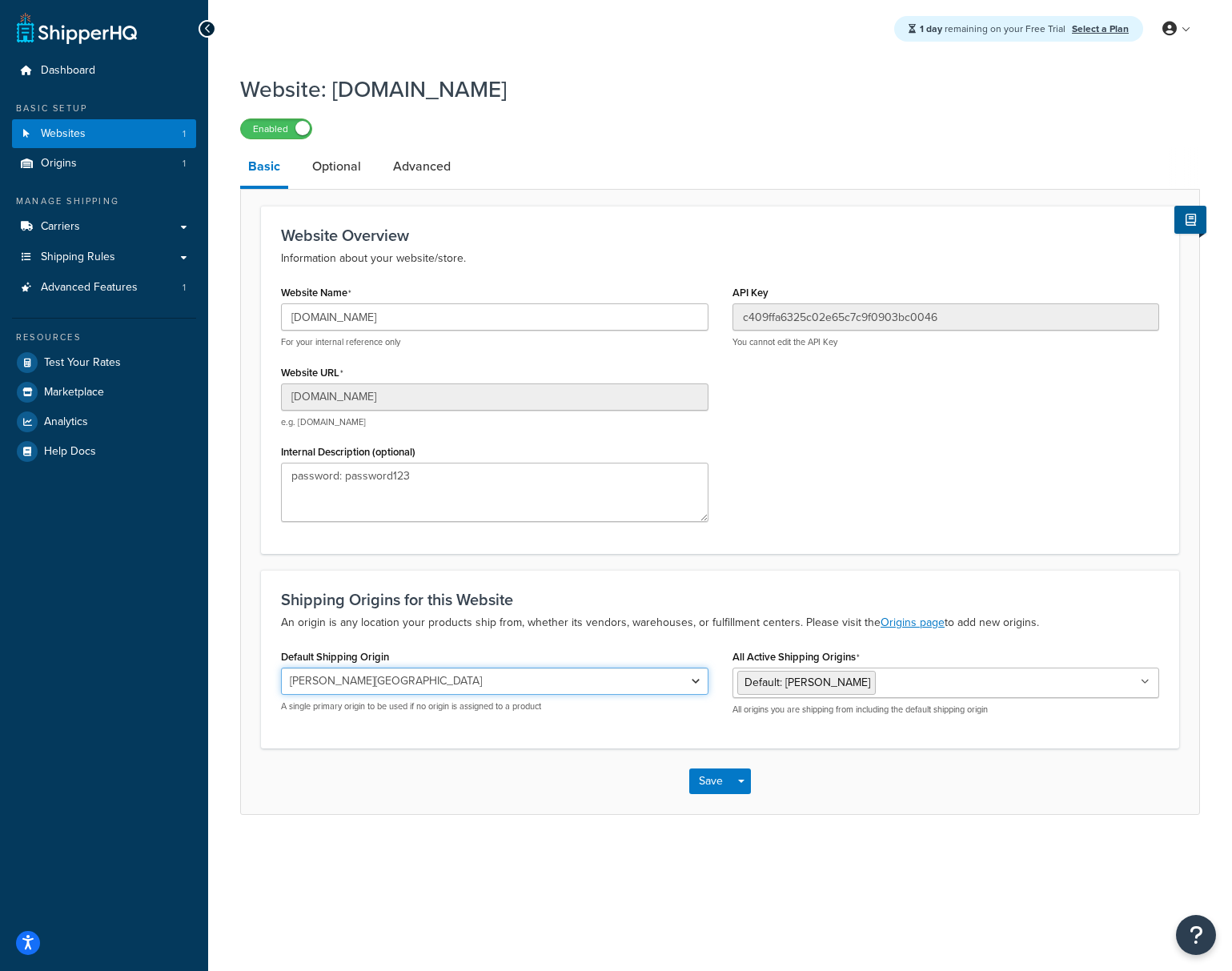
click at [493, 684] on select "Milton Keynes" at bounding box center [495, 681] width 428 height 27
click at [872, 495] on div "Website Name tilesandbathroomsonline.myshopify.com For your internal reference …" at bounding box center [720, 407] width 902 height 253
click at [407, 314] on input "tilesandbathroomsonline.myshopify.com" at bounding box center [495, 317] width 428 height 27
drag, startPoint x: 536, startPoint y: 328, endPoint x: 227, endPoint y: 302, distance: 310.1
click at [227, 302] on div "Website: tilesandbathroomsonline.myshopify.com Enabled Basic Optional Advanced …" at bounding box center [720, 460] width 1024 height 789
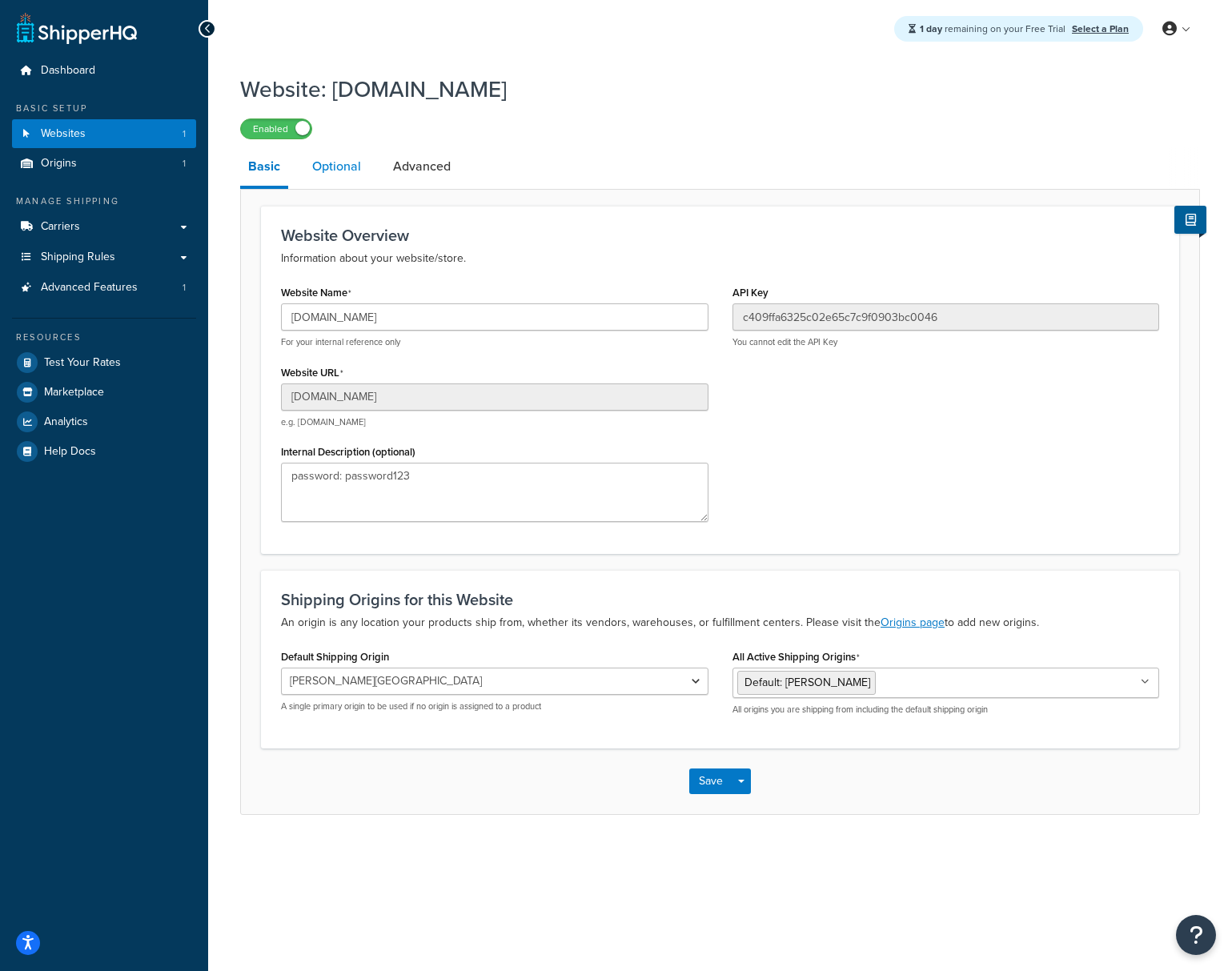
click at [343, 174] on link "Optional" at bounding box center [337, 166] width 65 height 39
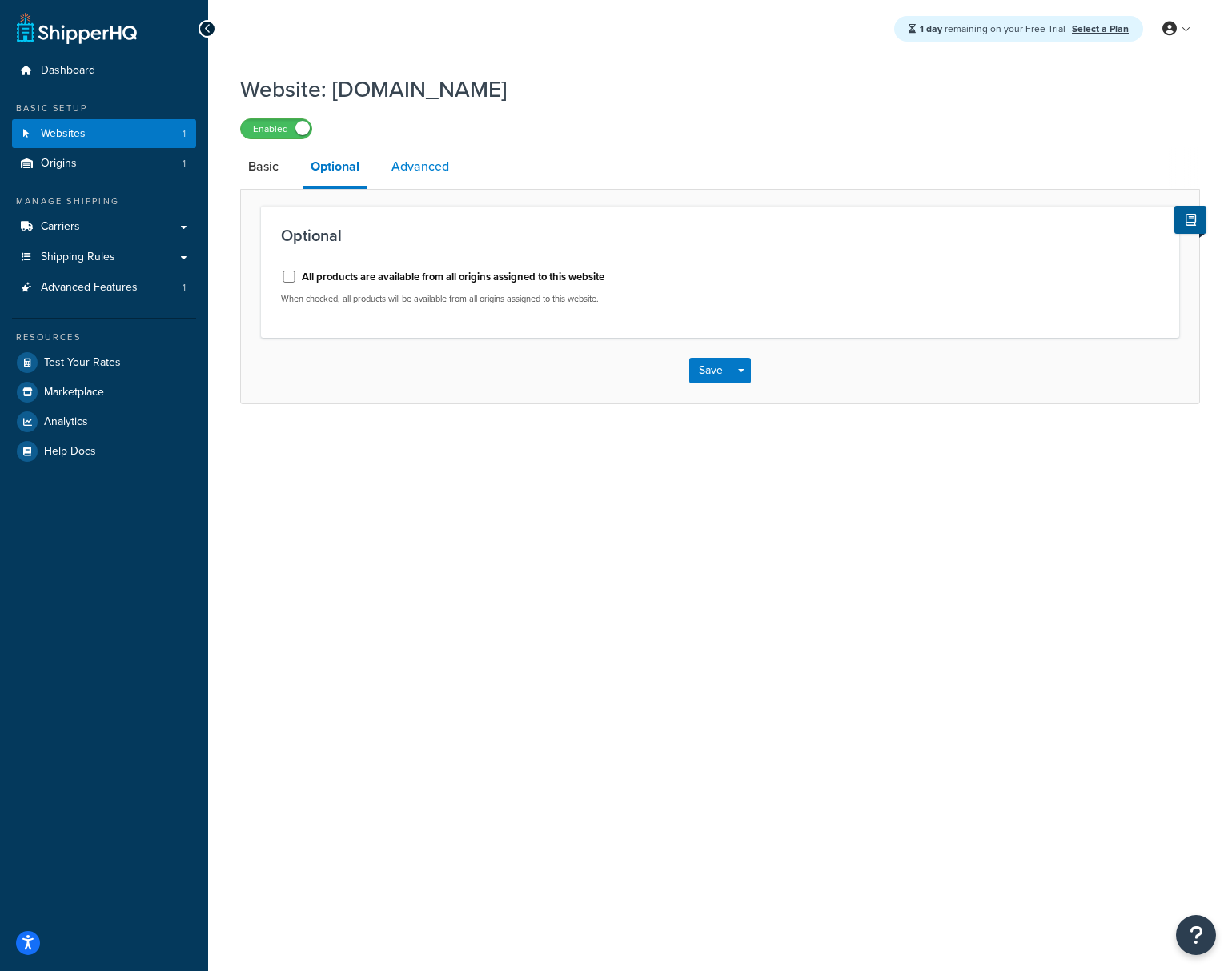
click at [402, 170] on link "Advanced" at bounding box center [421, 166] width 74 height 39
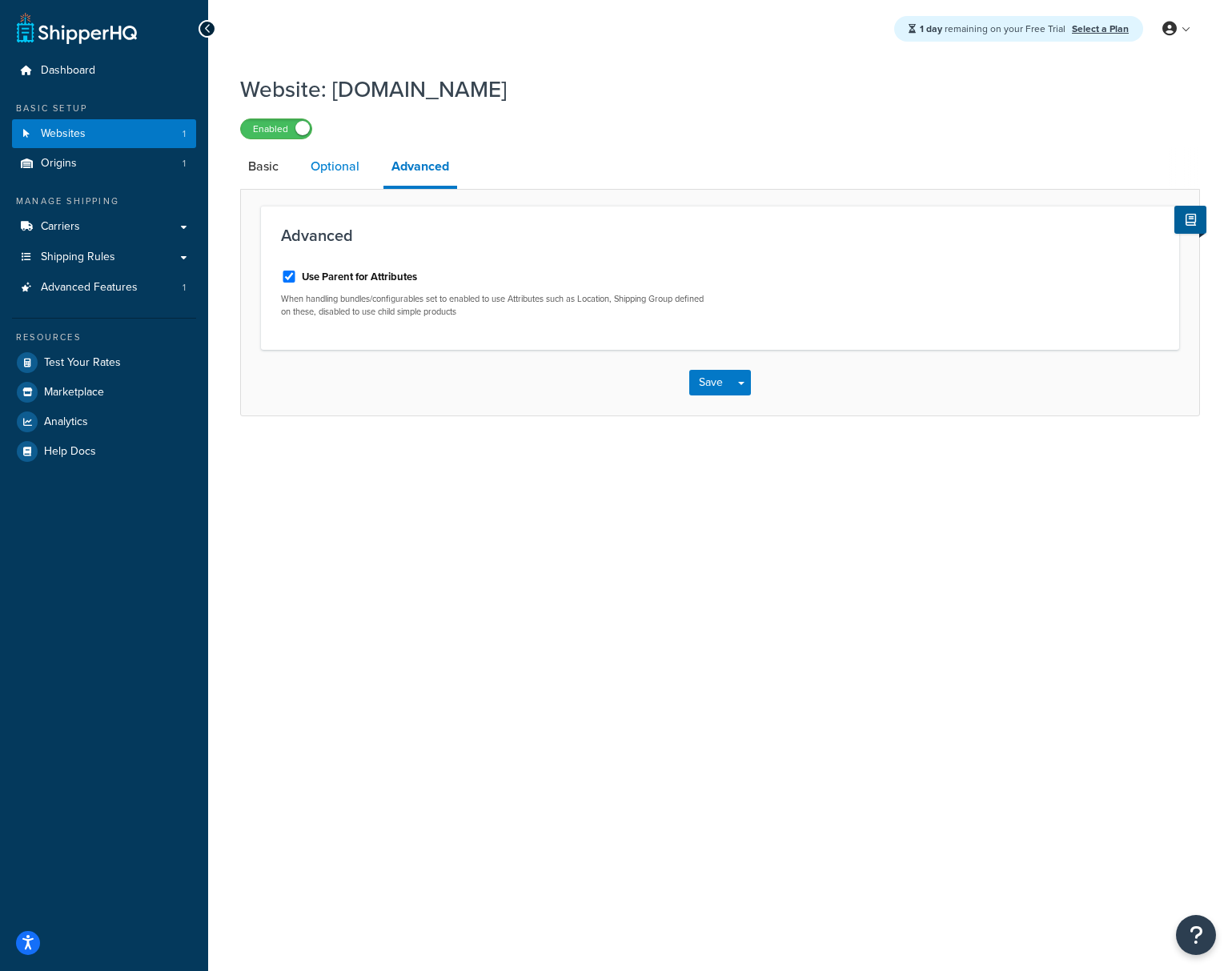
click at [339, 175] on link "Optional" at bounding box center [335, 166] width 65 height 39
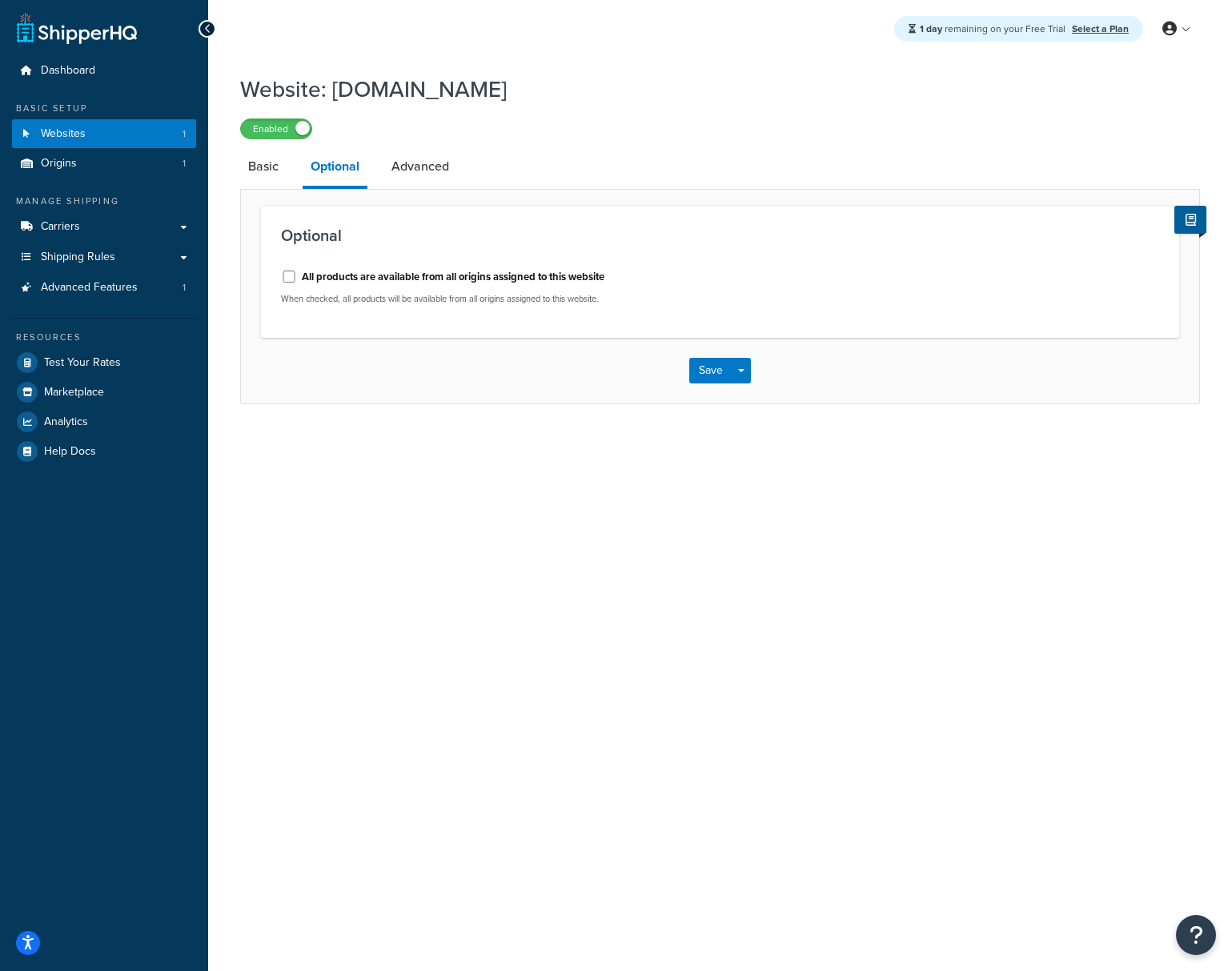
click at [509, 479] on div "1 day remaining on your Free Trial Select a Plan My Profile Billing Global Sett…" at bounding box center [720, 486] width 1024 height 971
click at [270, 171] on link "Basic" at bounding box center [263, 166] width 46 height 39
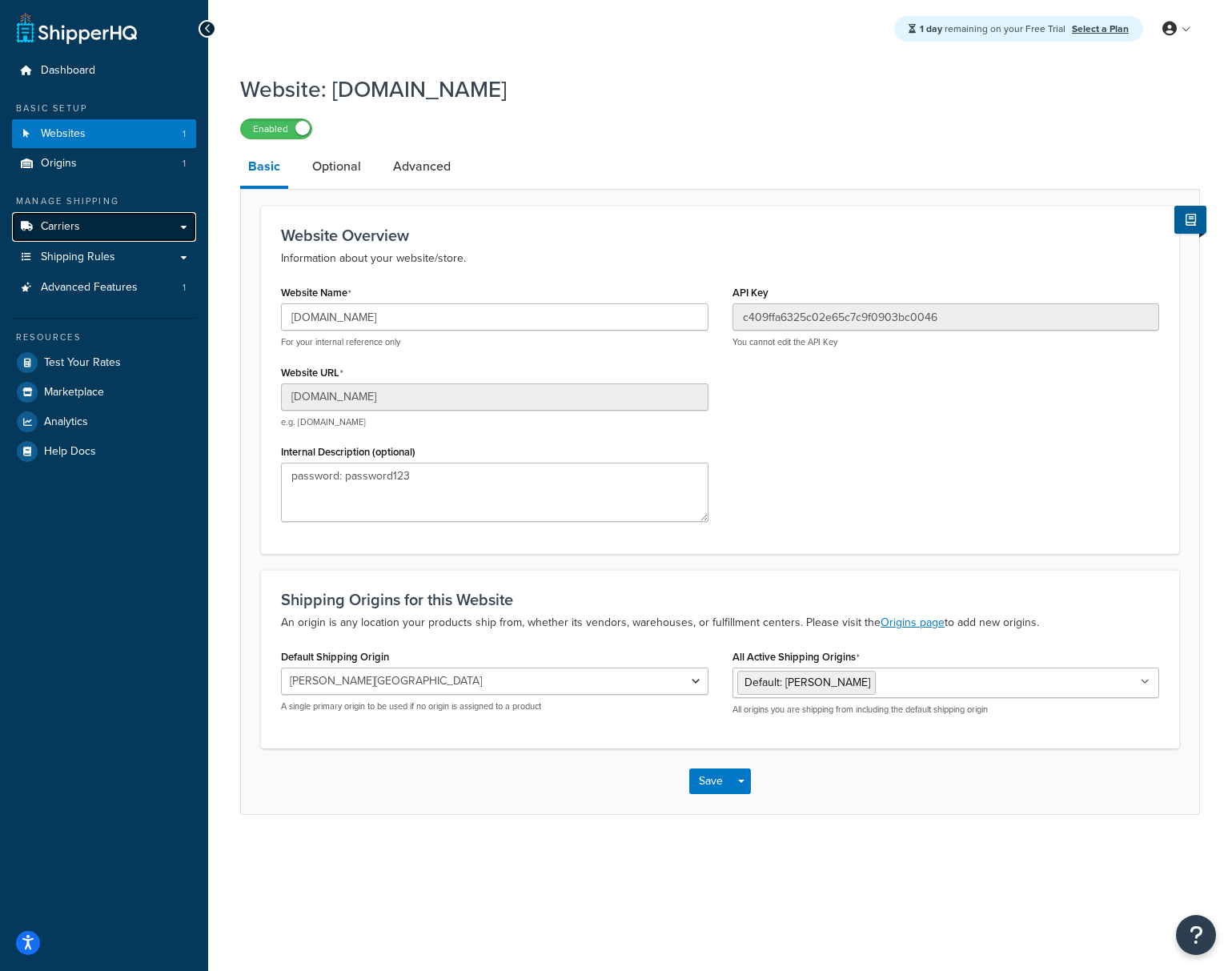
click at [95, 236] on link "Carriers" at bounding box center [105, 227] width 184 height 30
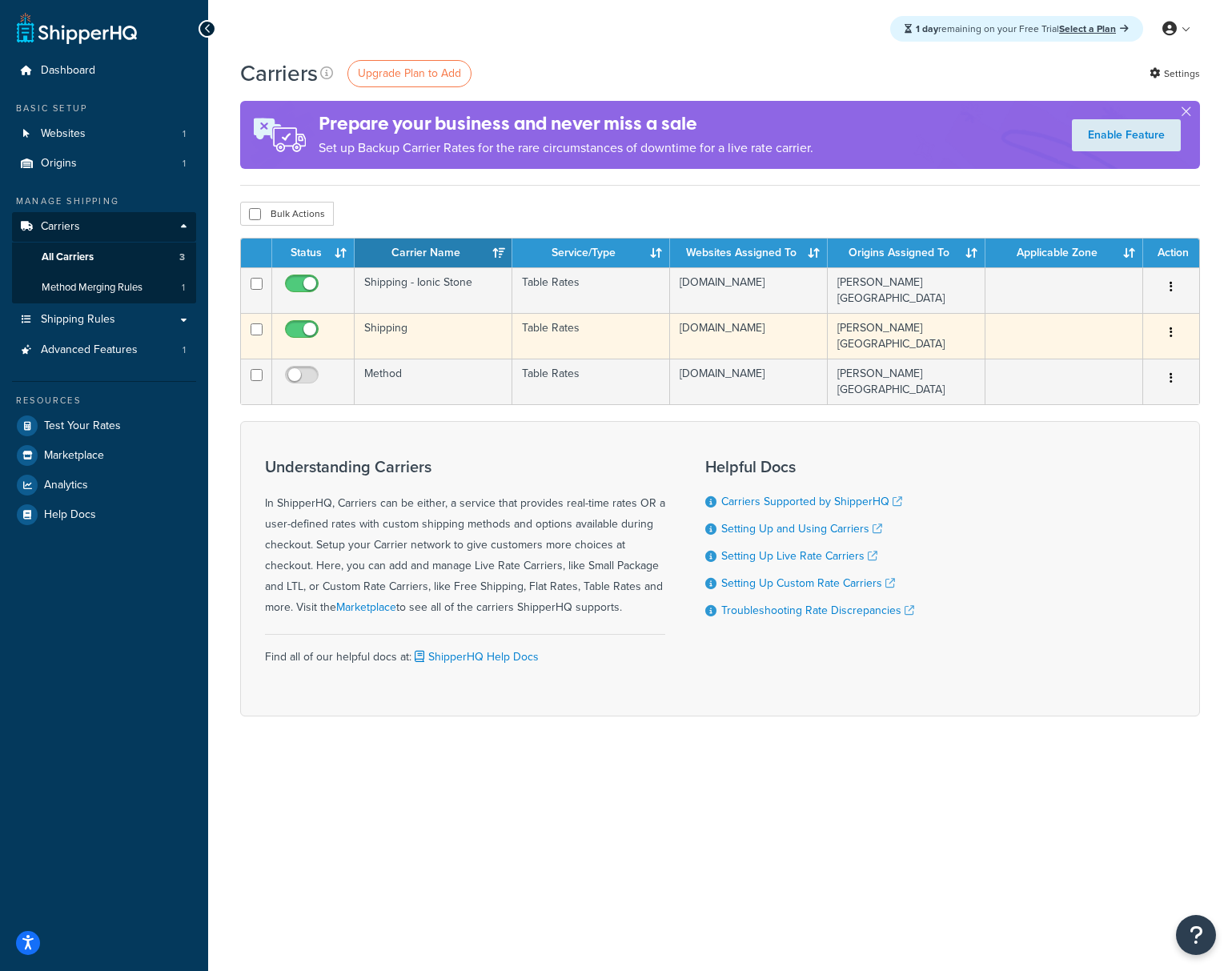
click at [525, 337] on td "Table Rates" at bounding box center [592, 335] width 158 height 45
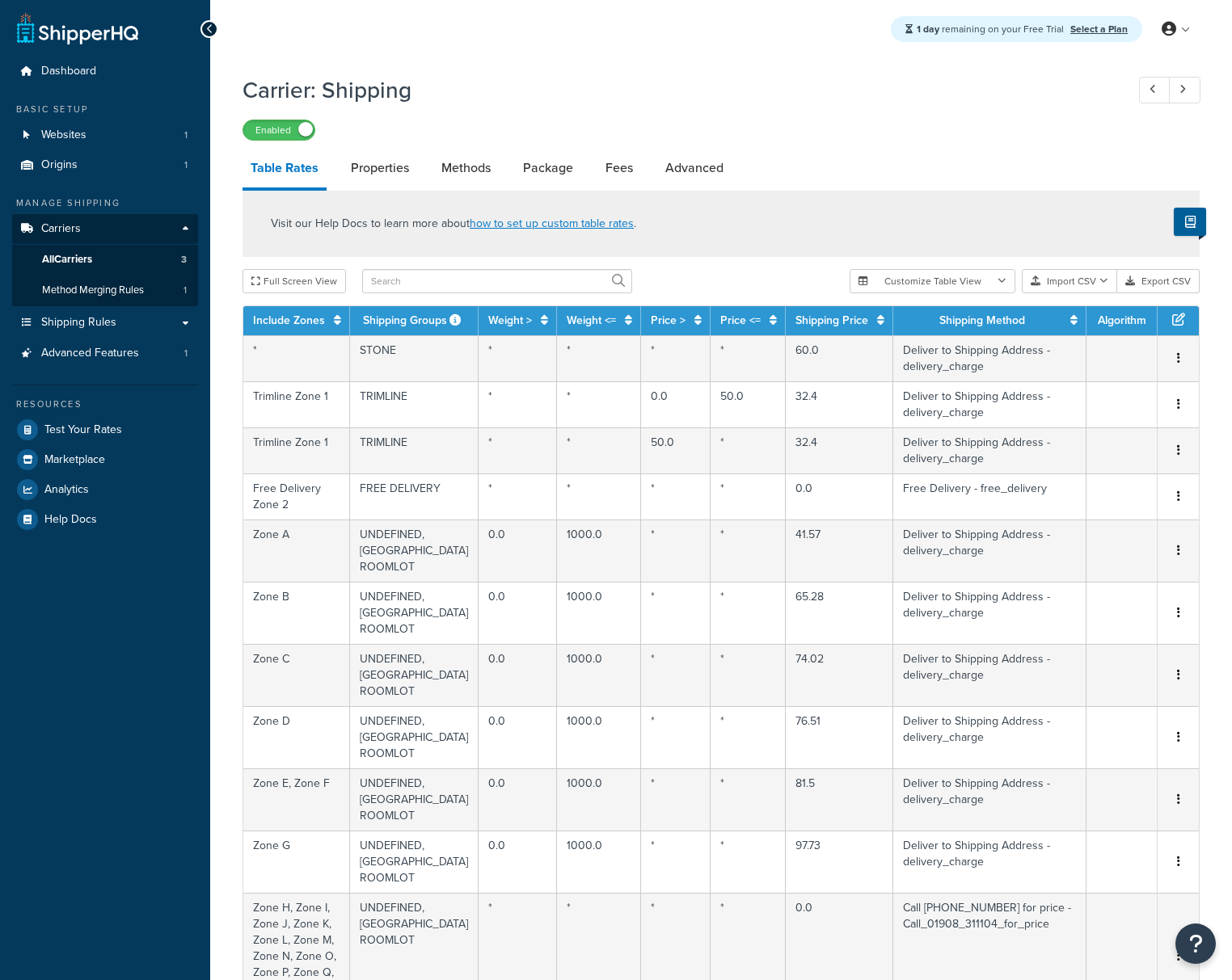
select select "25"
click at [450, 169] on link "Methods" at bounding box center [465, 168] width 66 height 39
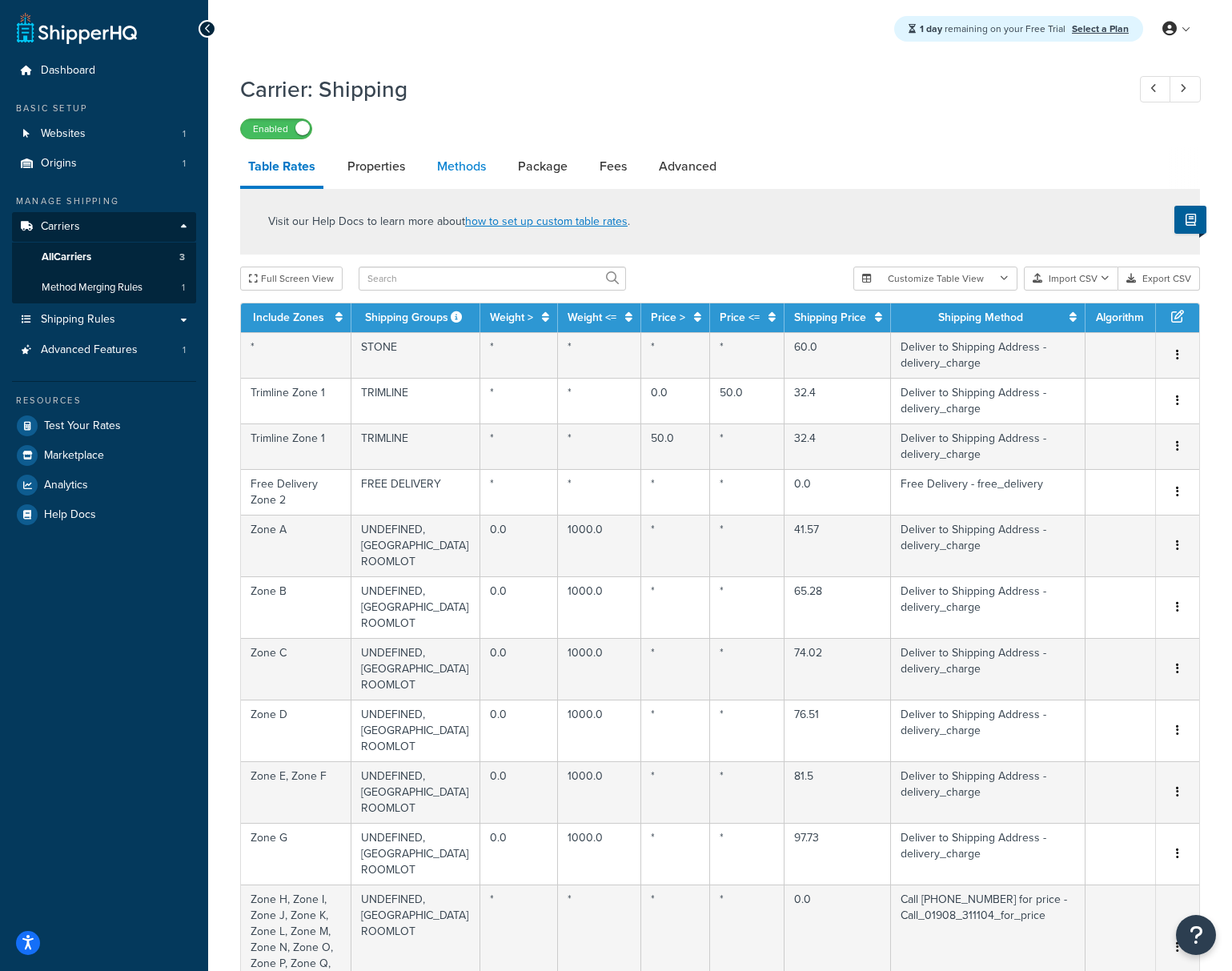
select select "25"
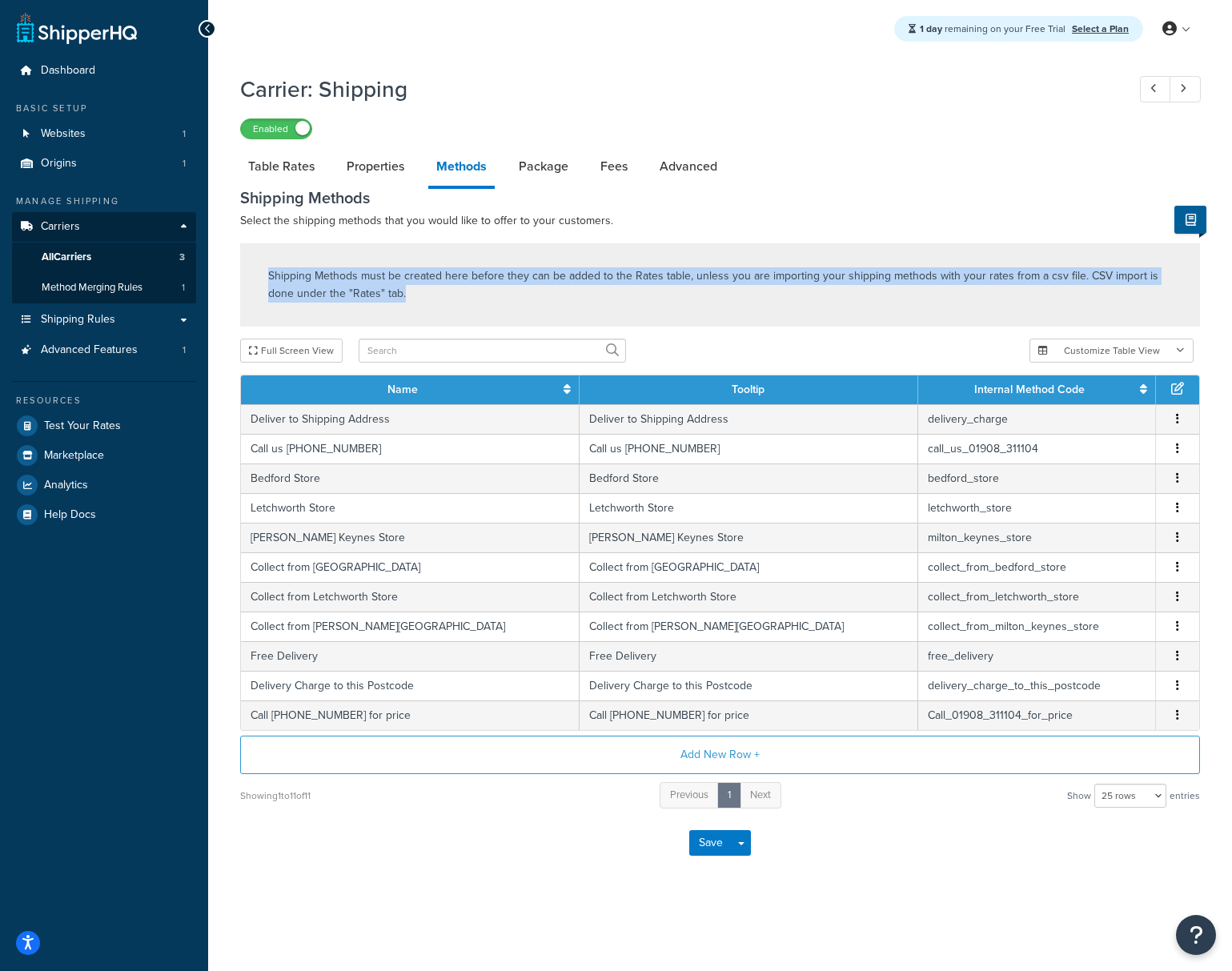
drag, startPoint x: 396, startPoint y: 265, endPoint x: 364, endPoint y: 249, distance: 35.8
click at [364, 249] on div "Shipping Methods must be created here before they can be added to the Rates tab…" at bounding box center [720, 285] width 960 height 83
drag, startPoint x: 397, startPoint y: 265, endPoint x: 513, endPoint y: 266, distance: 116.0
click at [397, 265] on div "Shipping Methods must be created here before they can be added to the Rates tab…" at bounding box center [720, 285] width 960 height 83
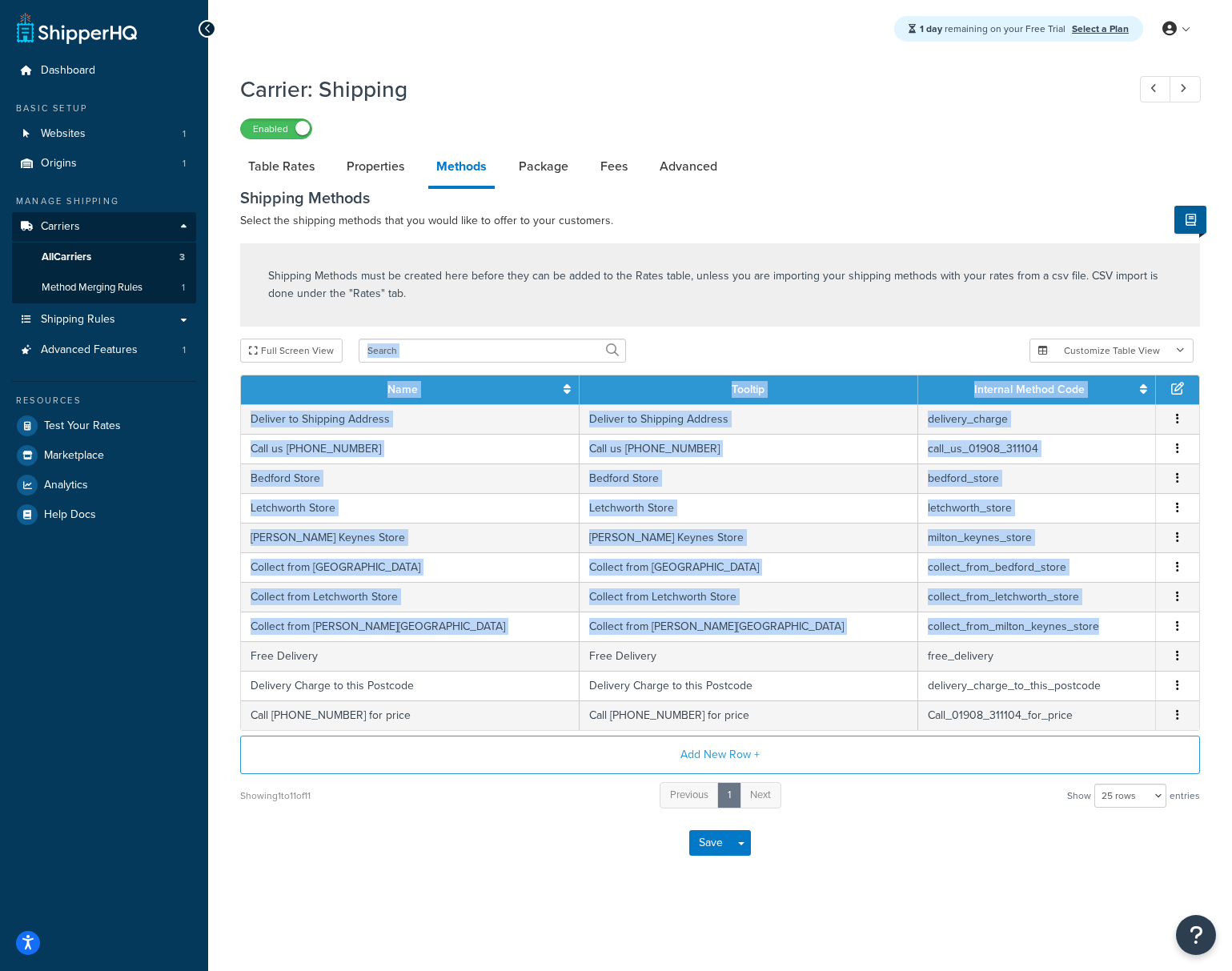
drag, startPoint x: 1051, startPoint y: 633, endPoint x: 810, endPoint y: 295, distance: 415.1
click at [811, 295] on div "Shipping Methods must be created here before they can be added to the Rates tab…" at bounding box center [720, 527] width 984 height 567
click at [811, 298] on p "Shipping Methods must be created here before they can be added to the Rates tab…" at bounding box center [720, 285] width 904 height 35
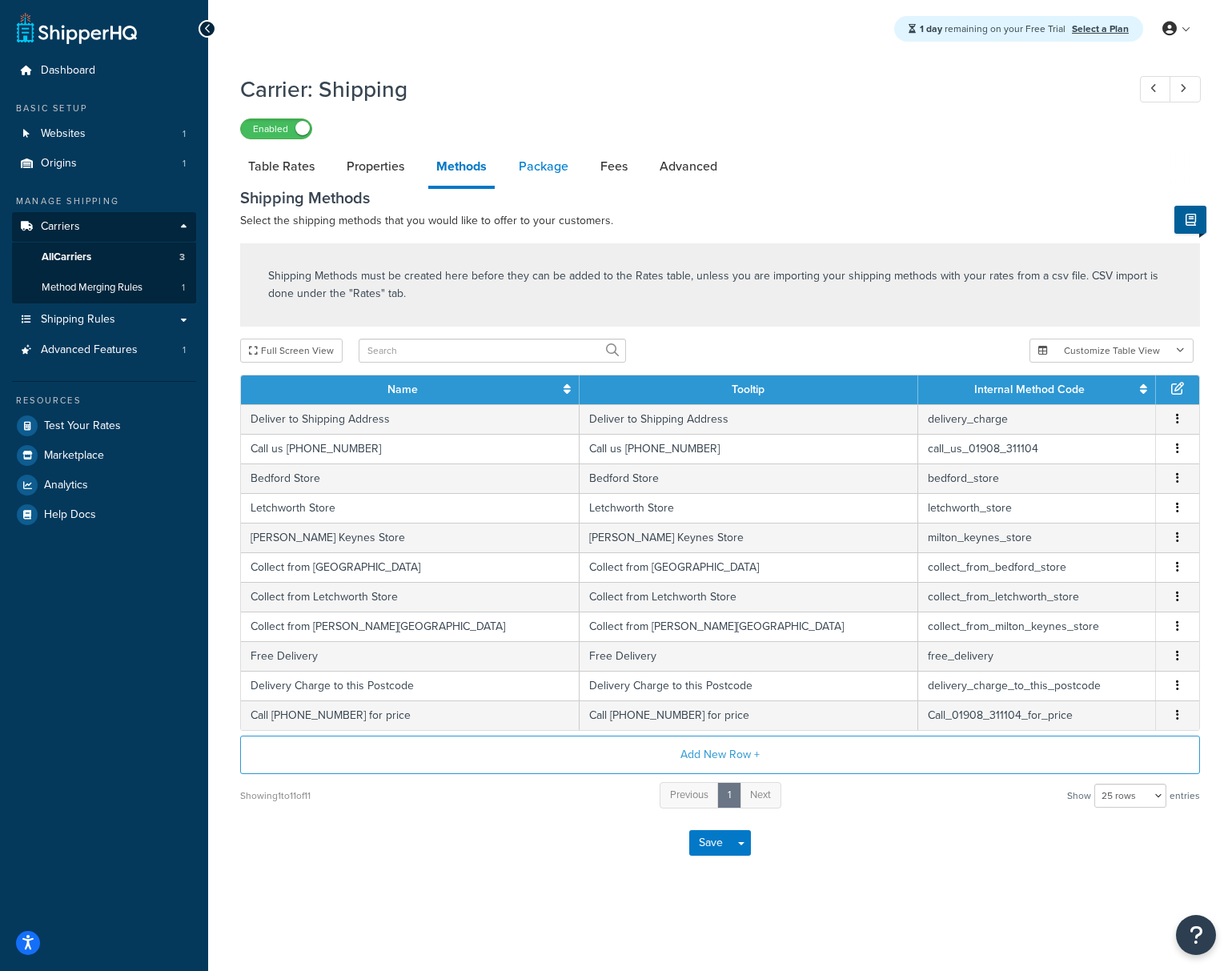
click at [531, 171] on link "Package" at bounding box center [544, 166] width 66 height 39
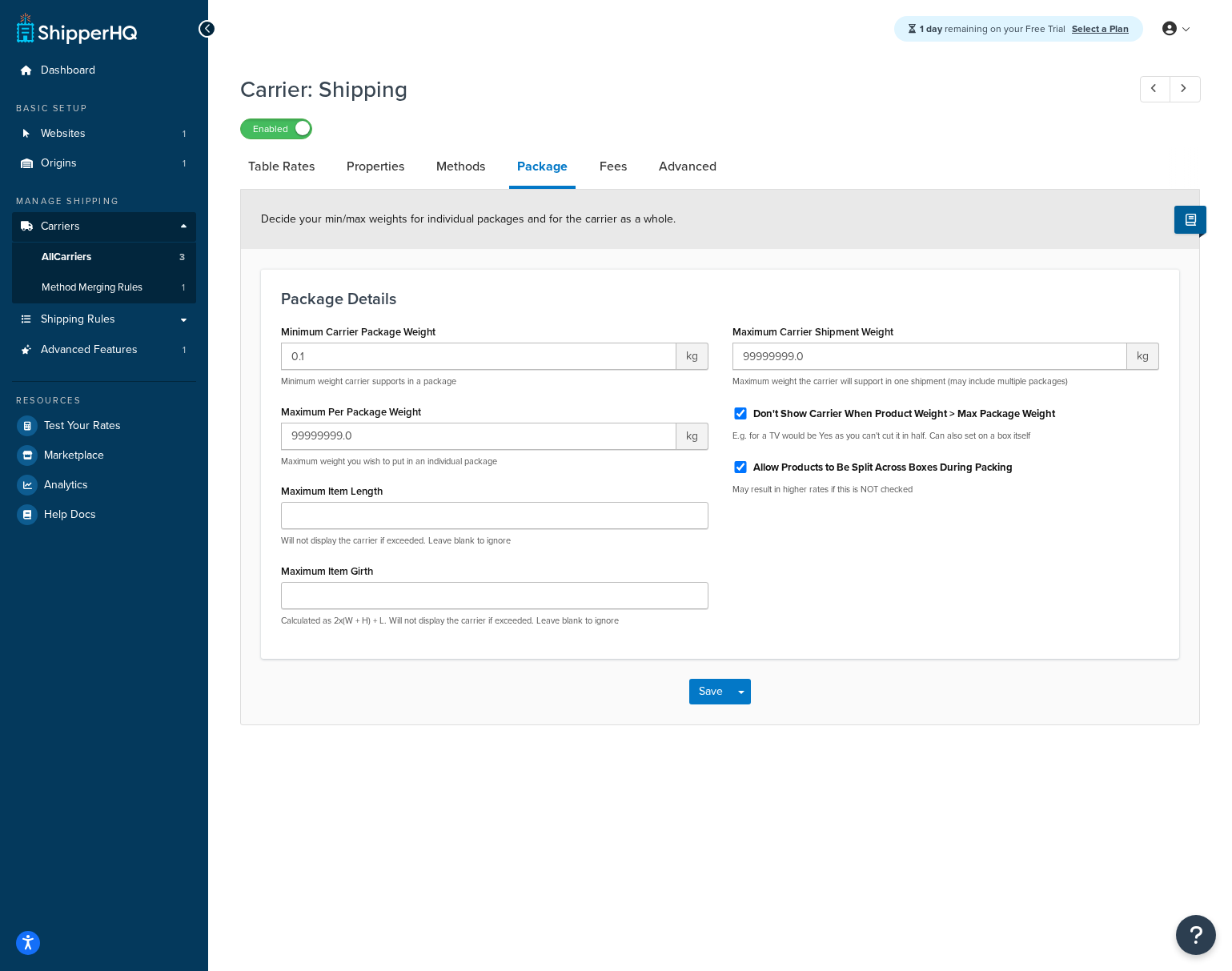
click at [905, 612] on div "Minimum Carrier Package Weight 0.1 kg Minimum weight carrier supports in a pack…" at bounding box center [720, 479] width 902 height 318
click at [947, 629] on div "Minimum Carrier Package Weight 0.1 kg Minimum weight carrier supports in a pack…" at bounding box center [720, 479] width 902 height 318
click at [615, 174] on link "Fees" at bounding box center [613, 166] width 44 height 39
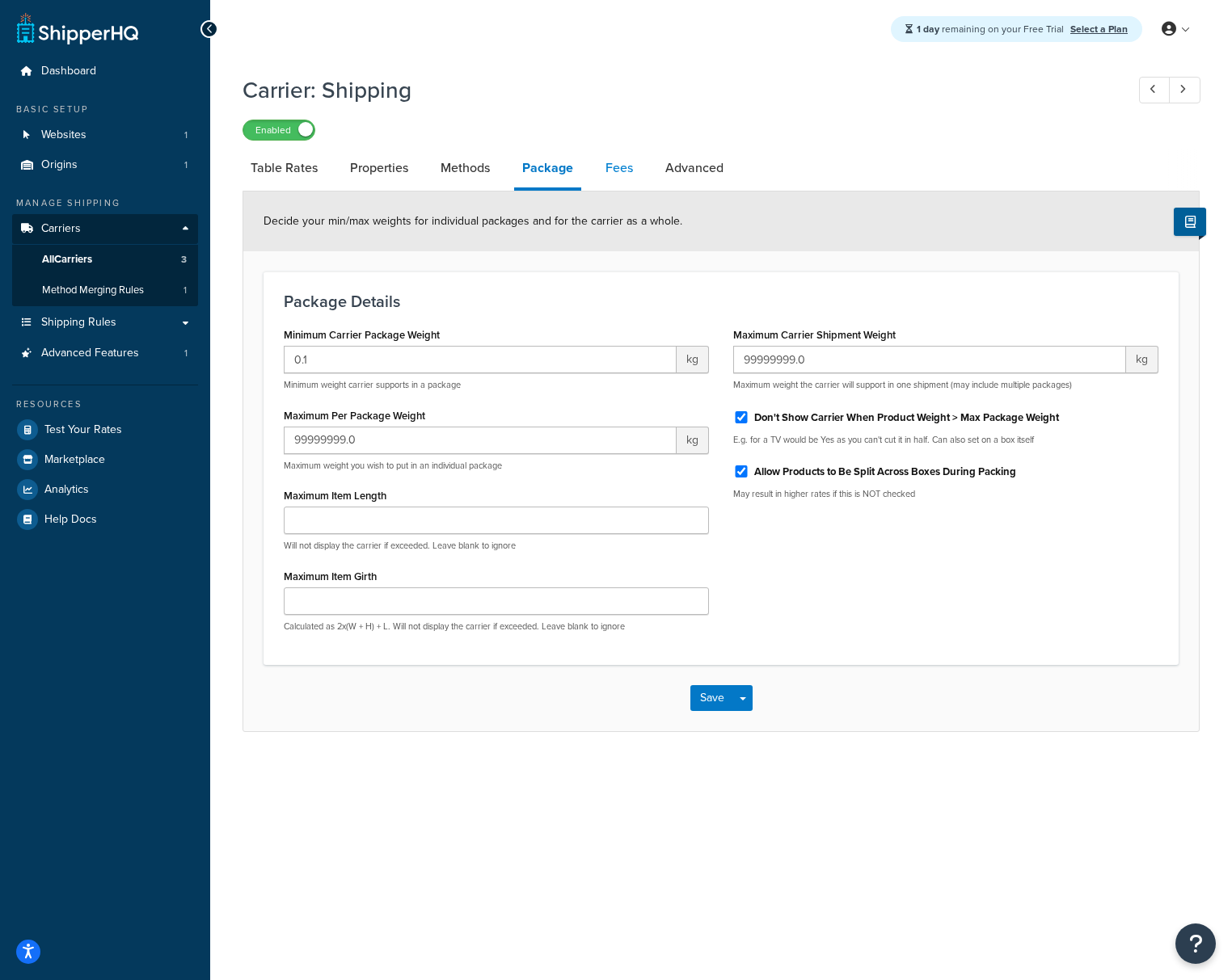
select select "AFTER"
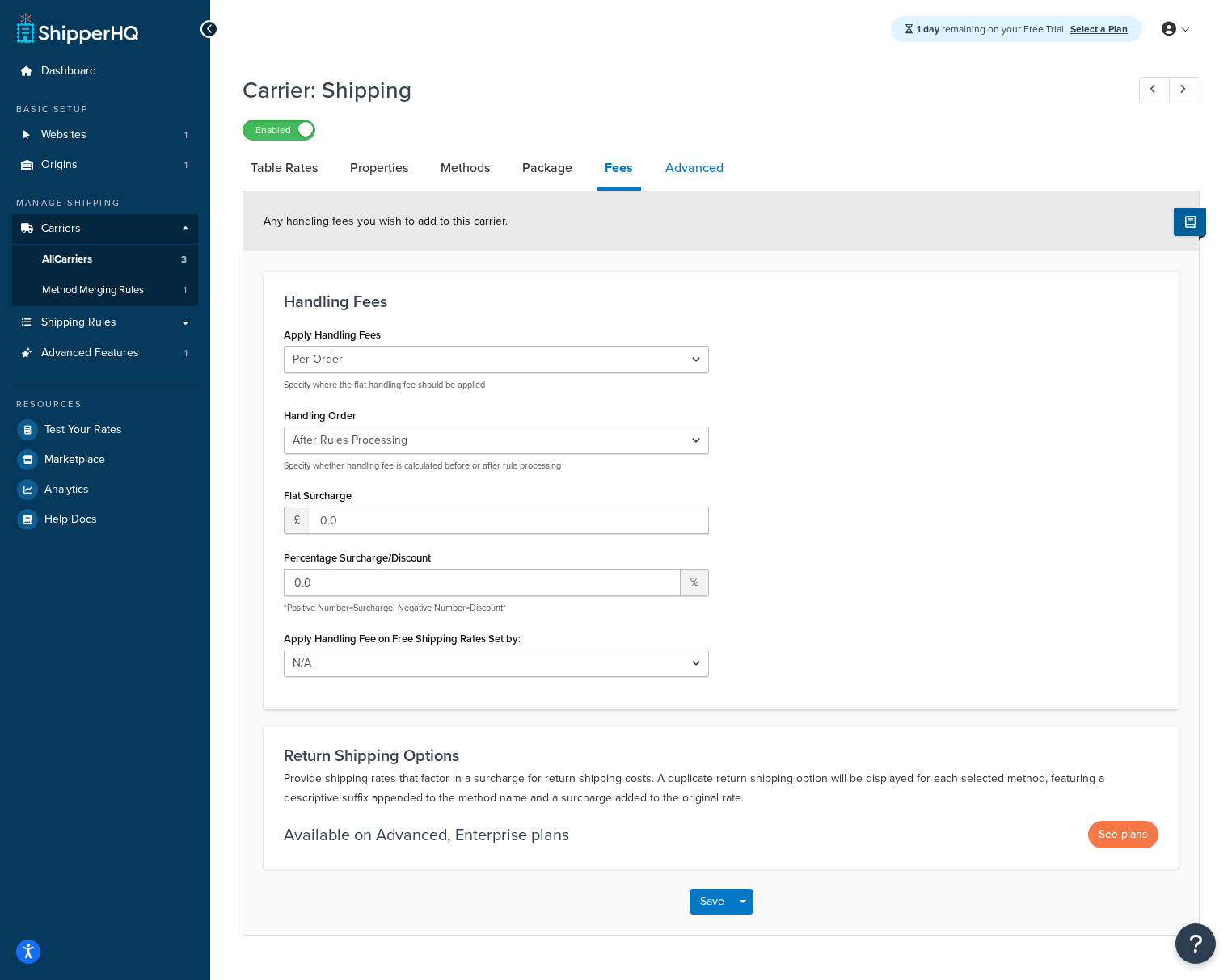
click at [680, 175] on link "Advanced" at bounding box center [695, 168] width 75 height 39
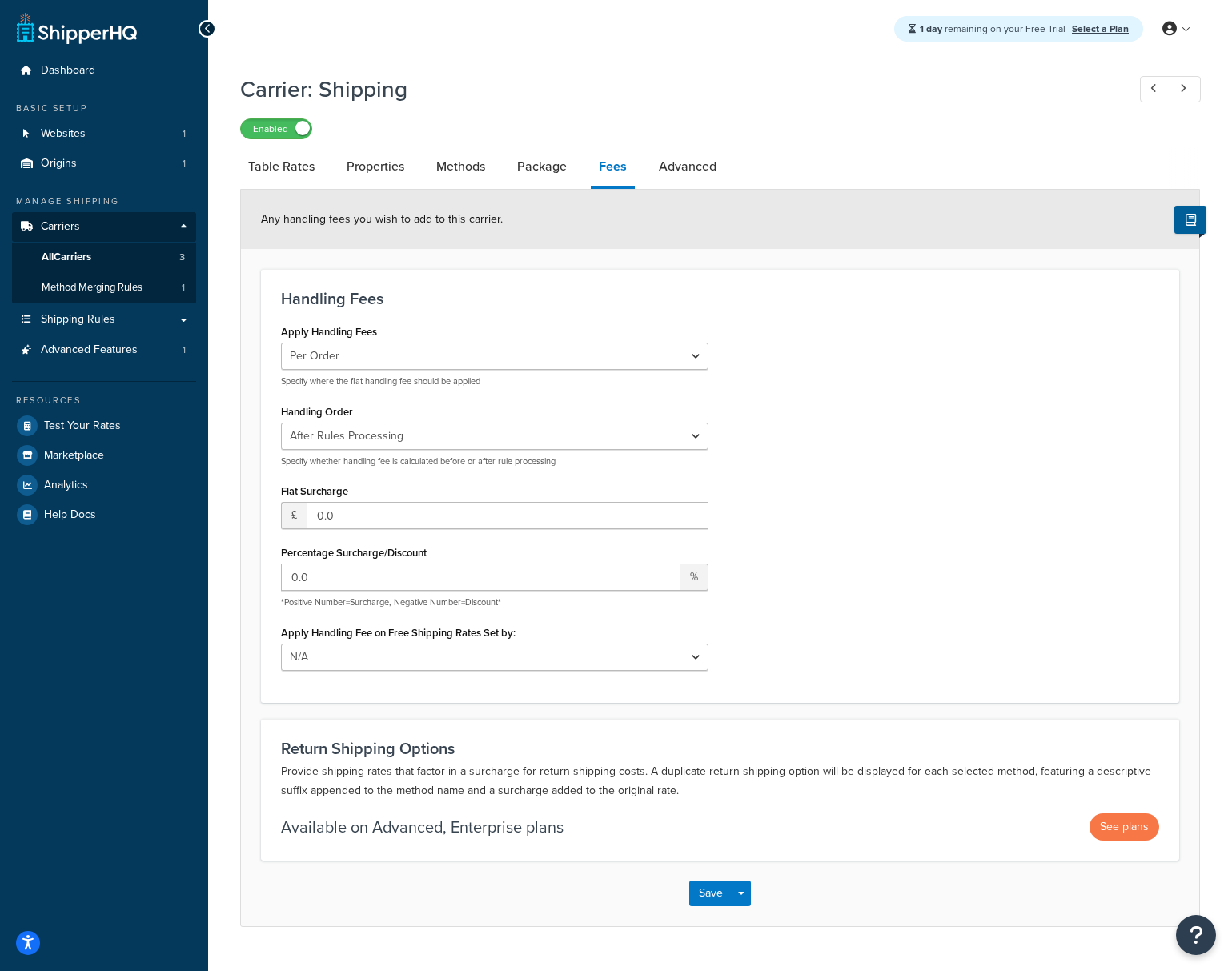
select select "false"
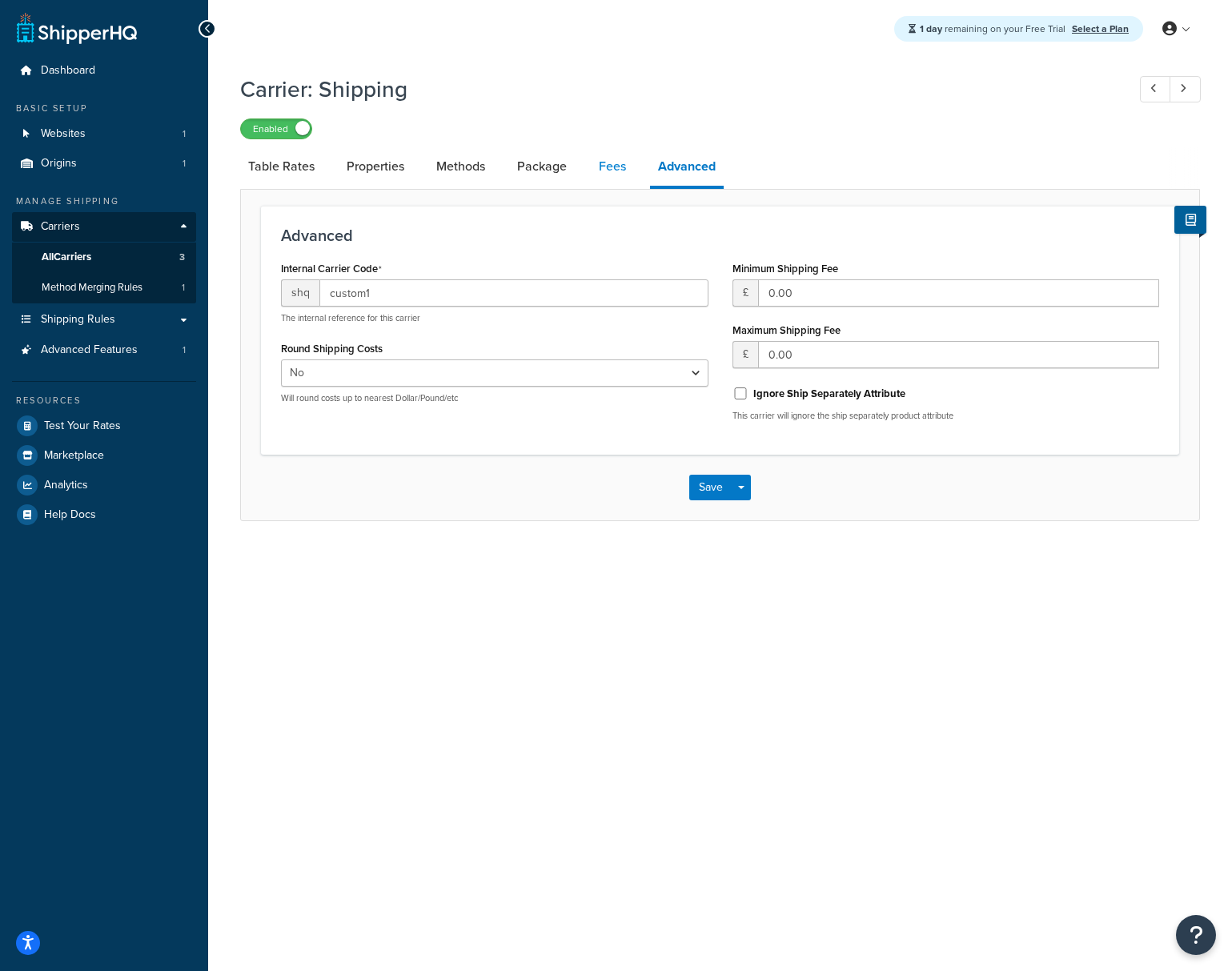
click at [615, 174] on link "Fees" at bounding box center [612, 166] width 44 height 39
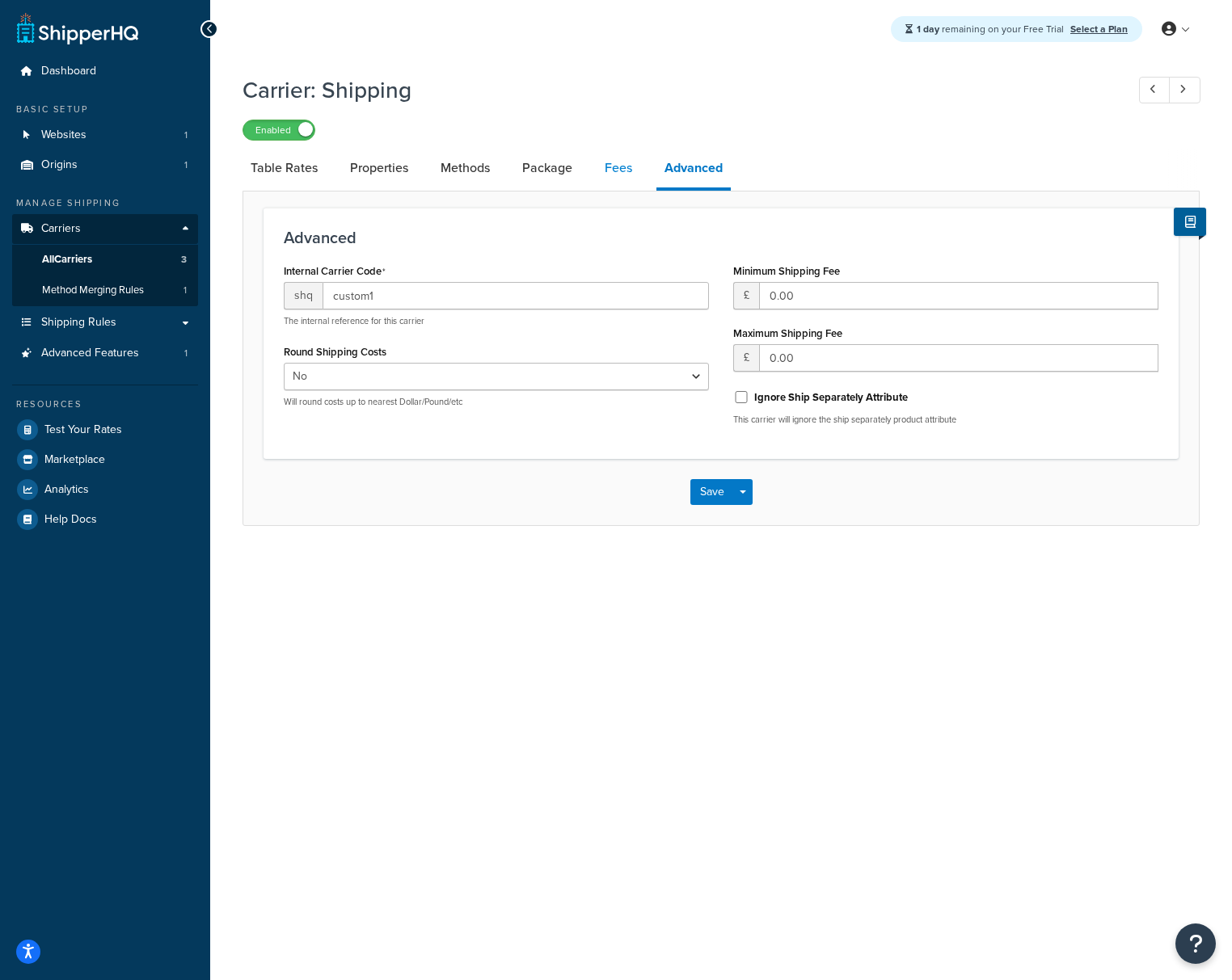
select select "AFTER"
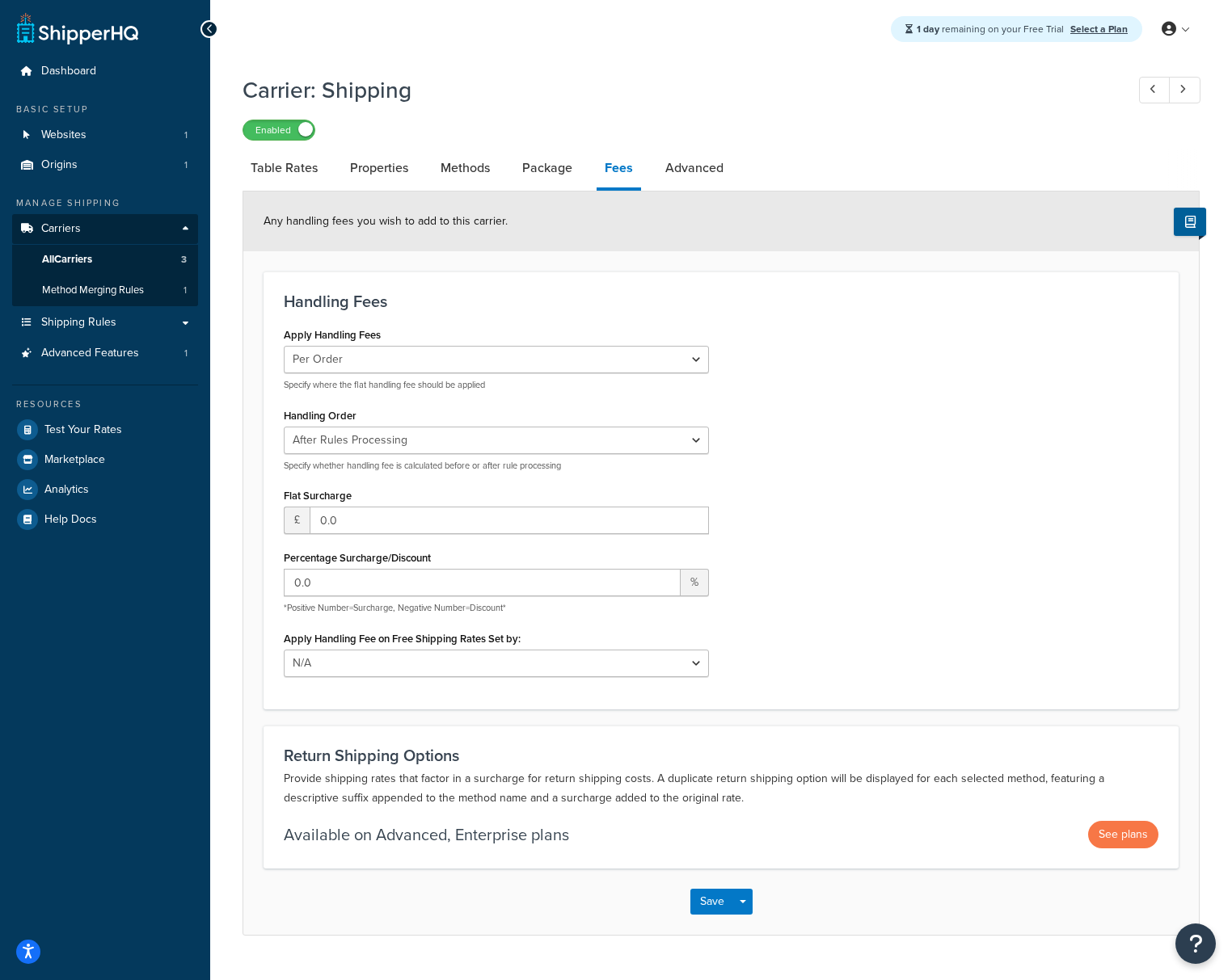
click at [850, 634] on div "Apply Handling Fees Per Order Per Item Per Package Specify where the flat handl…" at bounding box center [721, 506] width 899 height 365
click at [105, 259] on link "All Carriers 3" at bounding box center [106, 260] width 186 height 30
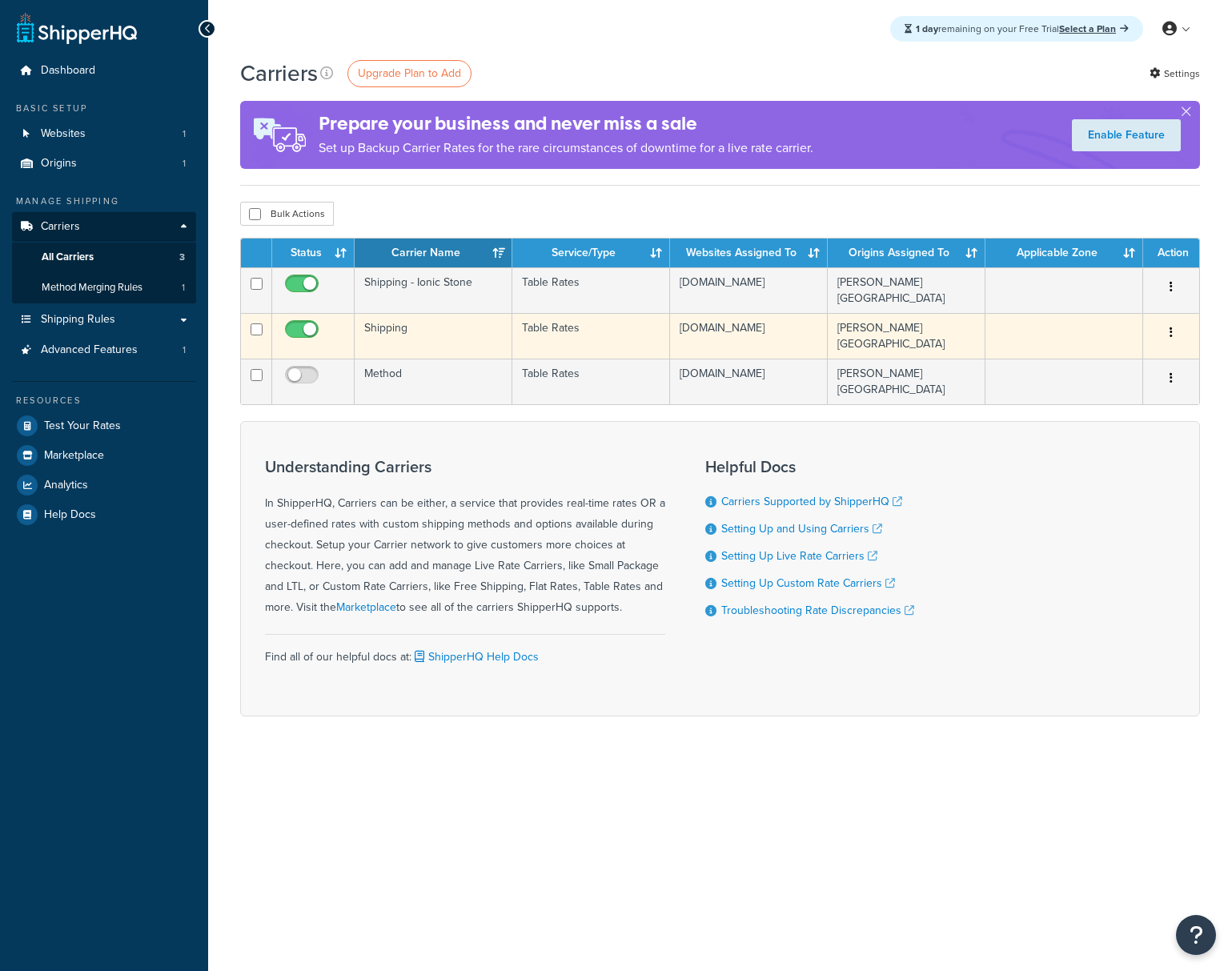
click at [427, 320] on td "Shipping" at bounding box center [434, 335] width 158 height 45
click at [428, 332] on td "Shipping" at bounding box center [434, 335] width 158 height 45
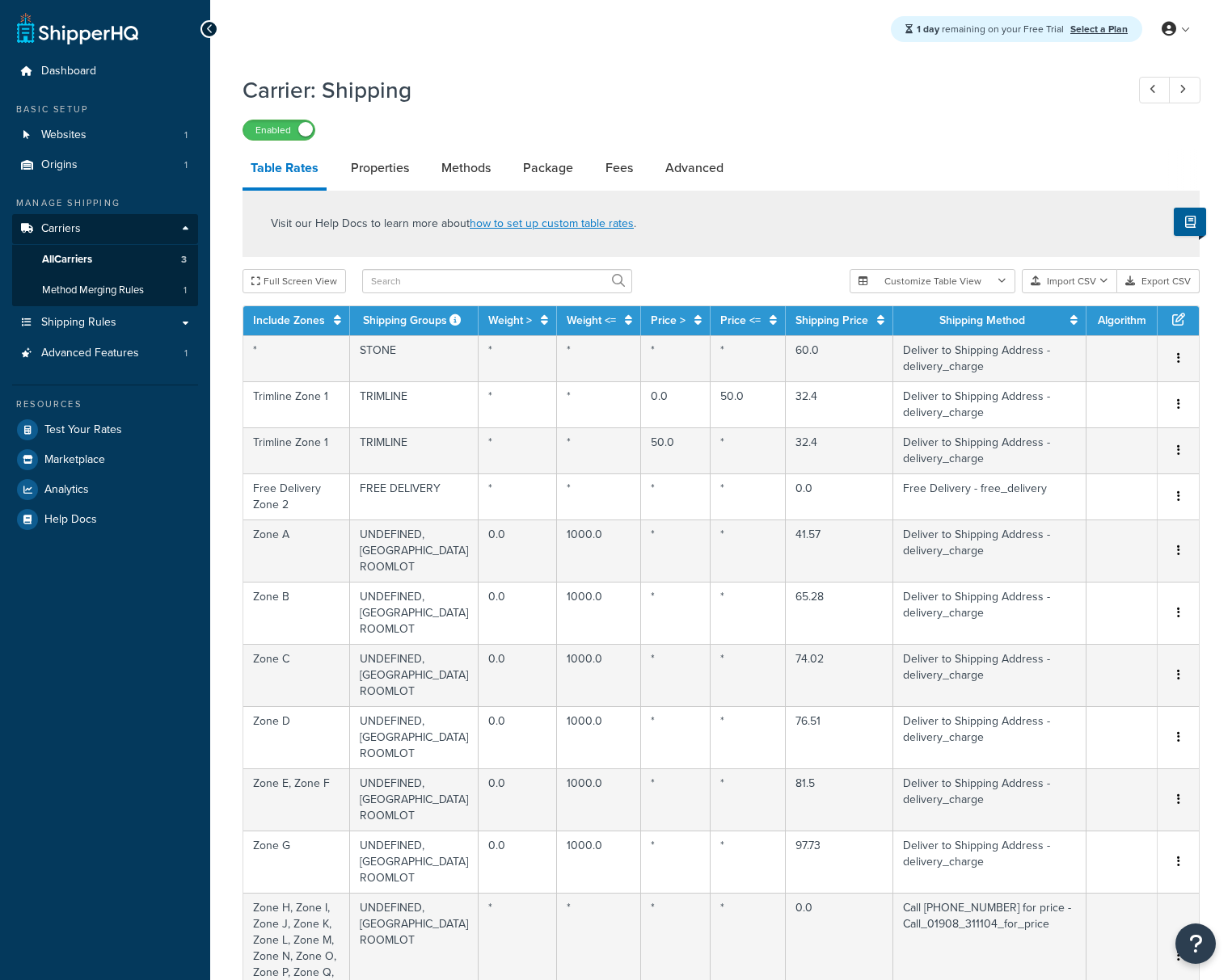
select select "25"
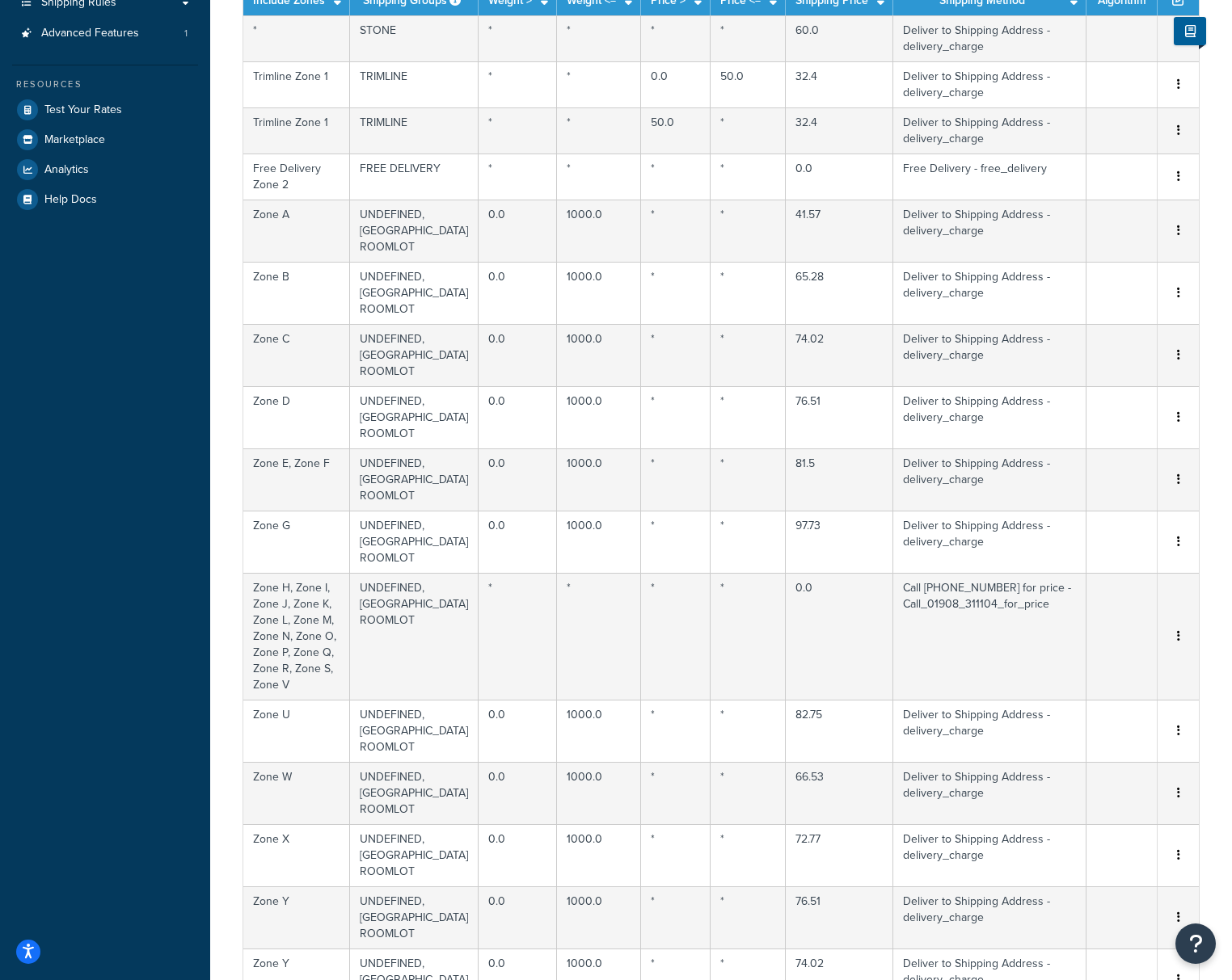
scroll to position [661, 0]
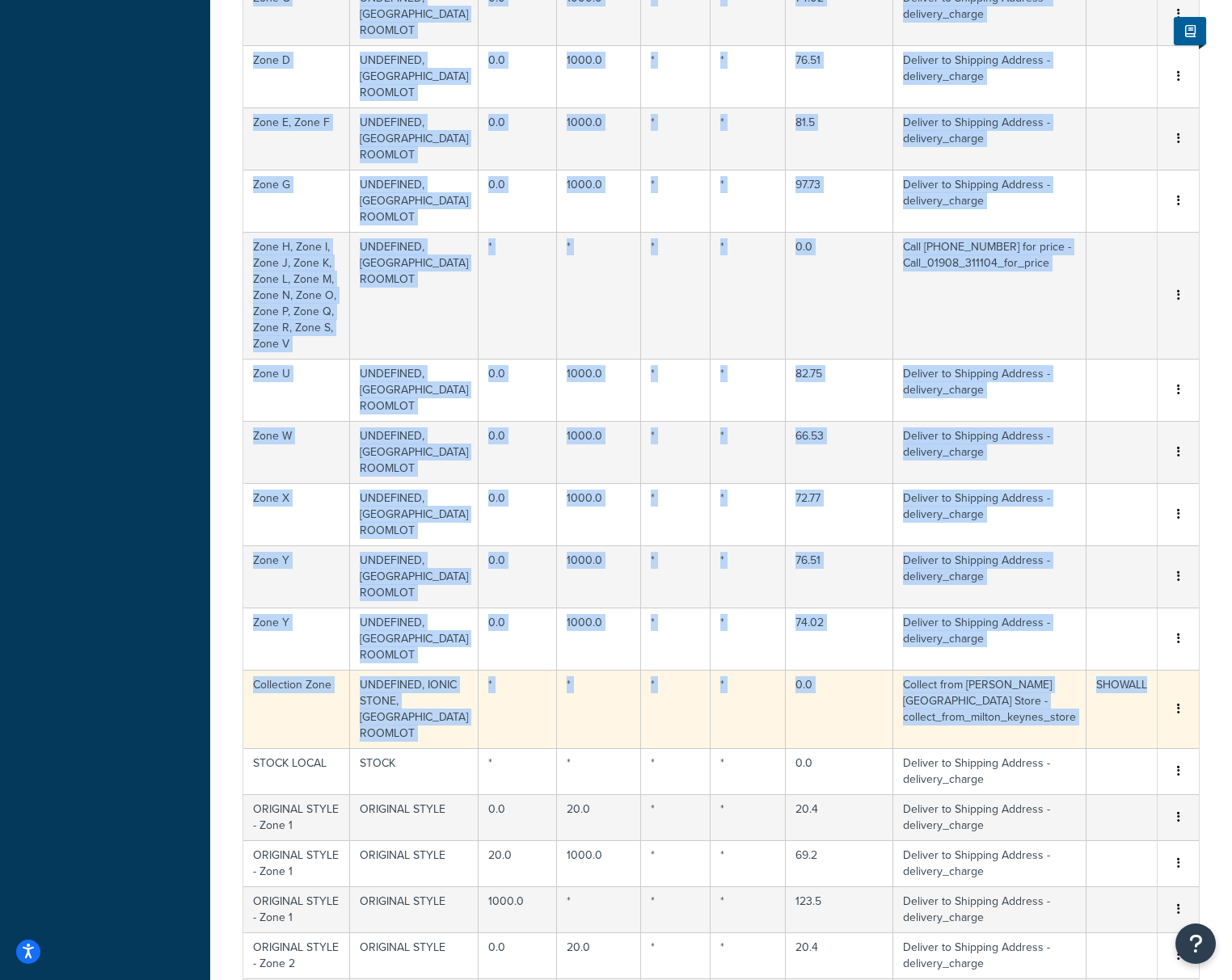
drag, startPoint x: 145, startPoint y: 510, endPoint x: 1132, endPoint y: 532, distance: 987.2
click at [1141, 532] on div "Dashboard Basic Setup Websites 1 Origins 1 Manage Shipping Carriers Carriers Al…" at bounding box center [616, 341] width 1232 height 2006
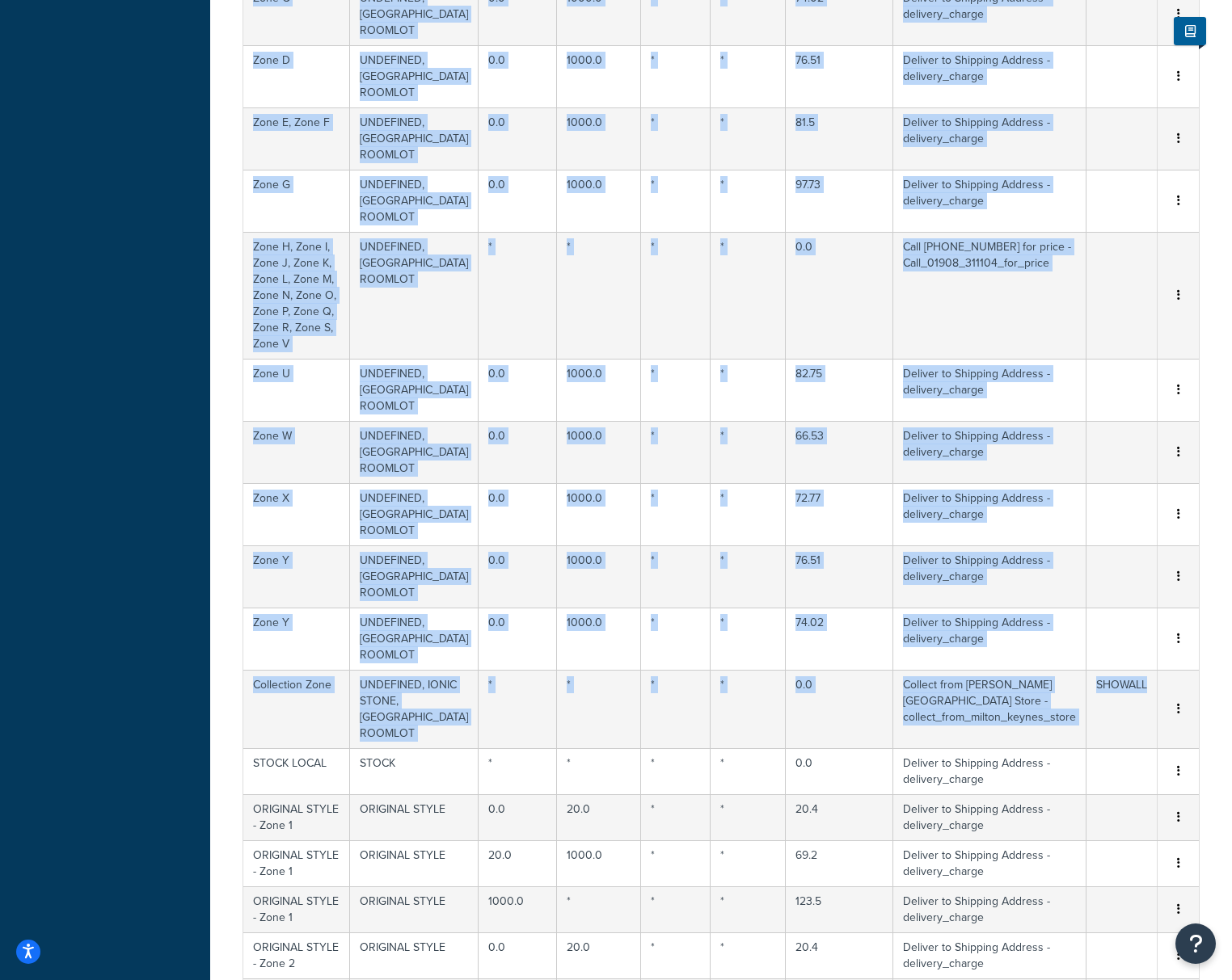
click at [91, 511] on div "Dashboard Basic Setup Websites 1 Origins 1 Manage Shipping Carriers Carriers Al…" at bounding box center [105, 341] width 210 height 2006
